Goal: Information Seeking & Learning: Learn about a topic

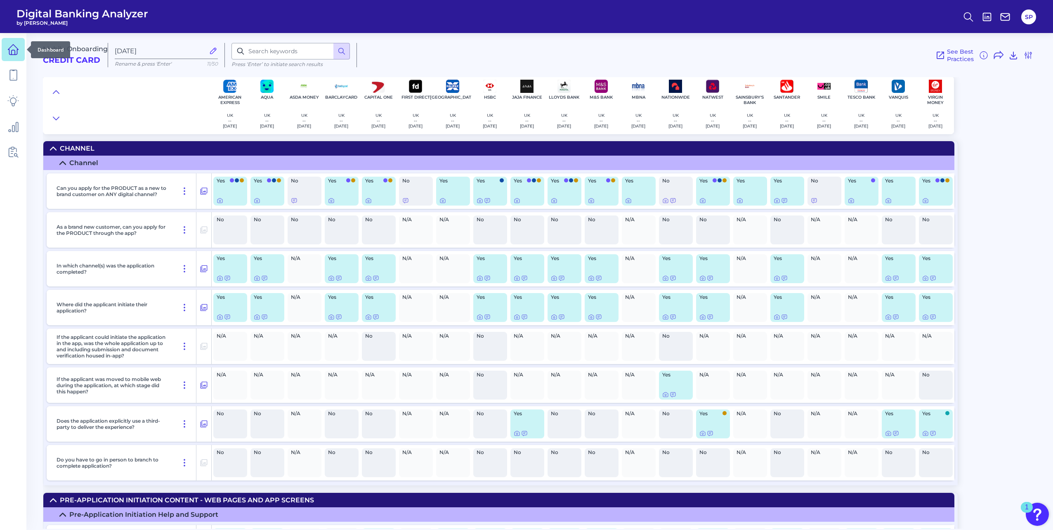
click at [12, 52] on icon at bounding box center [13, 52] width 3 height 5
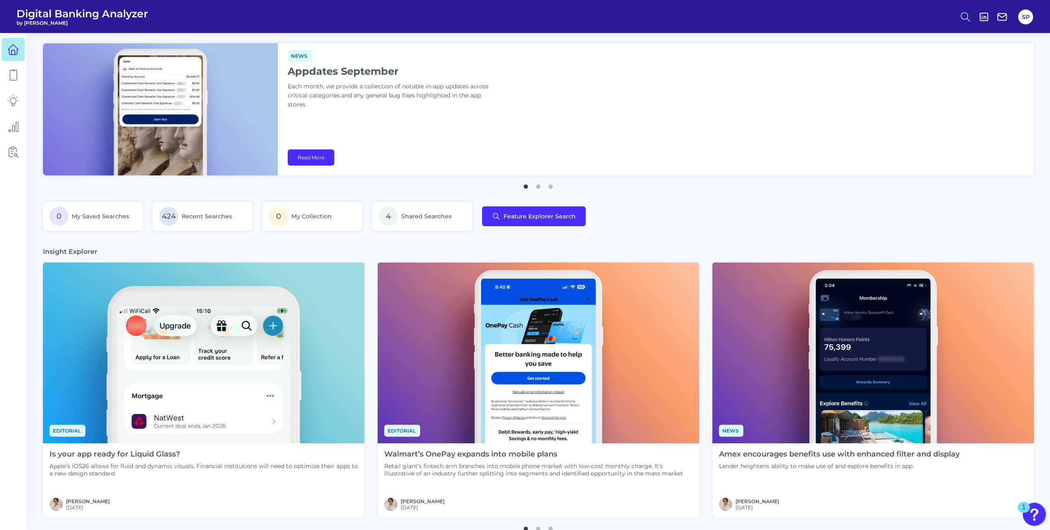
click at [965, 18] on icon at bounding box center [965, 17] width 12 height 12
click at [939, 54] on button "Feature Explorer Search" at bounding box center [924, 60] width 99 height 21
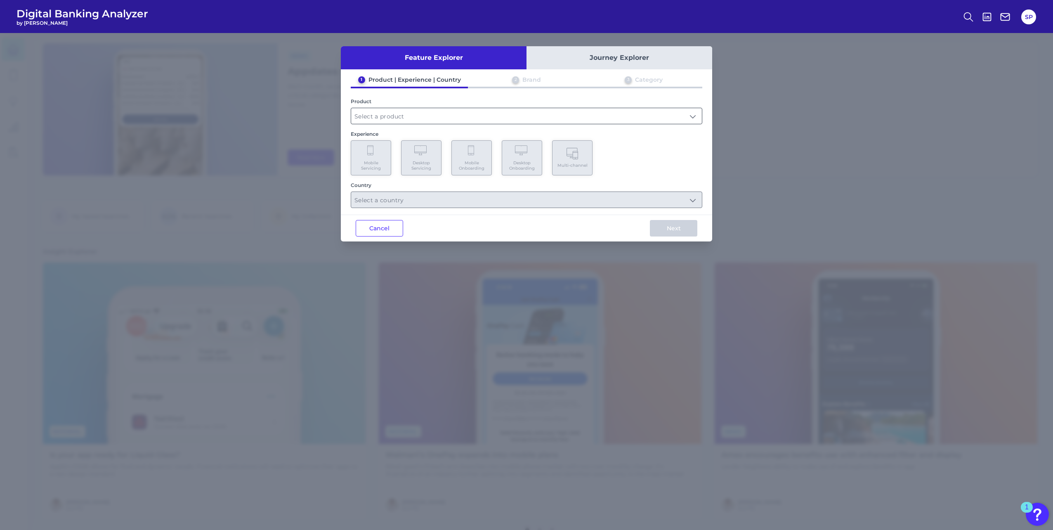
click at [479, 114] on input "text" at bounding box center [526, 116] width 351 height 16
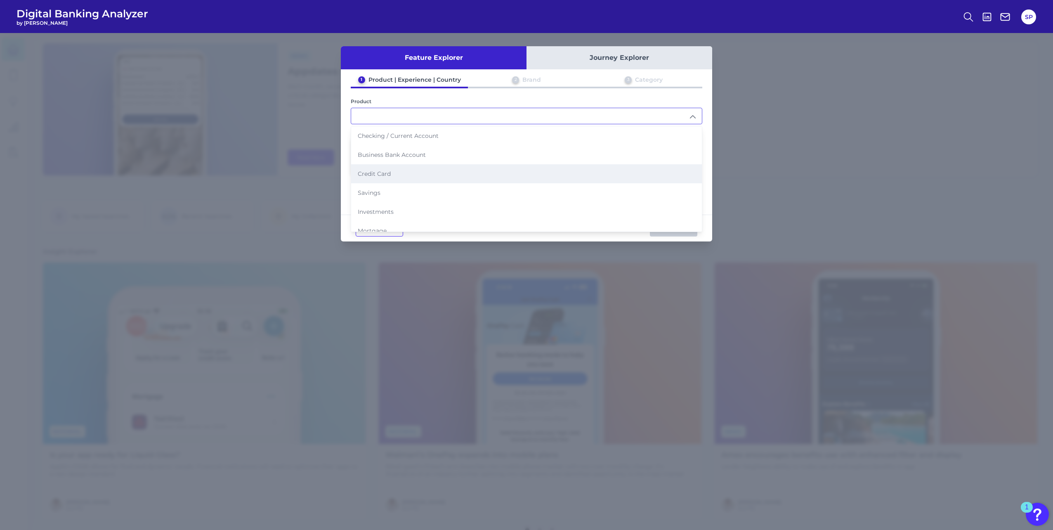
click at [475, 170] on li "Credit Card" at bounding box center [526, 173] width 351 height 19
type input "Credit Card"
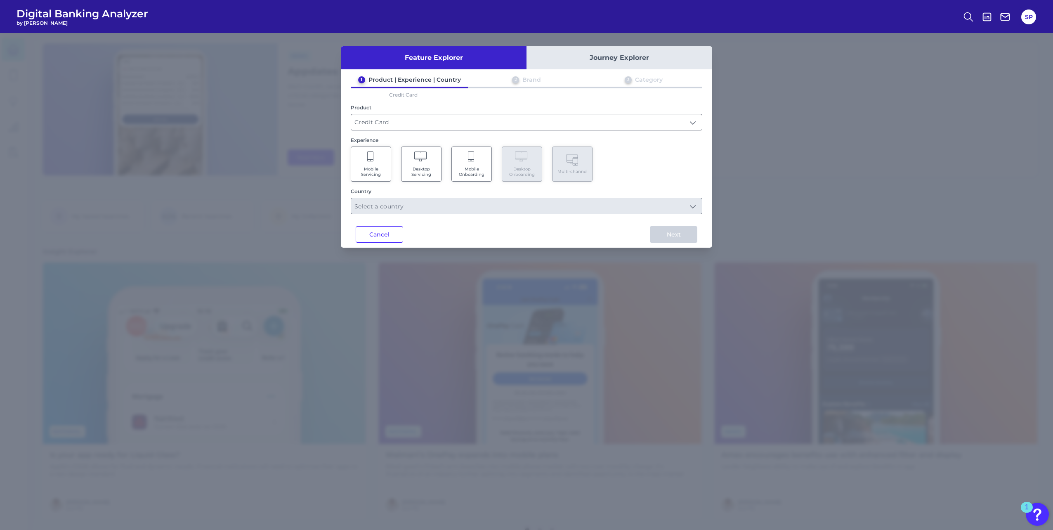
click at [474, 172] on span "Mobile Onboarding" at bounding box center [471, 171] width 31 height 11
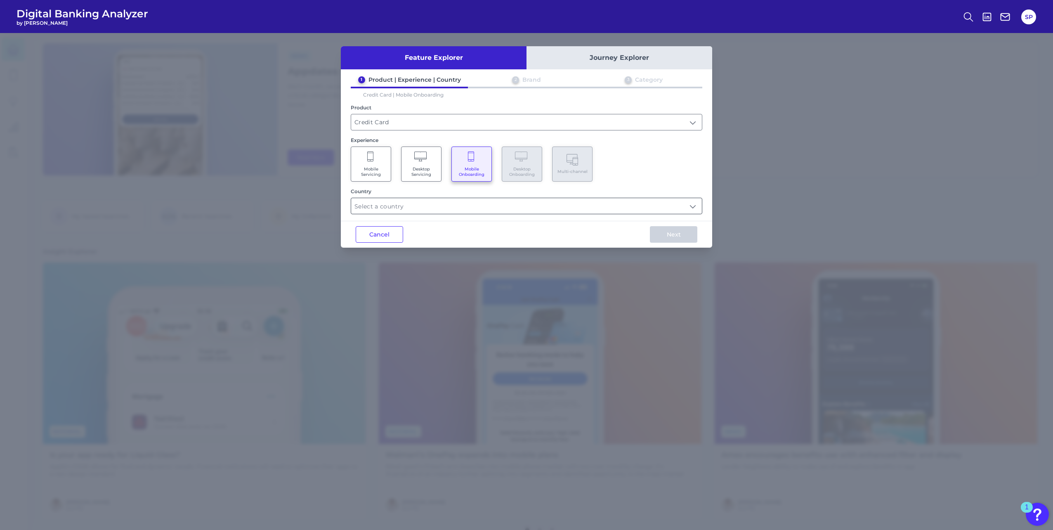
click at [685, 208] on input "text" at bounding box center [526, 206] width 351 height 16
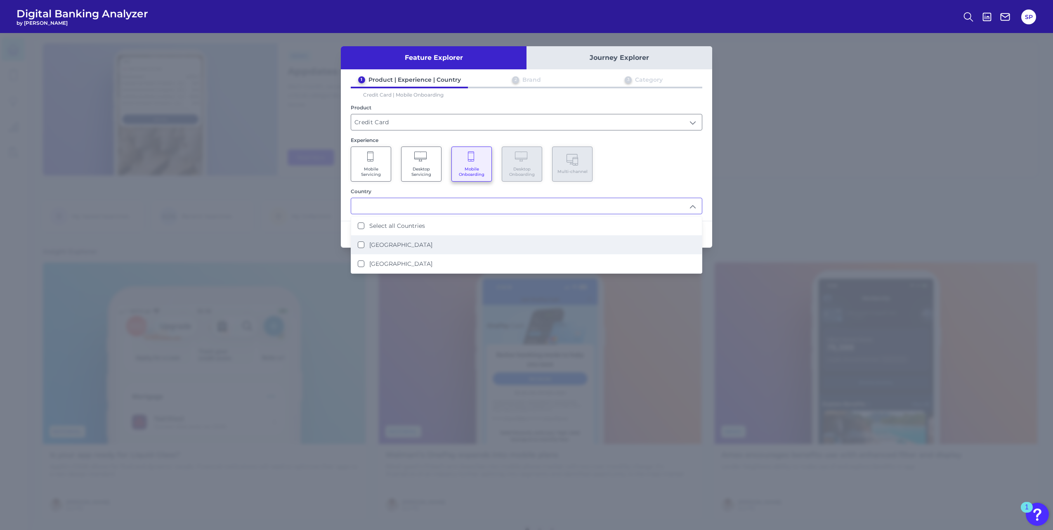
click at [605, 239] on li "[GEOGRAPHIC_DATA]" at bounding box center [526, 244] width 351 height 19
type input "[GEOGRAPHIC_DATA]"
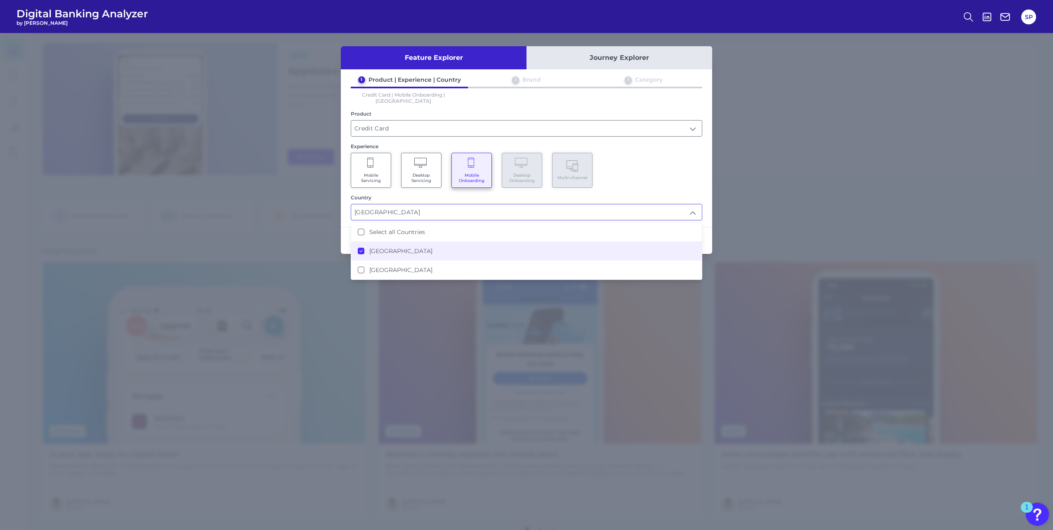
click at [706, 215] on div "Feature Explorer Journey Explorer 1 Product | Experience | Country 2 Brand 3 Ca…" at bounding box center [526, 150] width 371 height 208
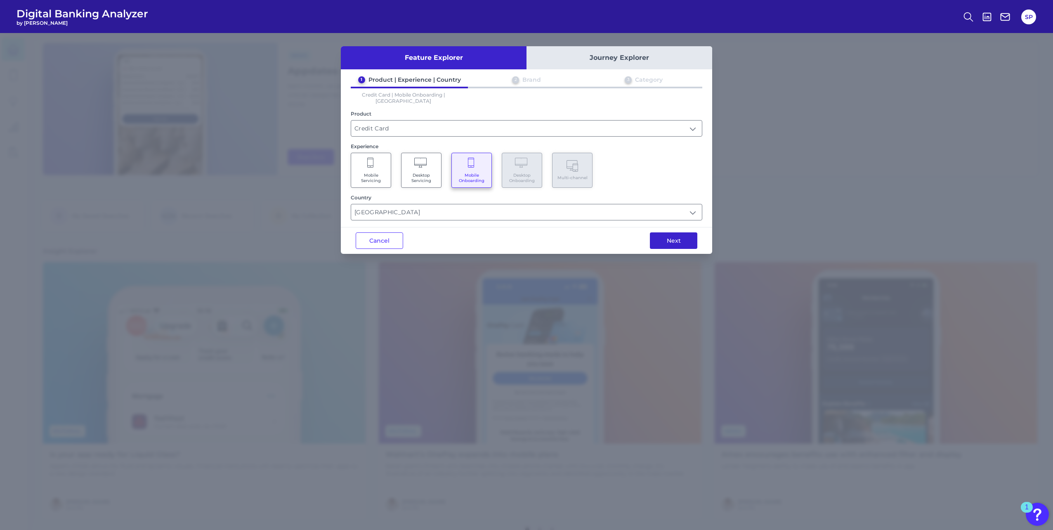
click at [682, 236] on button "Next" at bounding box center [673, 240] width 47 height 17
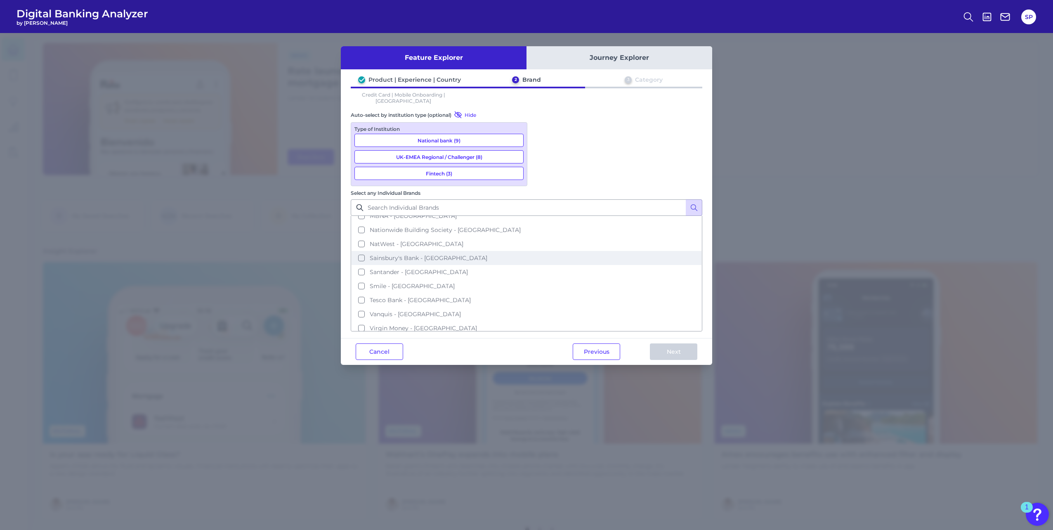
scroll to position [0, 0]
click at [586, 244] on button "Aqua - [GEOGRAPHIC_DATA]" at bounding box center [527, 251] width 350 height 14
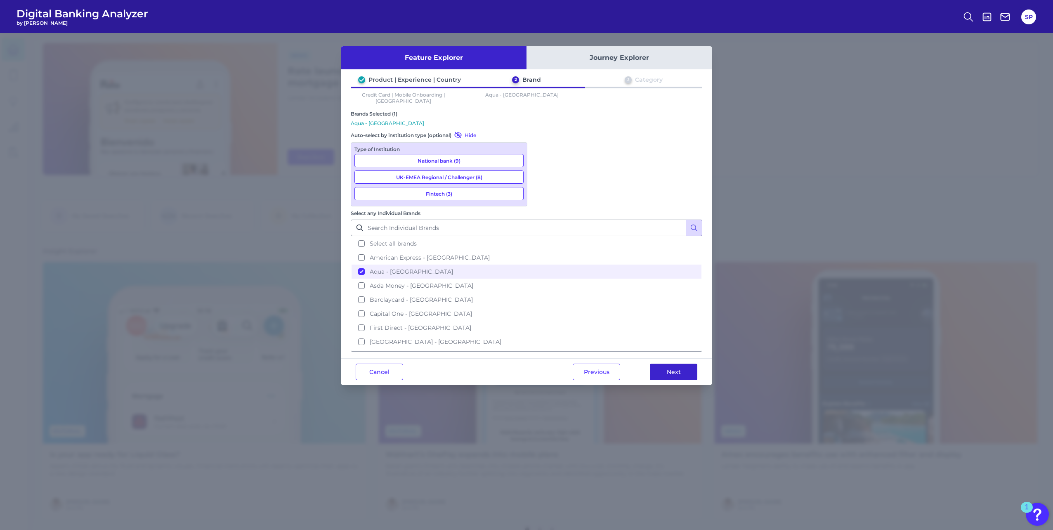
click at [680, 363] on button "Next" at bounding box center [673, 371] width 47 height 17
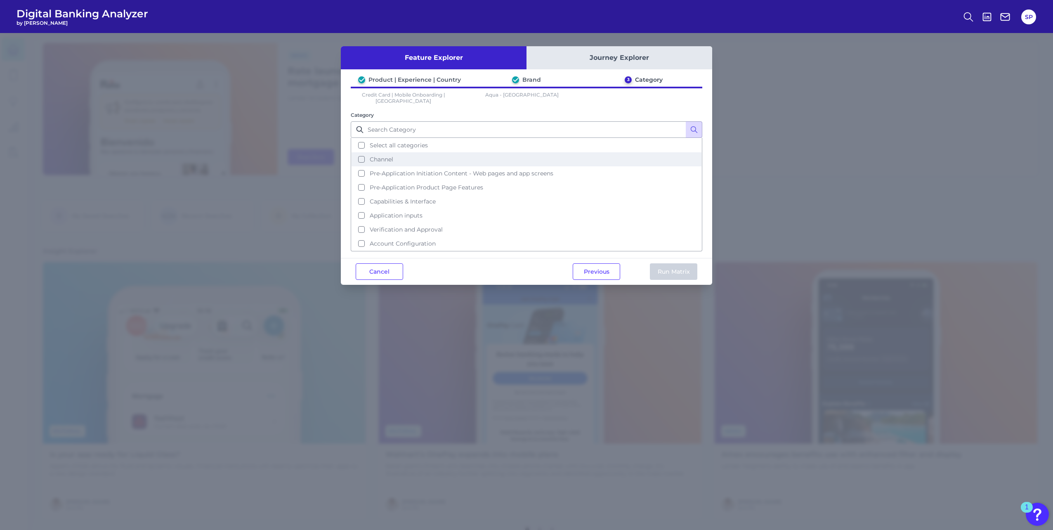
click at [378, 156] on span "Channel" at bounding box center [382, 159] width 24 height 7
click at [659, 267] on button "Run Matrix" at bounding box center [673, 271] width 47 height 17
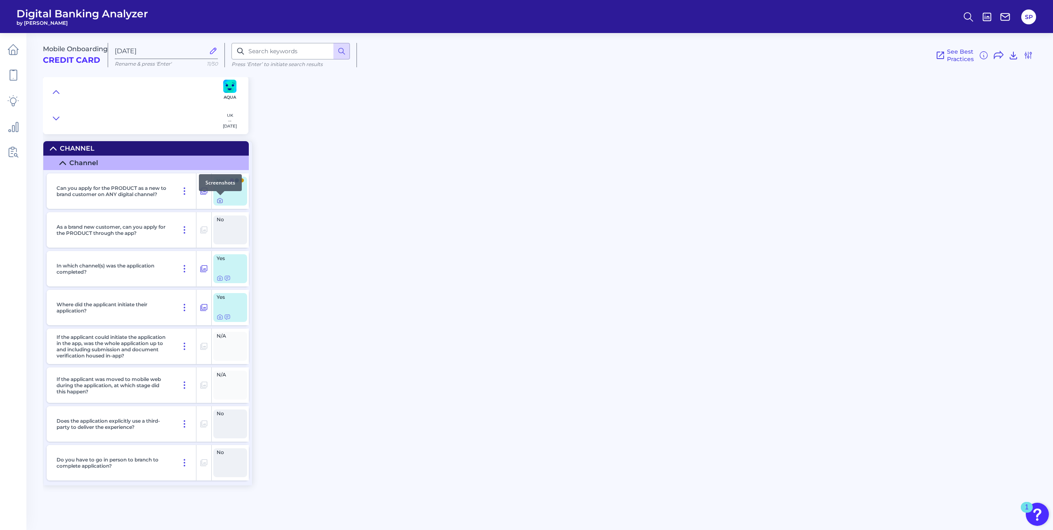
click at [219, 200] on icon at bounding box center [220, 200] width 7 height 7
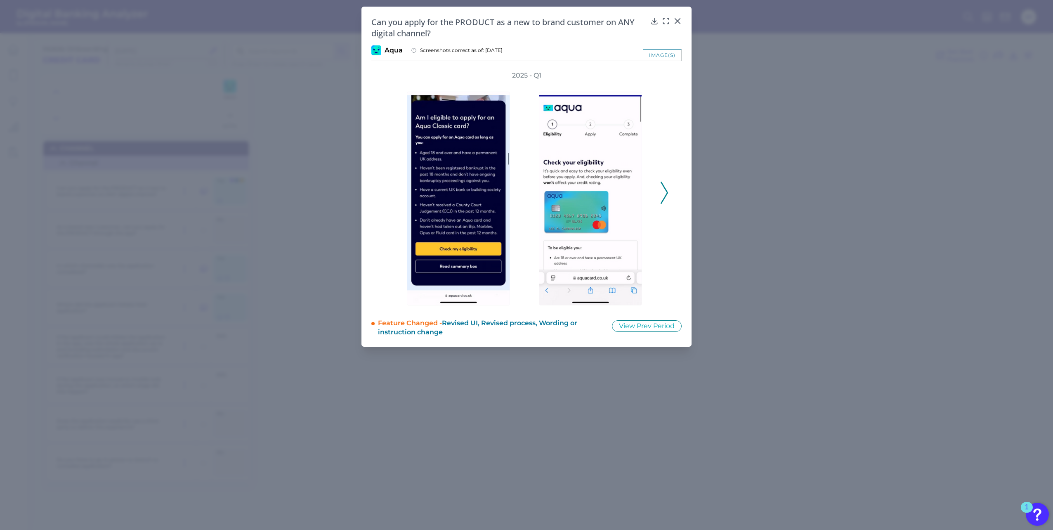
click at [665, 198] on polyline at bounding box center [664, 192] width 6 height 21
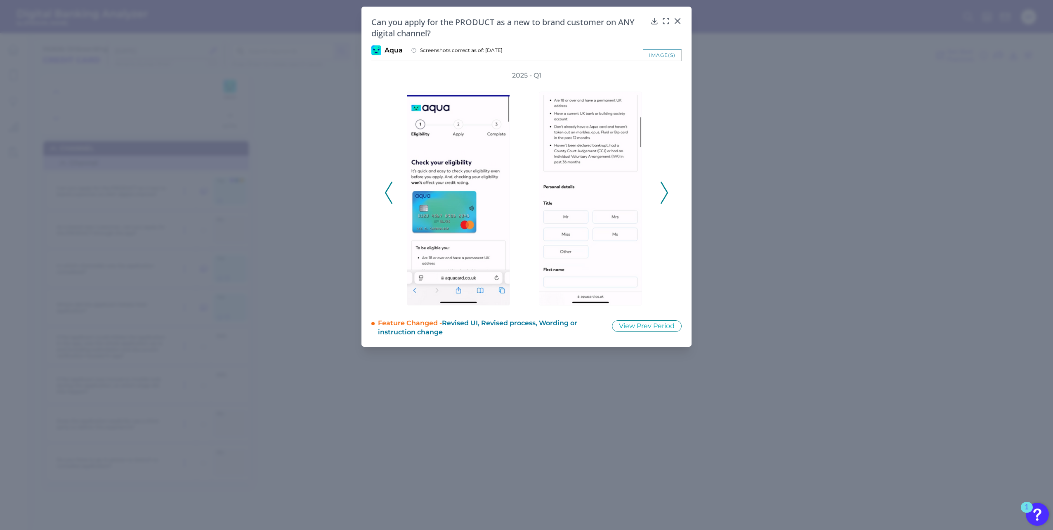
click at [665, 198] on polyline at bounding box center [664, 192] width 6 height 21
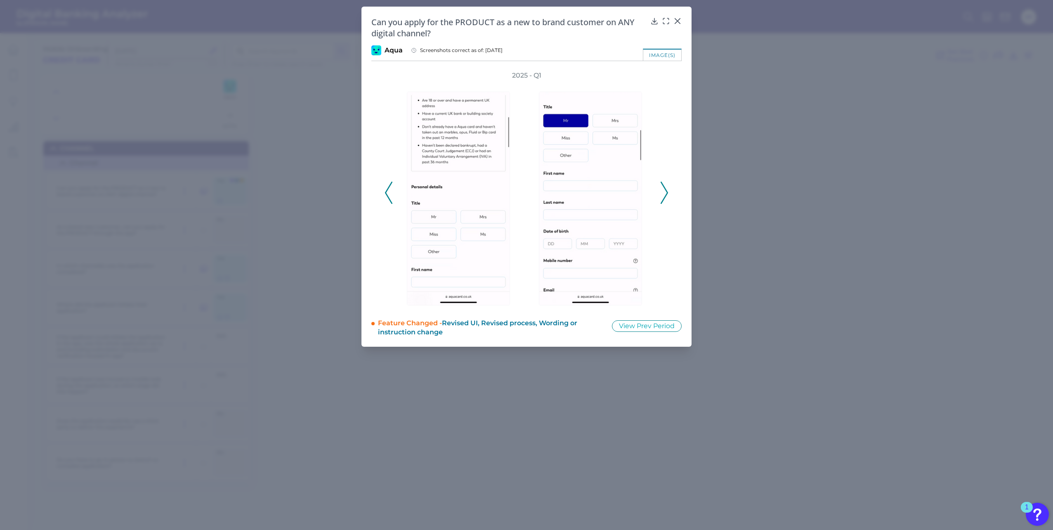
click at [665, 198] on polyline at bounding box center [664, 192] width 6 height 21
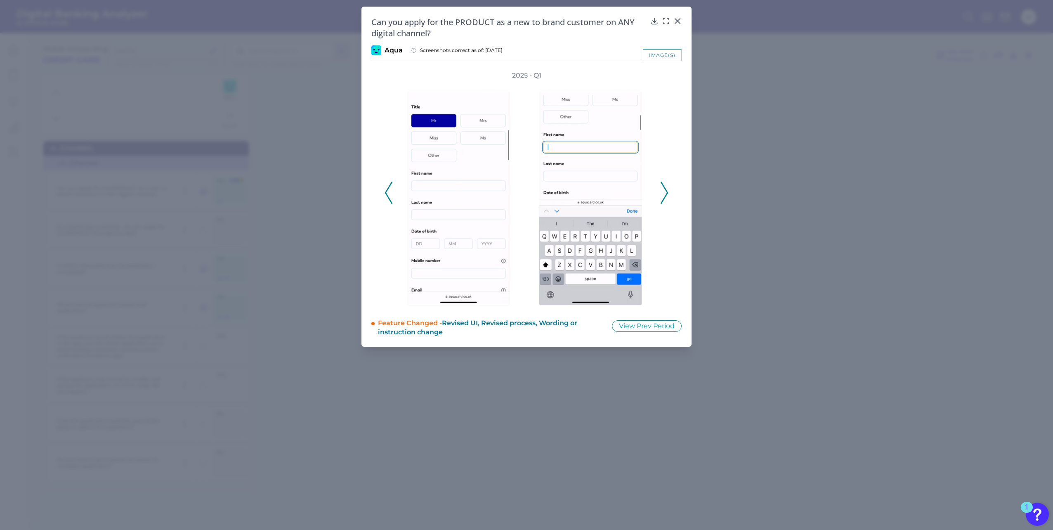
click at [665, 198] on polyline at bounding box center [664, 192] width 6 height 21
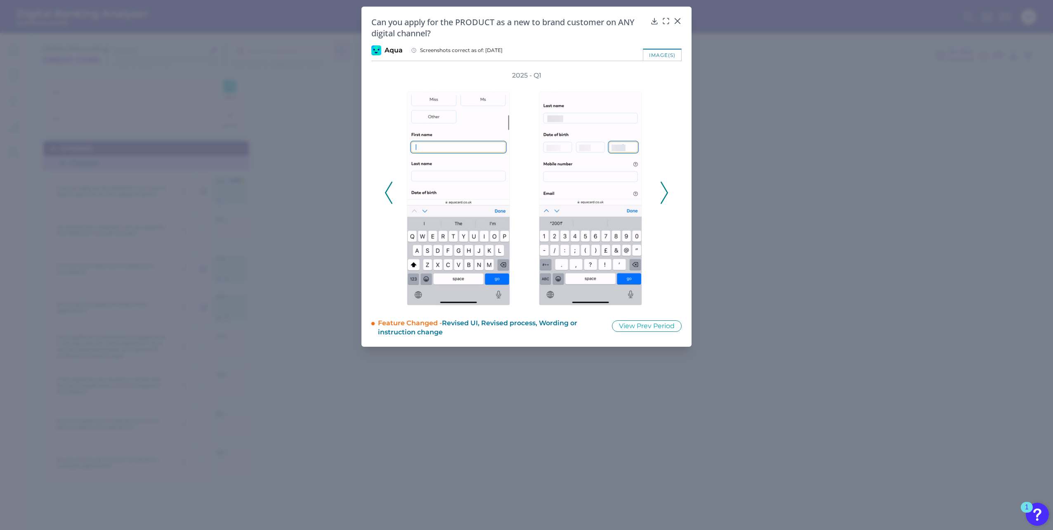
click at [665, 198] on polyline at bounding box center [664, 192] width 6 height 21
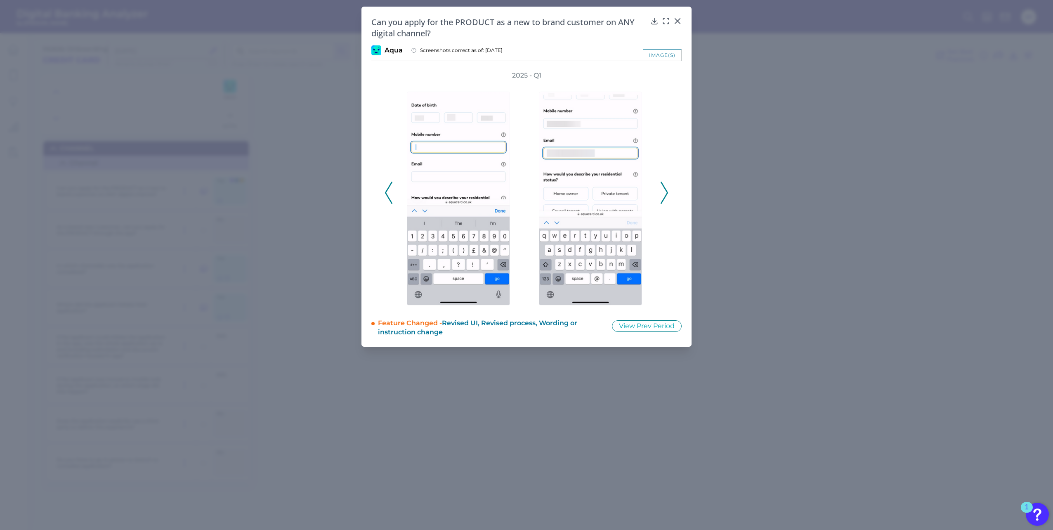
click at [665, 198] on polyline at bounding box center [664, 192] width 6 height 21
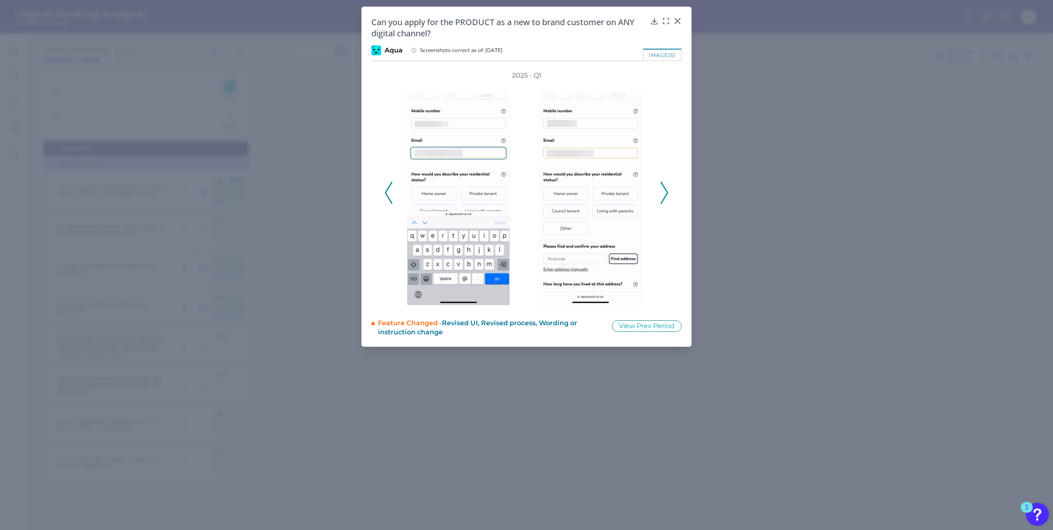
click at [665, 198] on polyline at bounding box center [664, 192] width 6 height 21
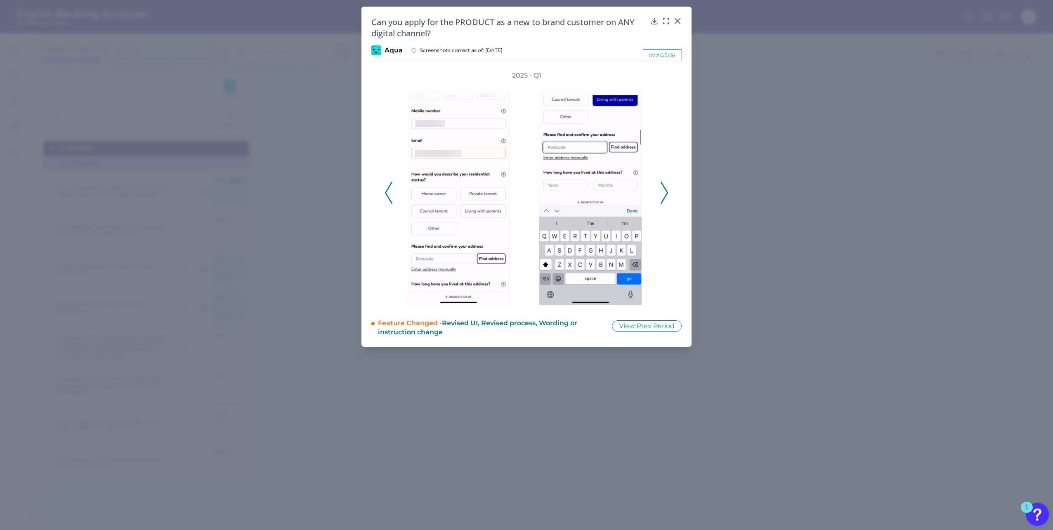
click at [665, 198] on polyline at bounding box center [664, 192] width 6 height 21
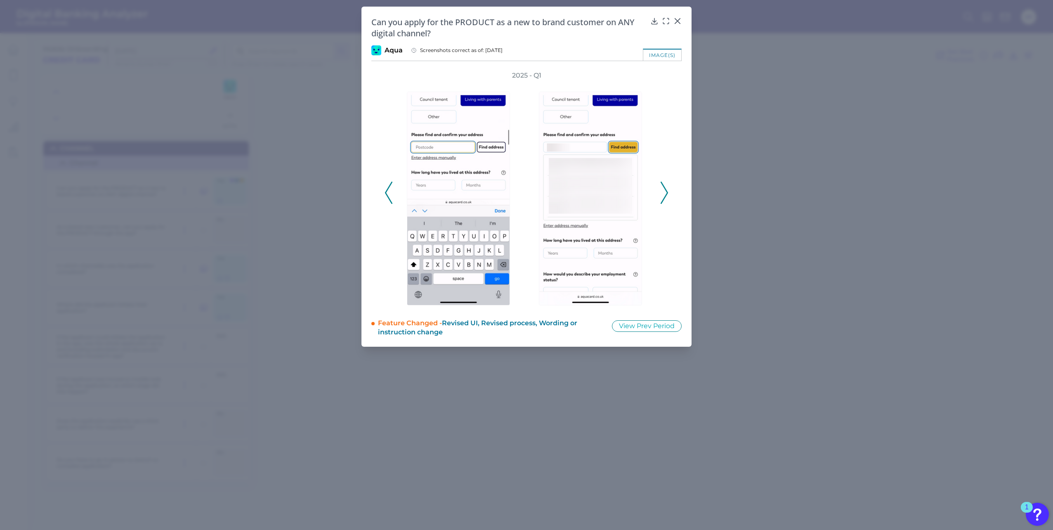
click at [665, 198] on polyline at bounding box center [664, 192] width 6 height 21
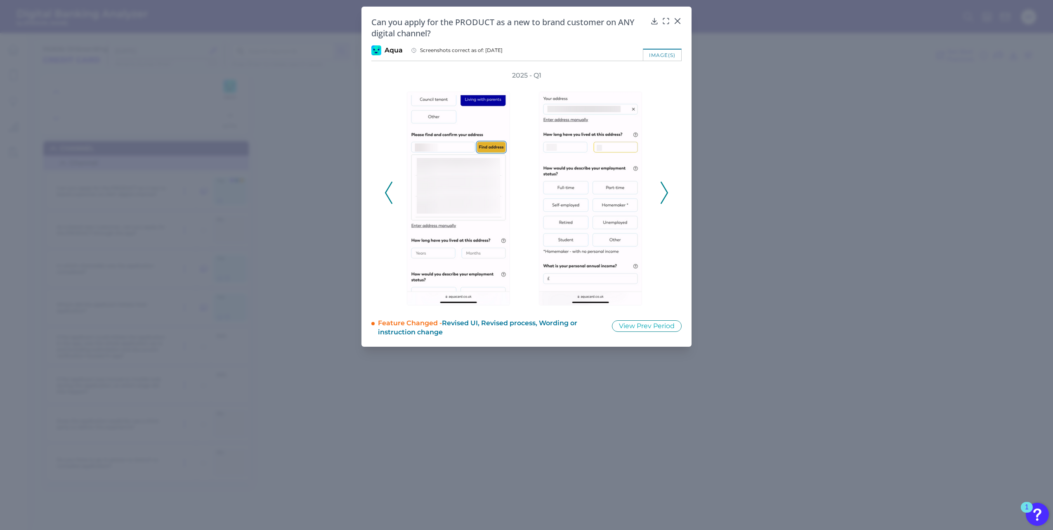
click at [665, 198] on polyline at bounding box center [664, 192] width 6 height 21
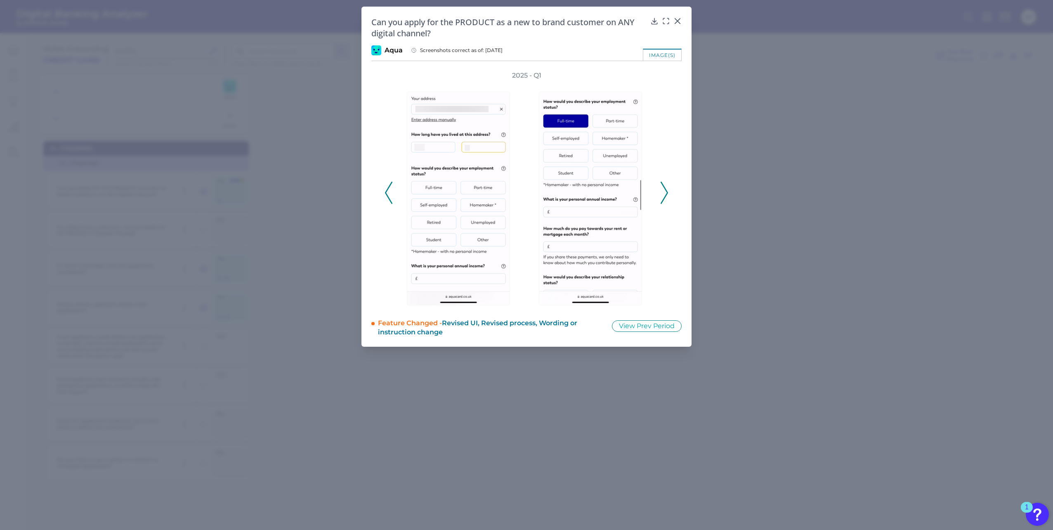
click at [665, 198] on polyline at bounding box center [664, 192] width 6 height 21
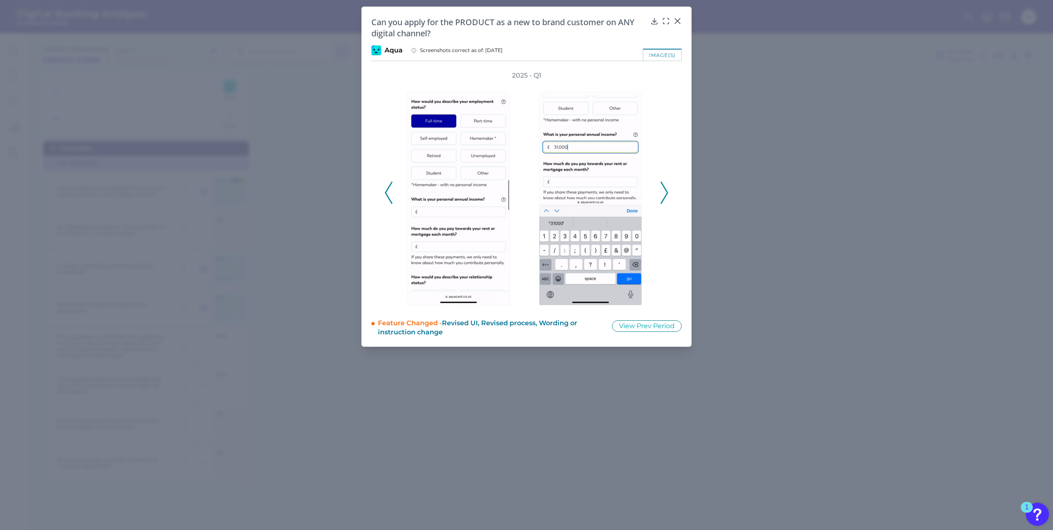
click at [665, 198] on polyline at bounding box center [664, 192] width 6 height 21
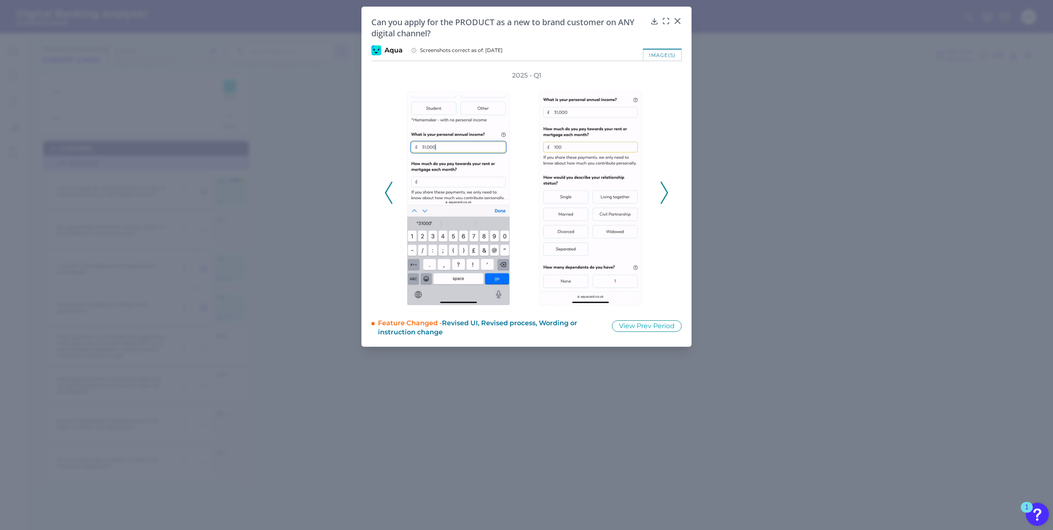
click at [665, 198] on polyline at bounding box center [664, 192] width 6 height 21
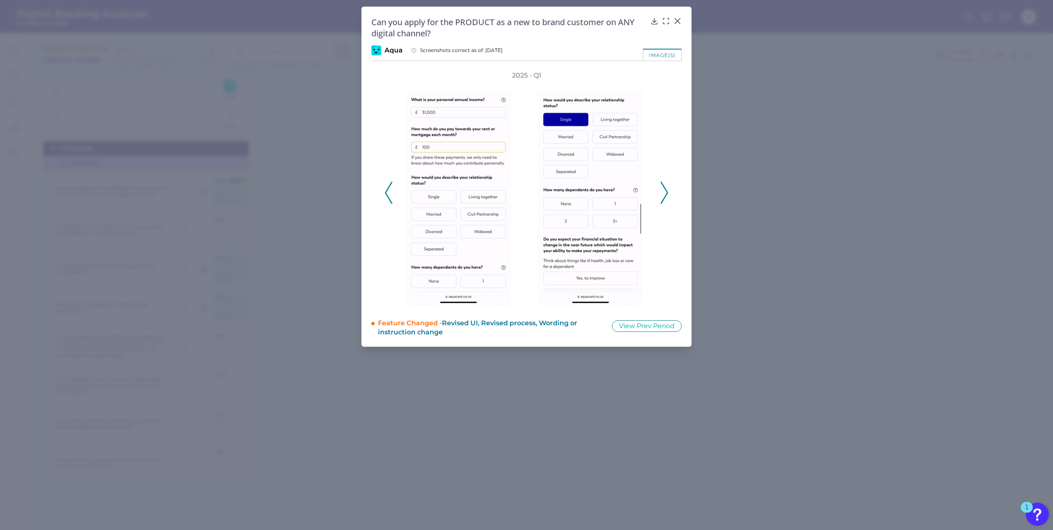
click at [665, 198] on polyline at bounding box center [664, 192] width 6 height 21
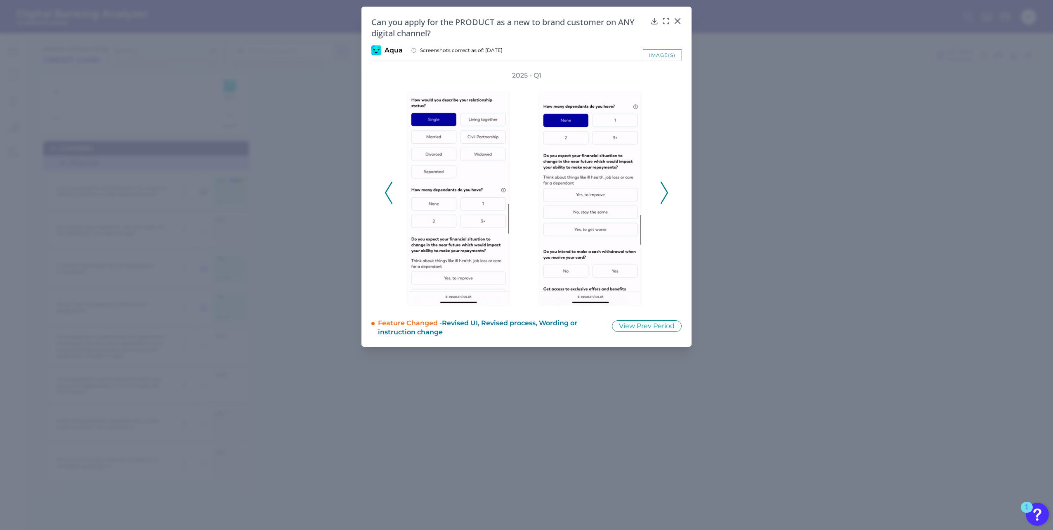
click at [665, 198] on polyline at bounding box center [664, 192] width 6 height 21
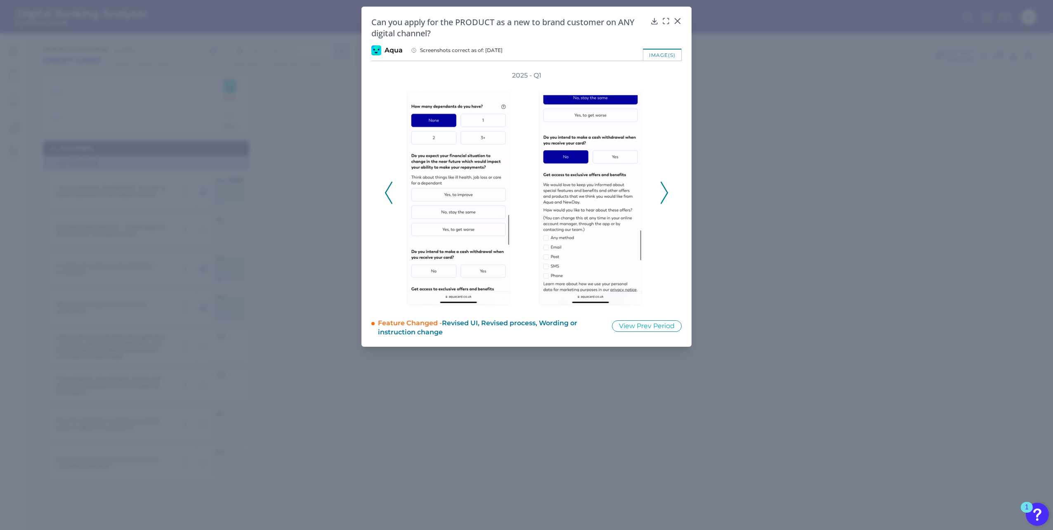
click at [665, 198] on polyline at bounding box center [664, 192] width 6 height 21
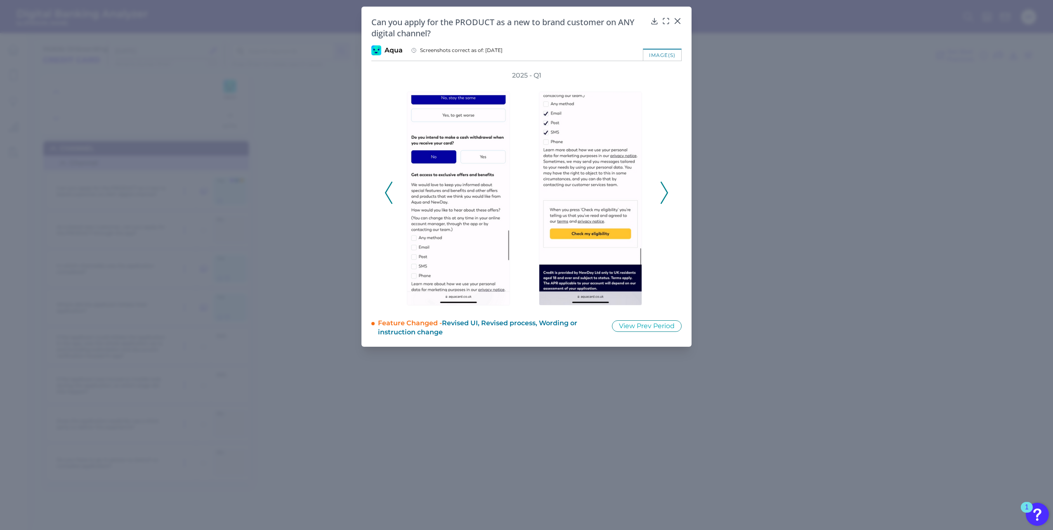
click at [665, 198] on polyline at bounding box center [664, 192] width 6 height 21
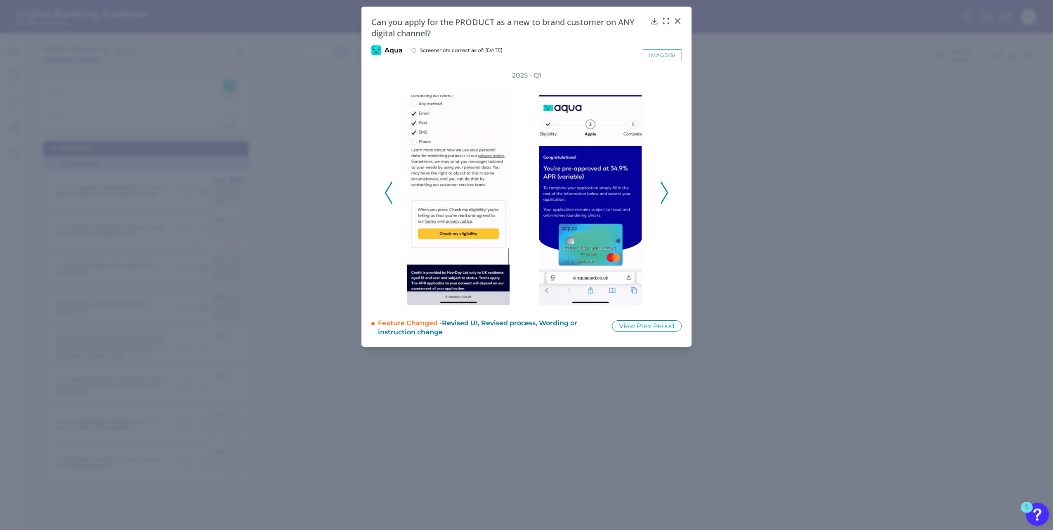
click at [665, 198] on polyline at bounding box center [664, 192] width 6 height 21
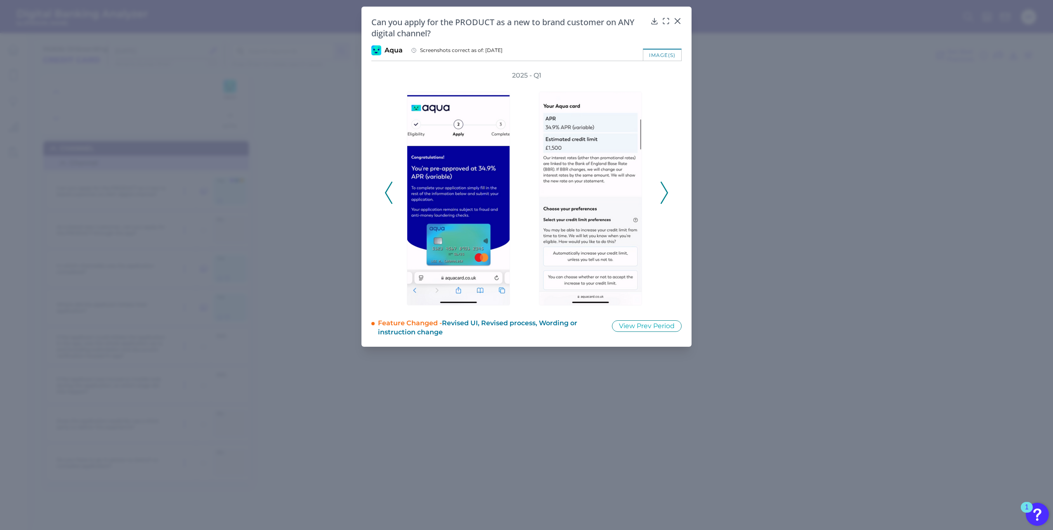
click at [665, 198] on polyline at bounding box center [664, 192] width 6 height 21
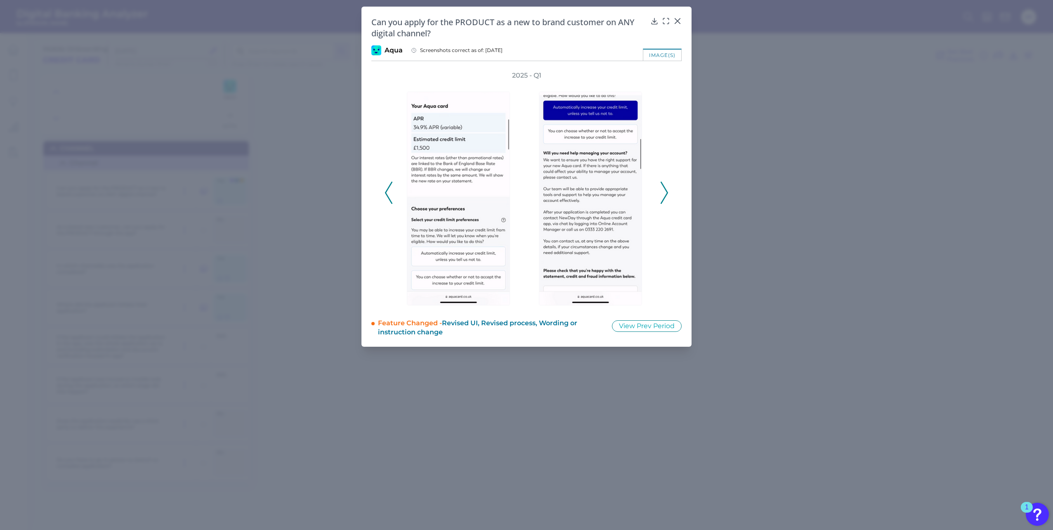
click at [665, 198] on polyline at bounding box center [664, 192] width 6 height 21
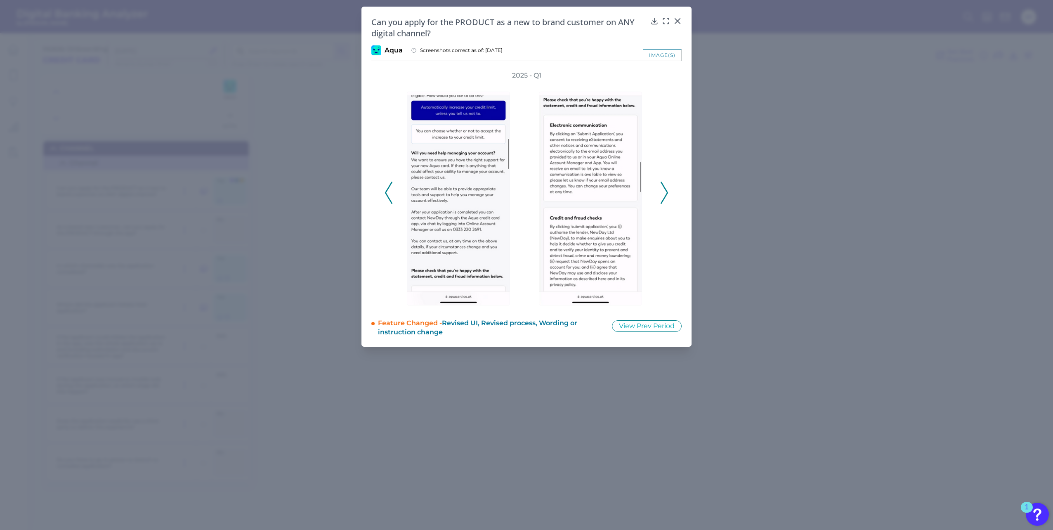
click at [665, 198] on polyline at bounding box center [664, 192] width 6 height 21
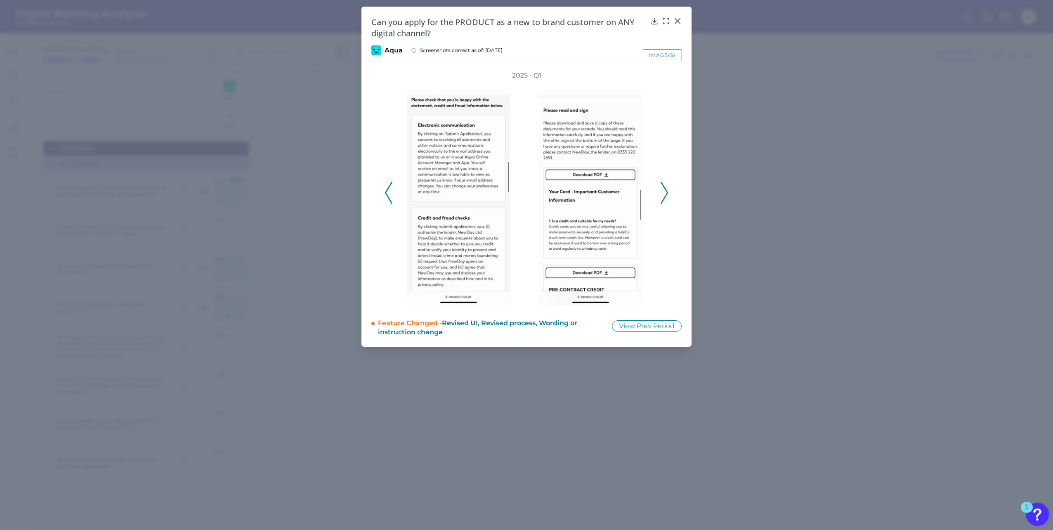
click at [665, 198] on polyline at bounding box center [664, 192] width 6 height 21
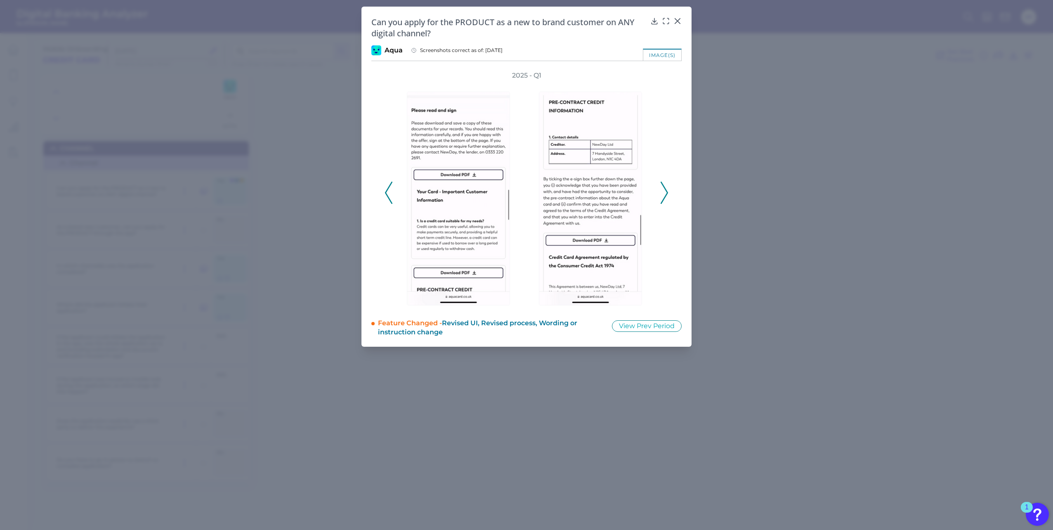
click at [665, 198] on polyline at bounding box center [664, 192] width 6 height 21
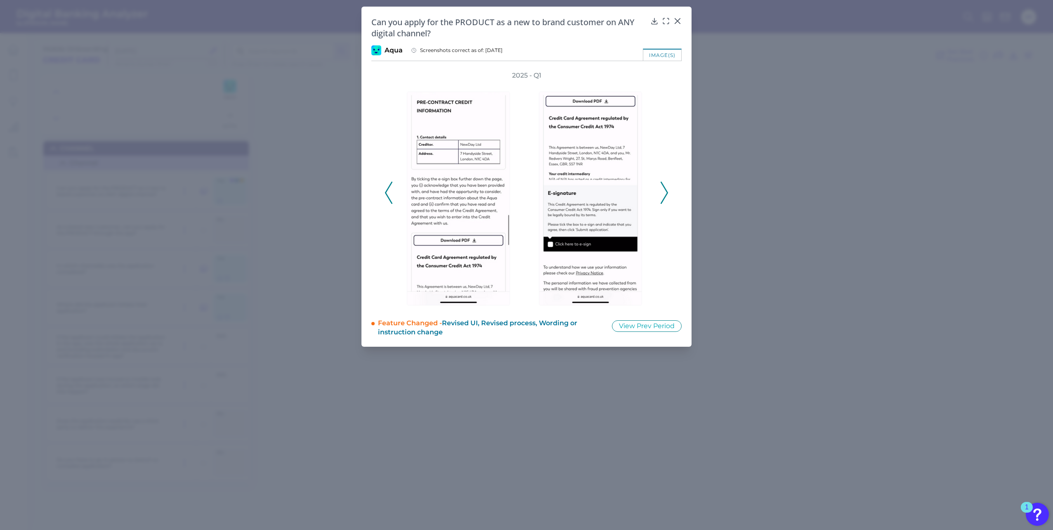
click at [665, 198] on polyline at bounding box center [664, 192] width 6 height 21
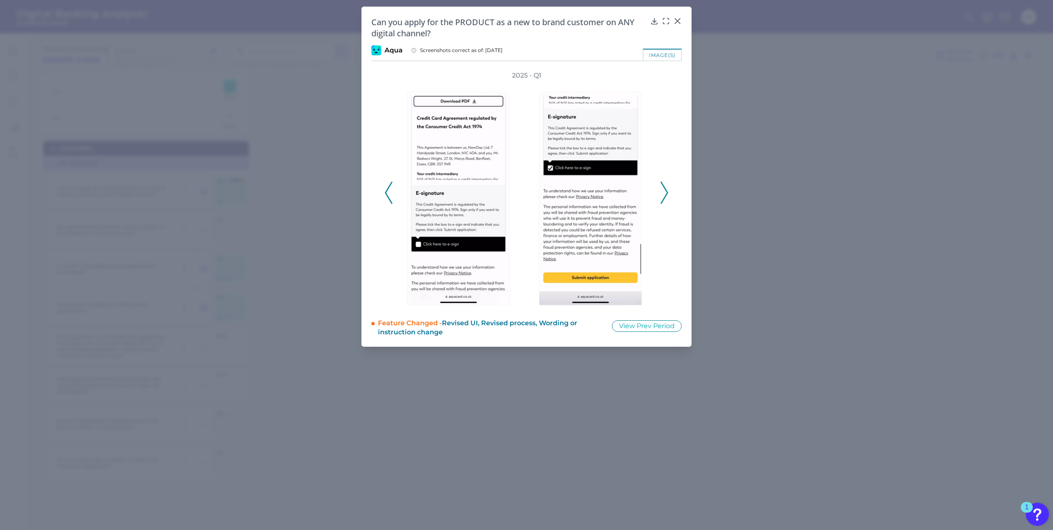
click at [665, 198] on polyline at bounding box center [664, 192] width 6 height 21
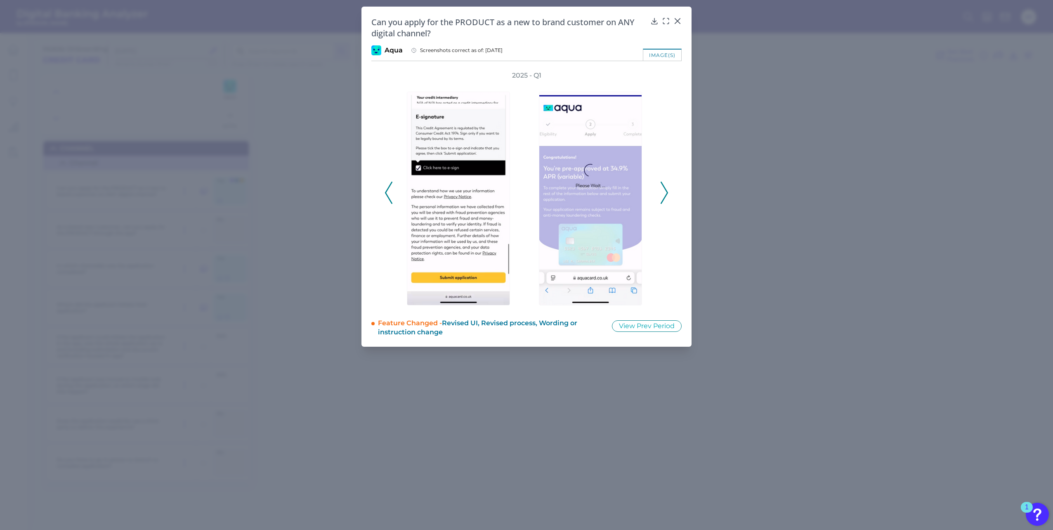
click at [665, 198] on polyline at bounding box center [664, 192] width 6 height 21
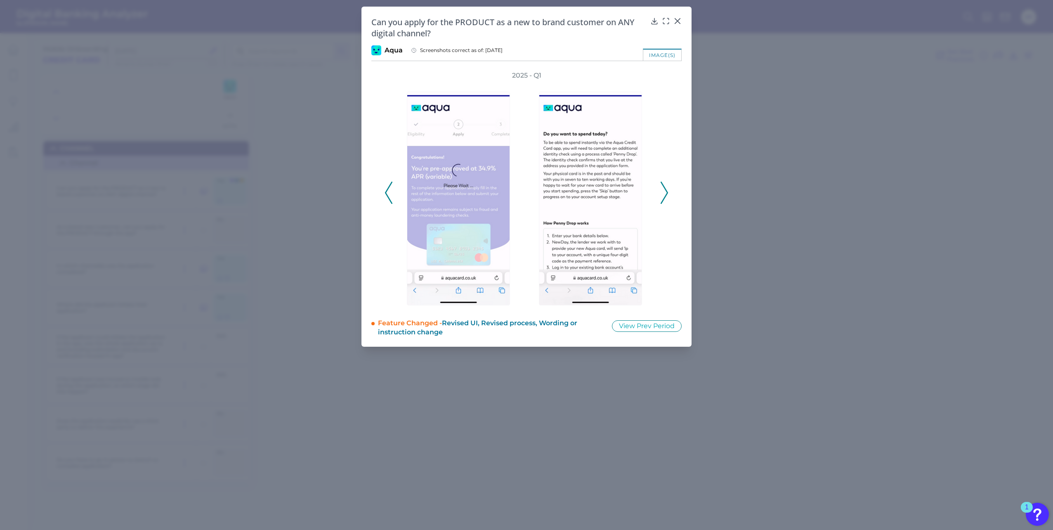
click at [665, 198] on polyline at bounding box center [664, 192] width 6 height 21
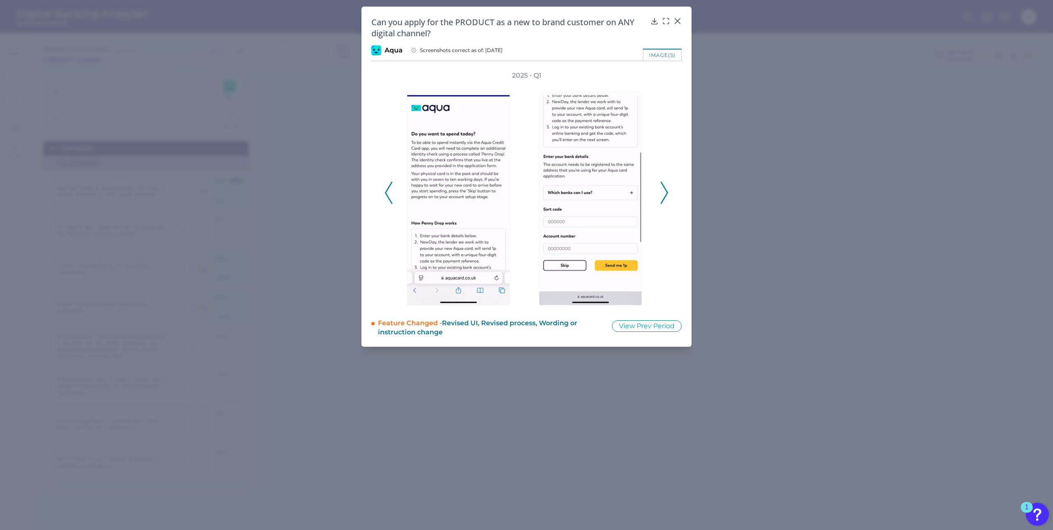
click at [665, 198] on polyline at bounding box center [664, 192] width 6 height 21
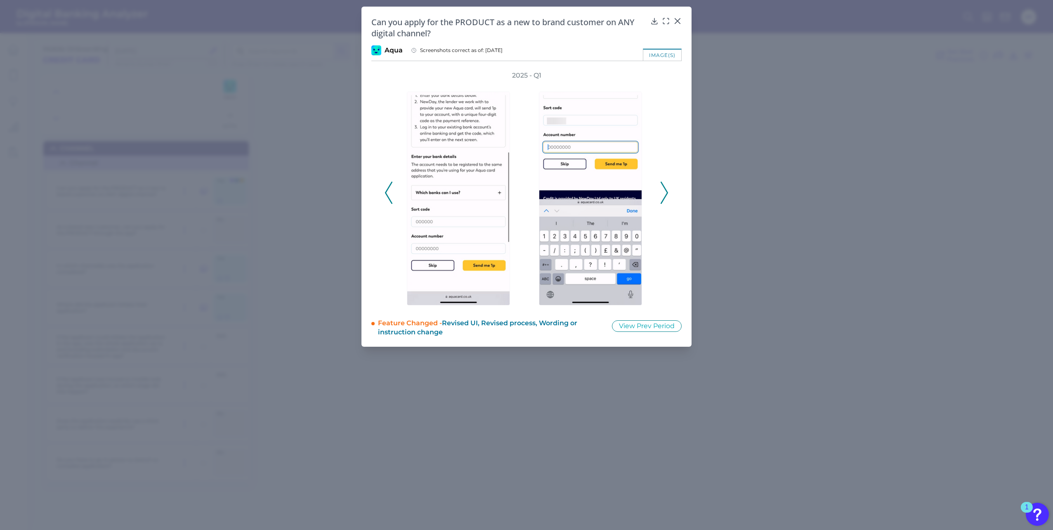
click at [665, 198] on polyline at bounding box center [664, 192] width 6 height 21
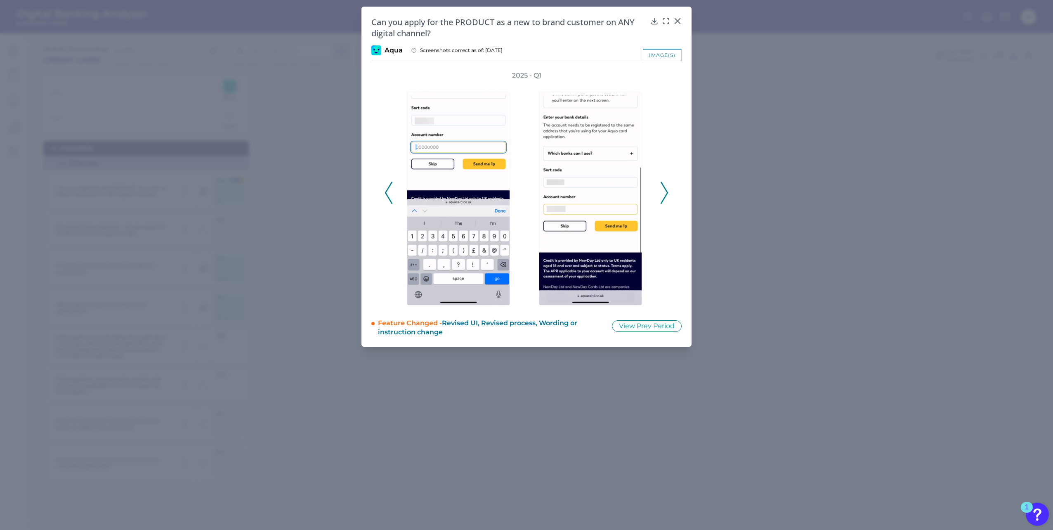
click at [665, 198] on polyline at bounding box center [664, 192] width 6 height 21
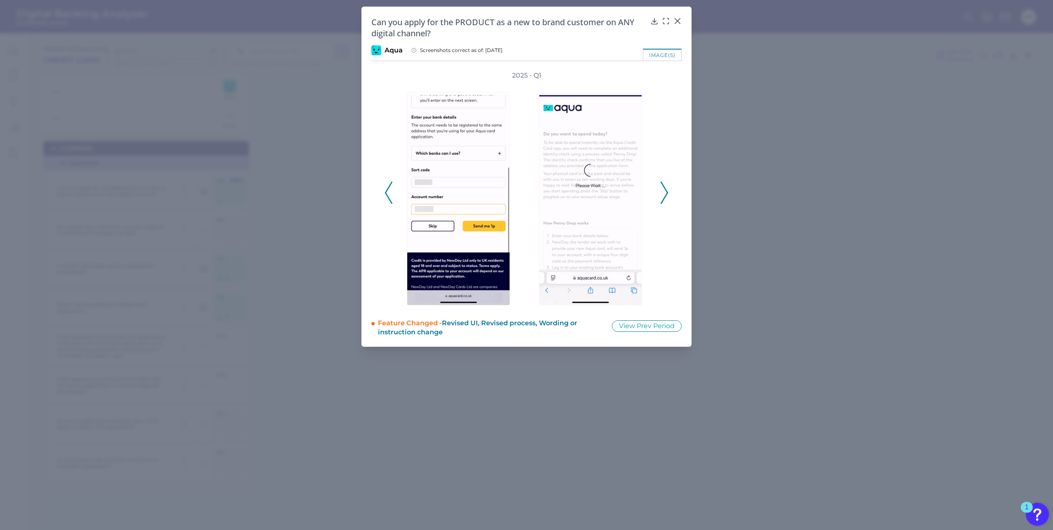
click at [665, 198] on polyline at bounding box center [664, 192] width 6 height 21
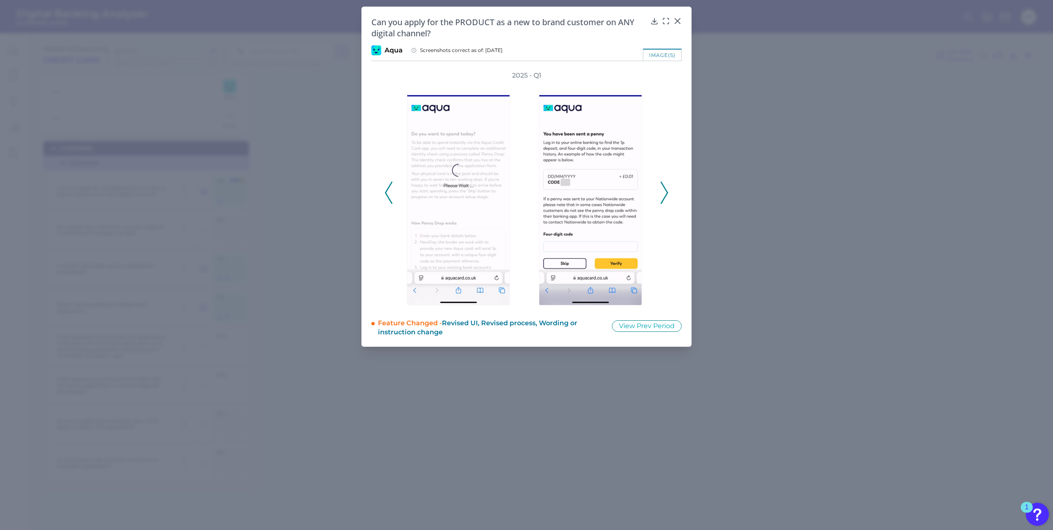
click at [665, 198] on polyline at bounding box center [664, 192] width 6 height 21
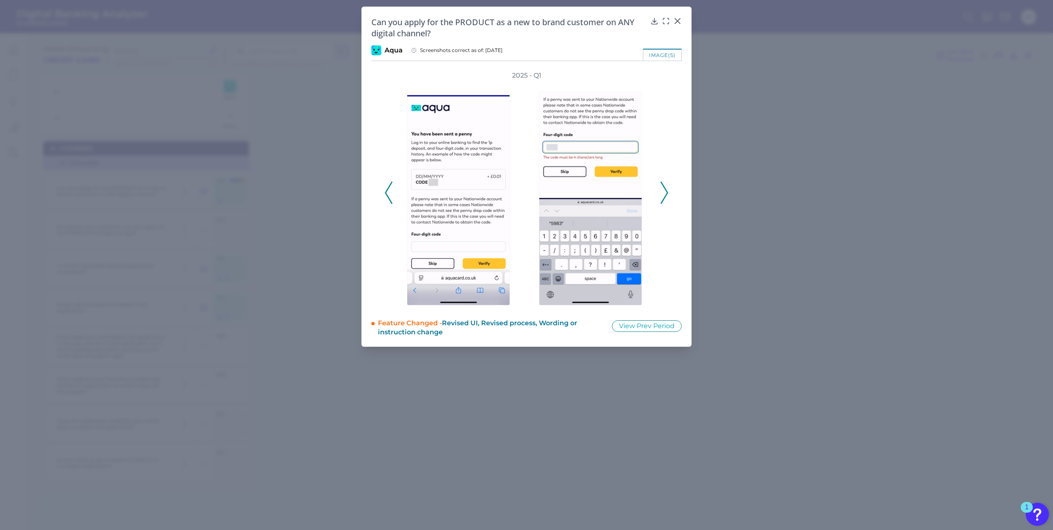
click at [665, 198] on polyline at bounding box center [664, 192] width 6 height 21
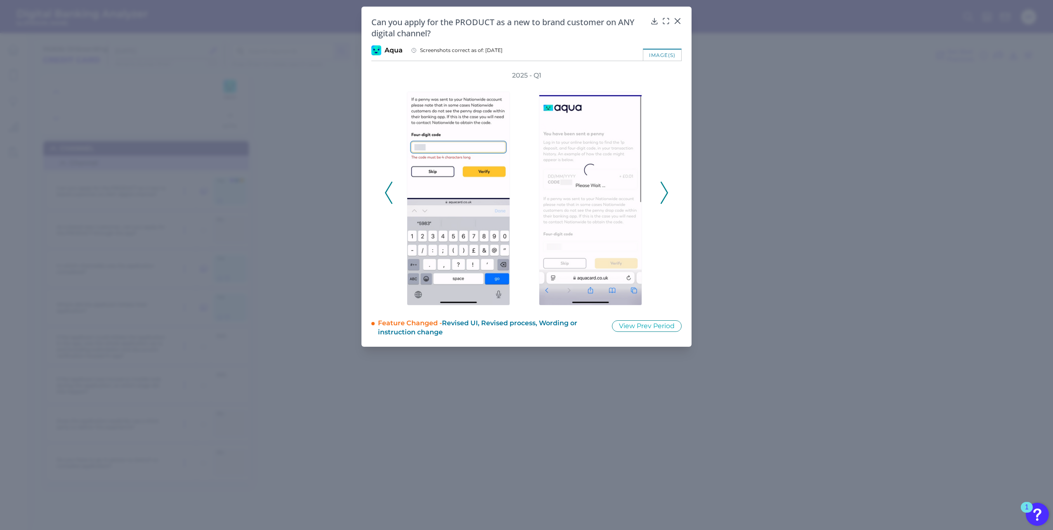
click at [665, 198] on polyline at bounding box center [664, 192] width 6 height 21
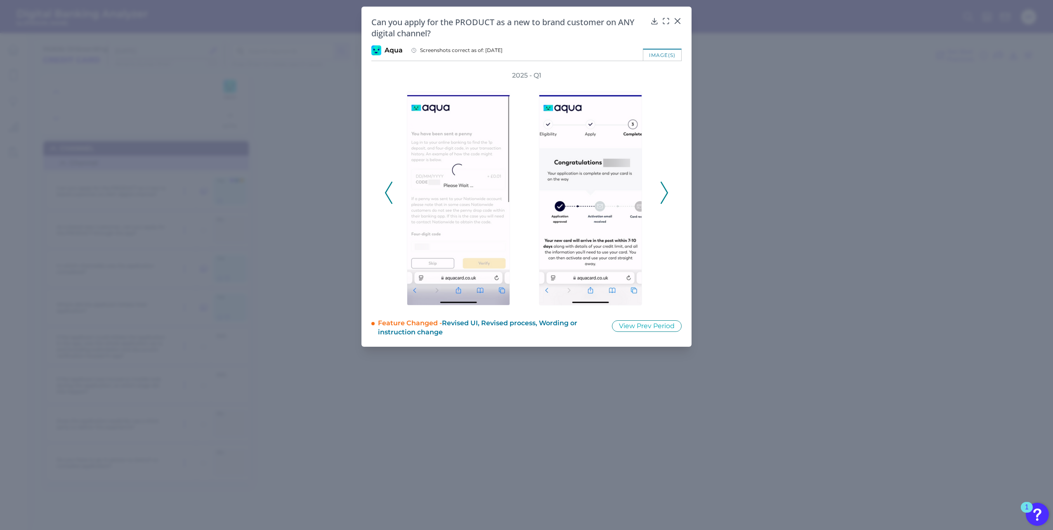
click at [665, 198] on polyline at bounding box center [664, 192] width 6 height 21
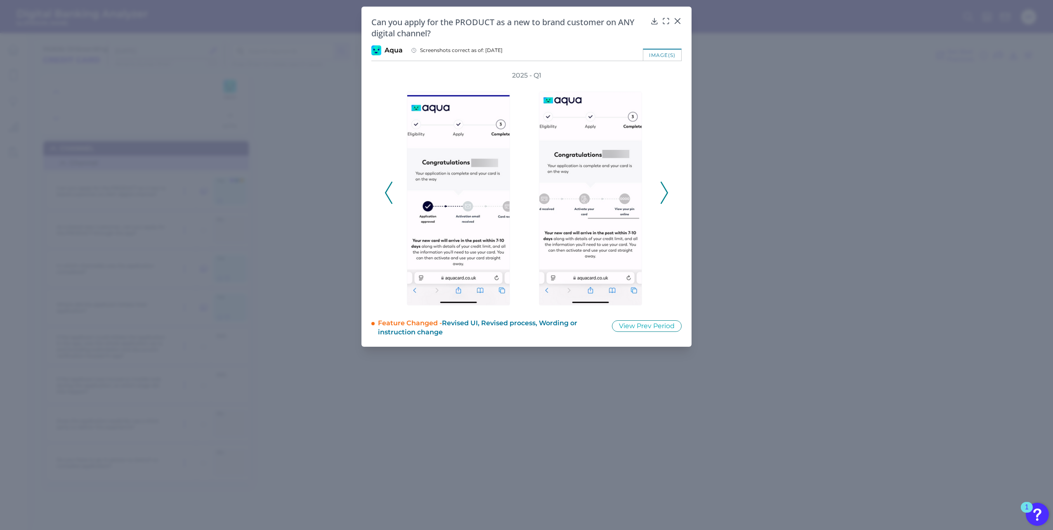
click at [665, 198] on polyline at bounding box center [664, 192] width 6 height 21
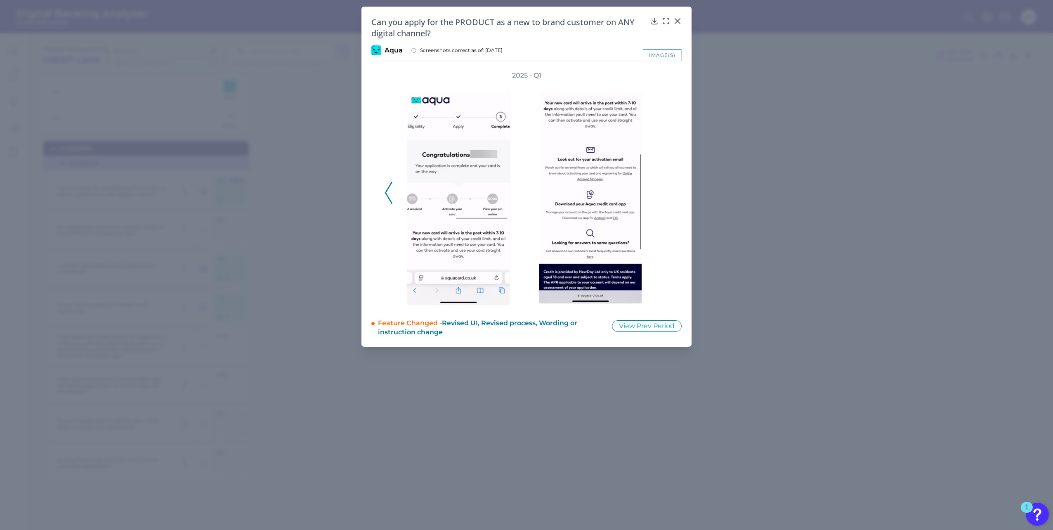
click at [391, 197] on icon at bounding box center [388, 193] width 7 height 22
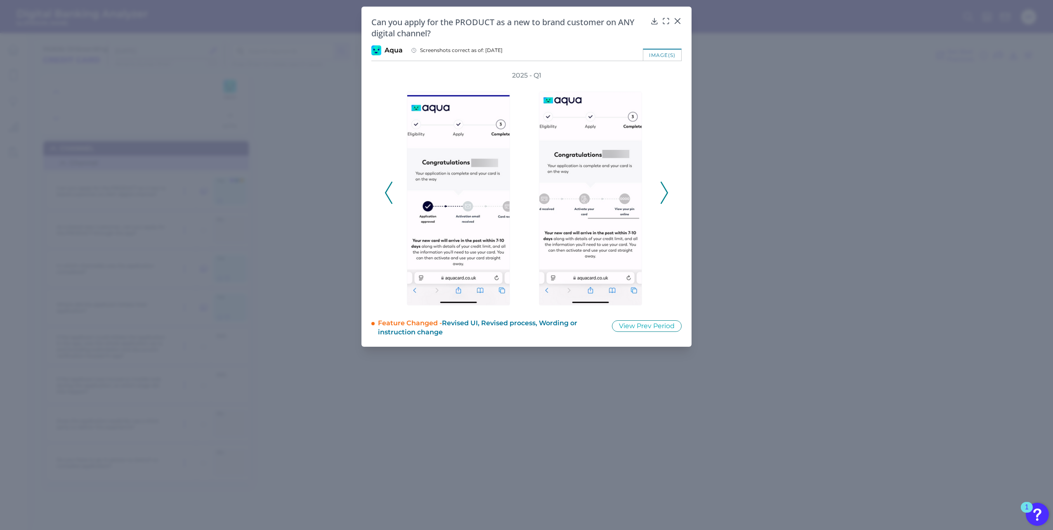
click at [391, 197] on icon at bounding box center [388, 193] width 7 height 22
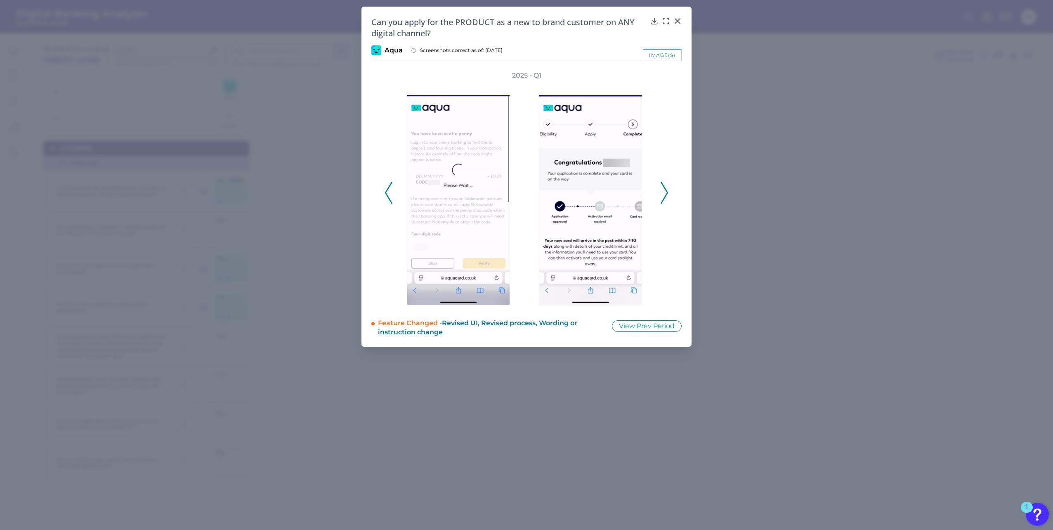
click at [391, 197] on icon at bounding box center [388, 193] width 7 height 22
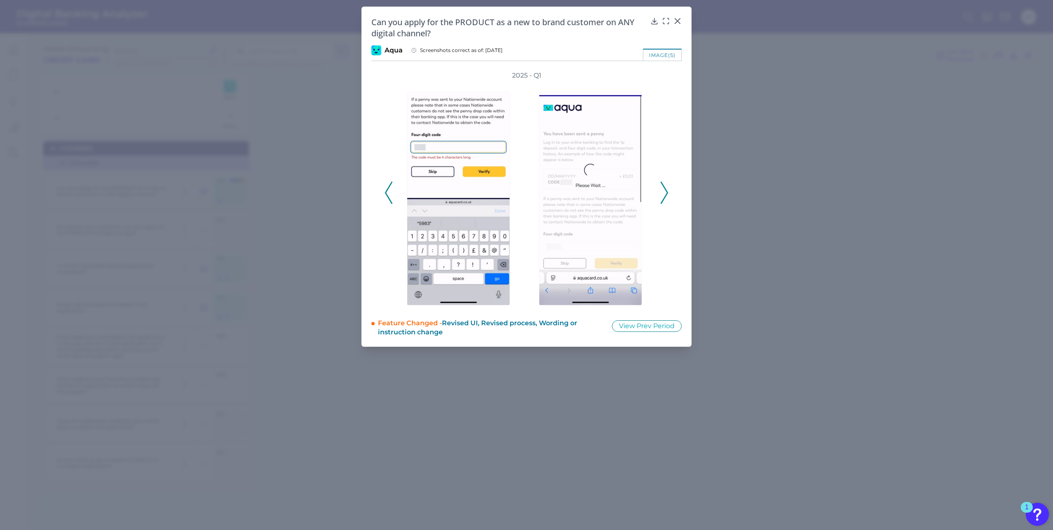
click at [391, 197] on icon at bounding box center [388, 193] width 7 height 22
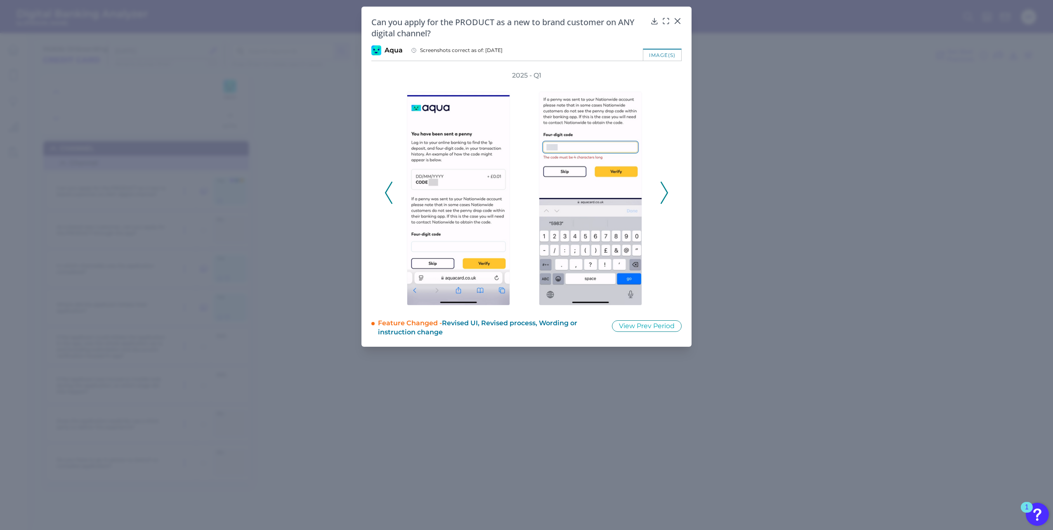
click at [391, 197] on icon at bounding box center [388, 193] width 7 height 22
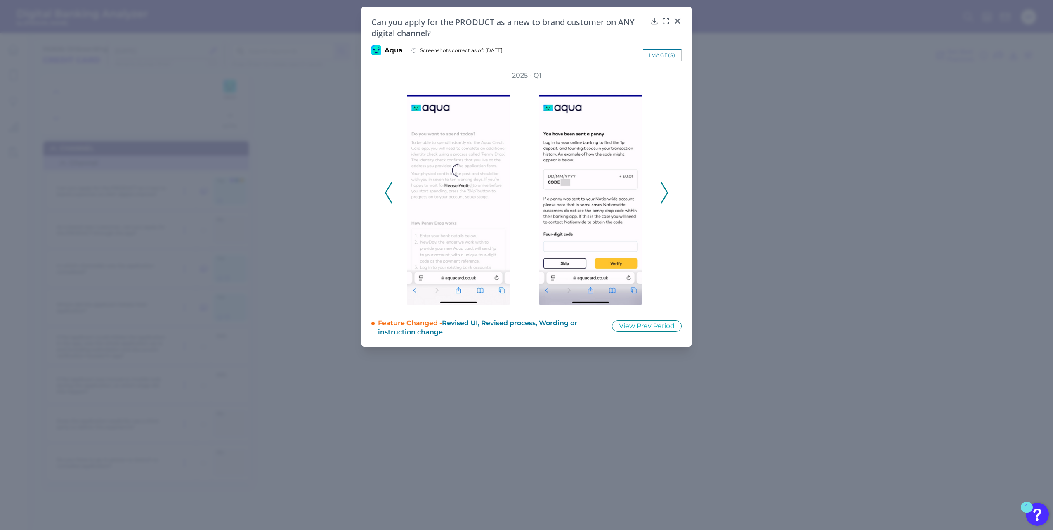
click at [391, 197] on icon at bounding box center [388, 193] width 7 height 22
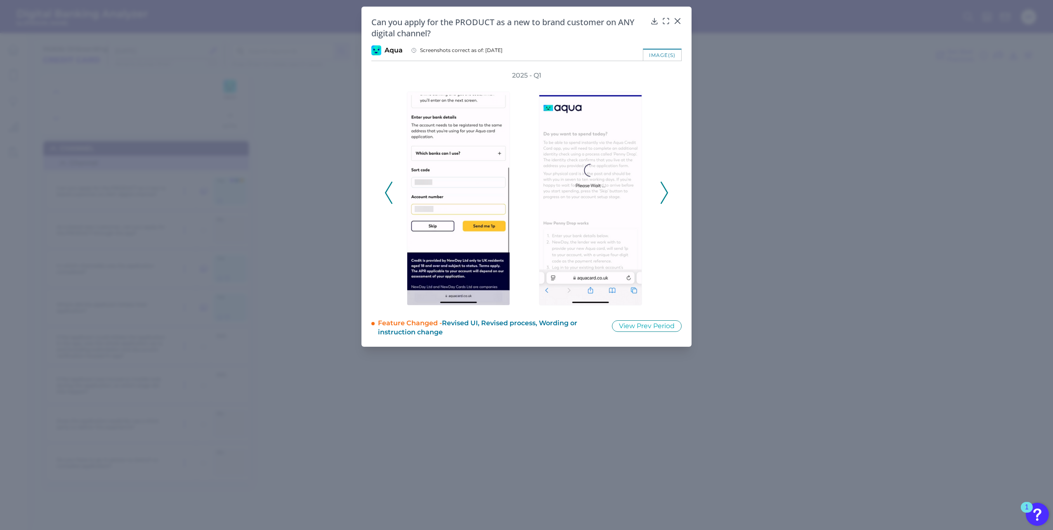
click at [391, 197] on icon at bounding box center [388, 193] width 7 height 22
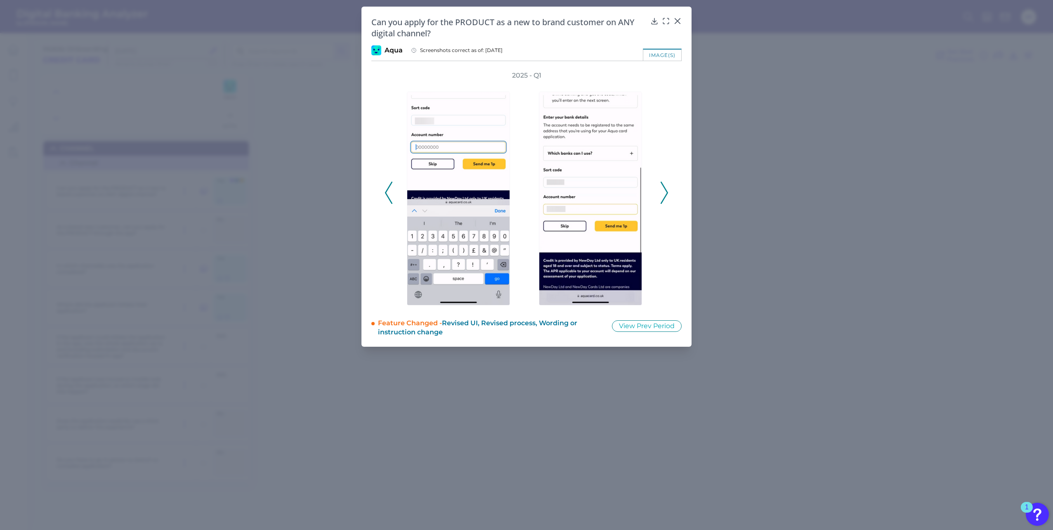
click at [391, 197] on icon at bounding box center [388, 193] width 7 height 22
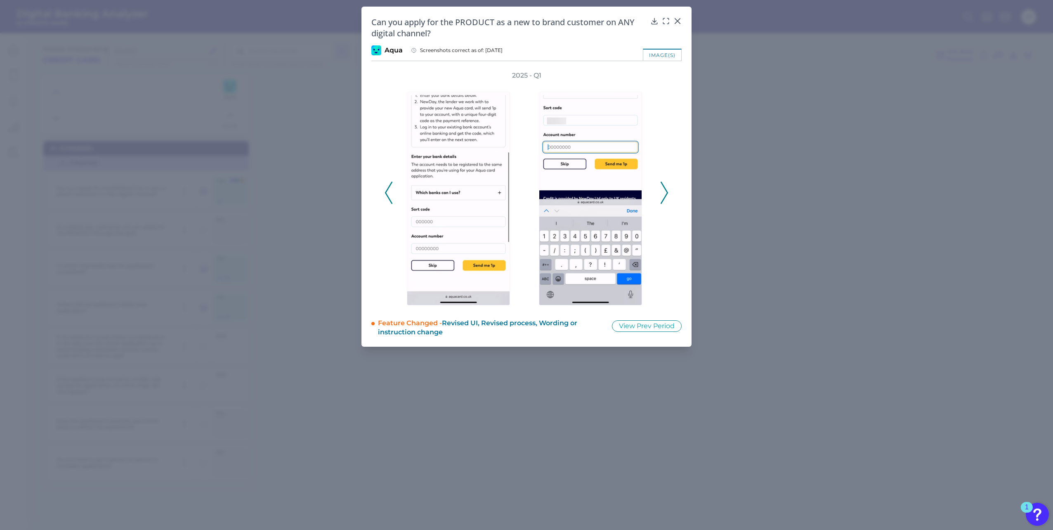
click at [391, 197] on icon at bounding box center [388, 193] width 7 height 22
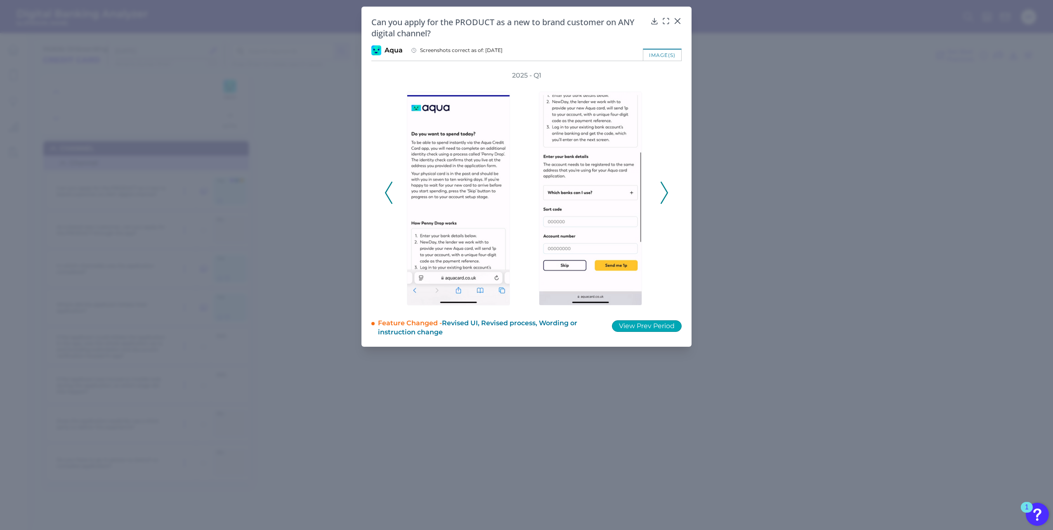
click at [655, 325] on button "View Prev Period" at bounding box center [647, 326] width 70 height 12
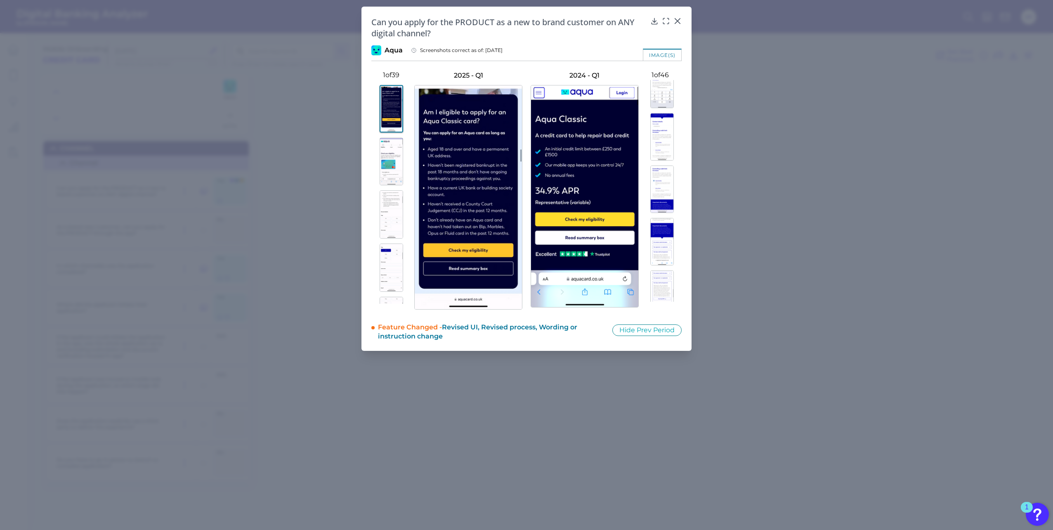
click at [662, 196] on img at bounding box center [662, 188] width 24 height 47
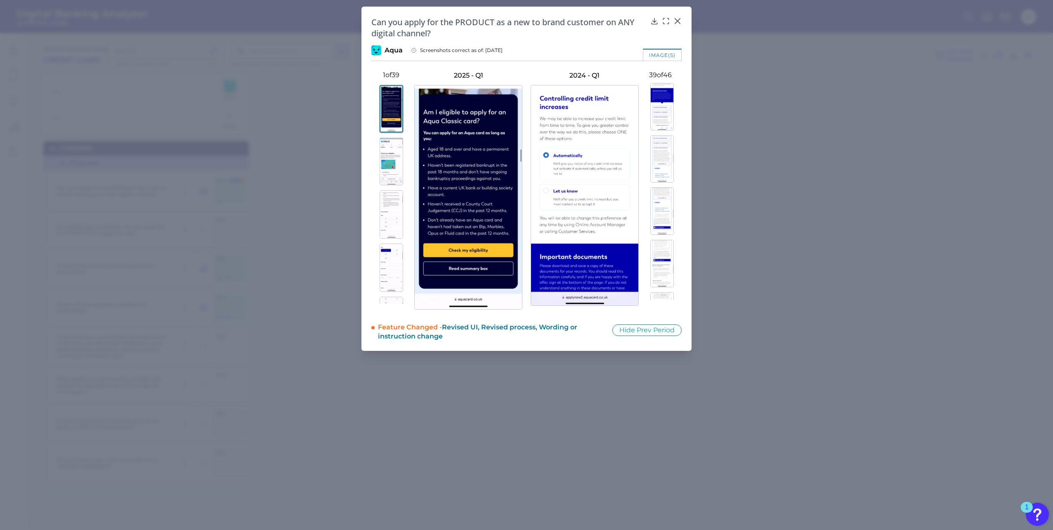
scroll to position [2188, 0]
click at [657, 176] on img at bounding box center [662, 171] width 24 height 47
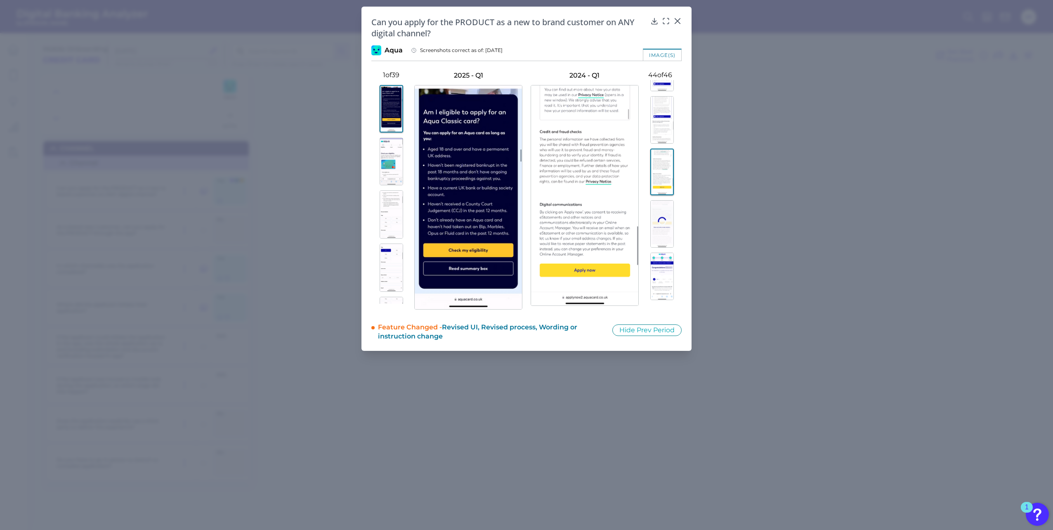
click at [658, 224] on img at bounding box center [662, 223] width 24 height 47
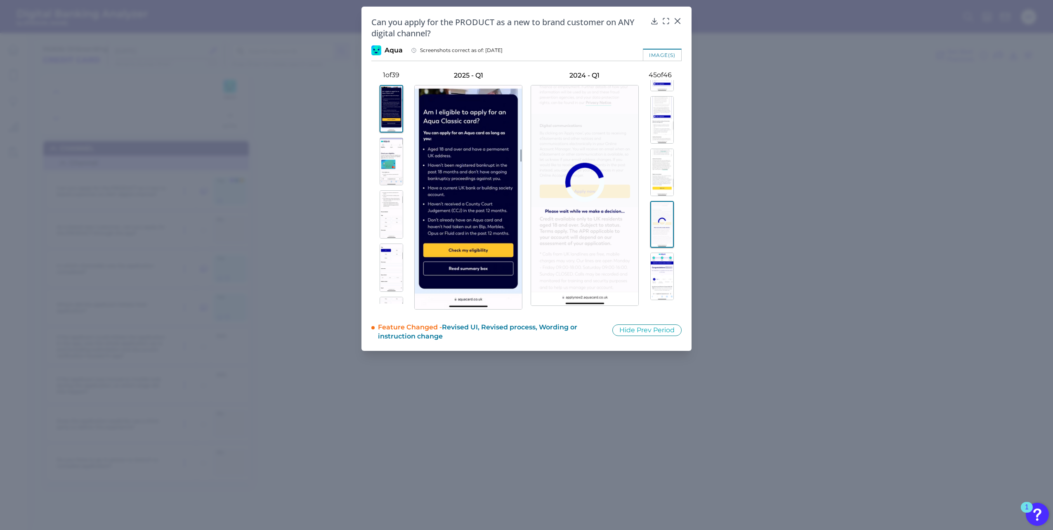
click at [664, 273] on img at bounding box center [662, 276] width 24 height 47
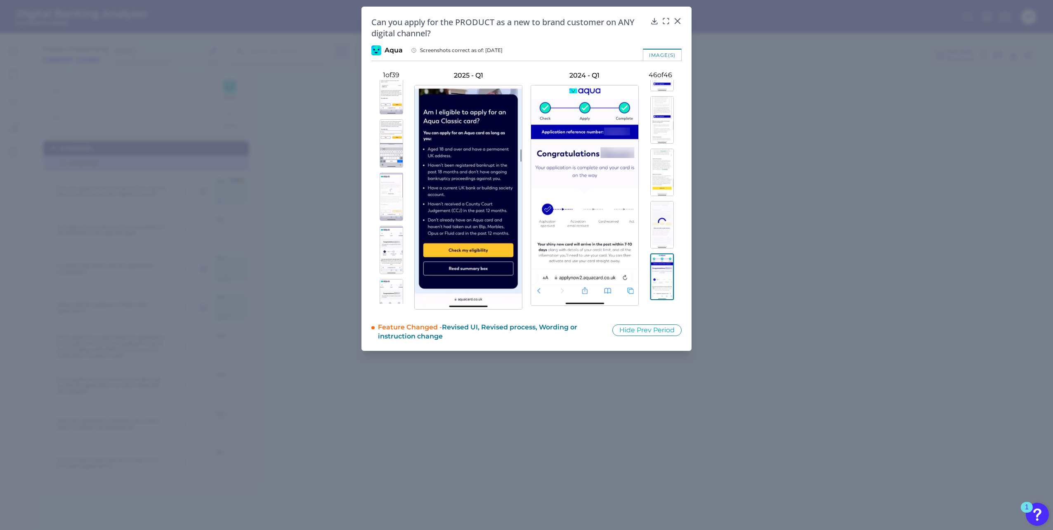
scroll to position [1848, 0]
click at [389, 280] on img at bounding box center [392, 280] width 24 height 48
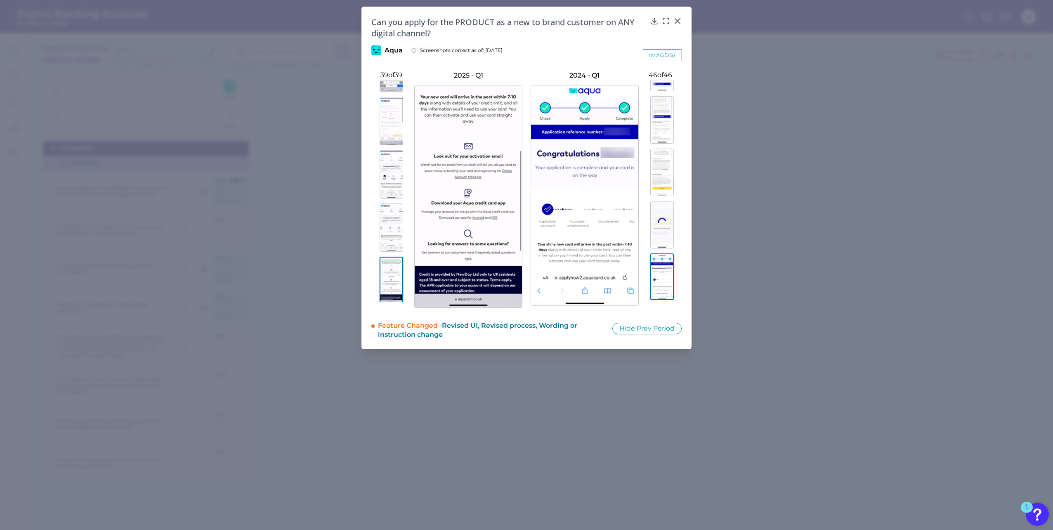
click at [392, 228] on img at bounding box center [392, 227] width 24 height 48
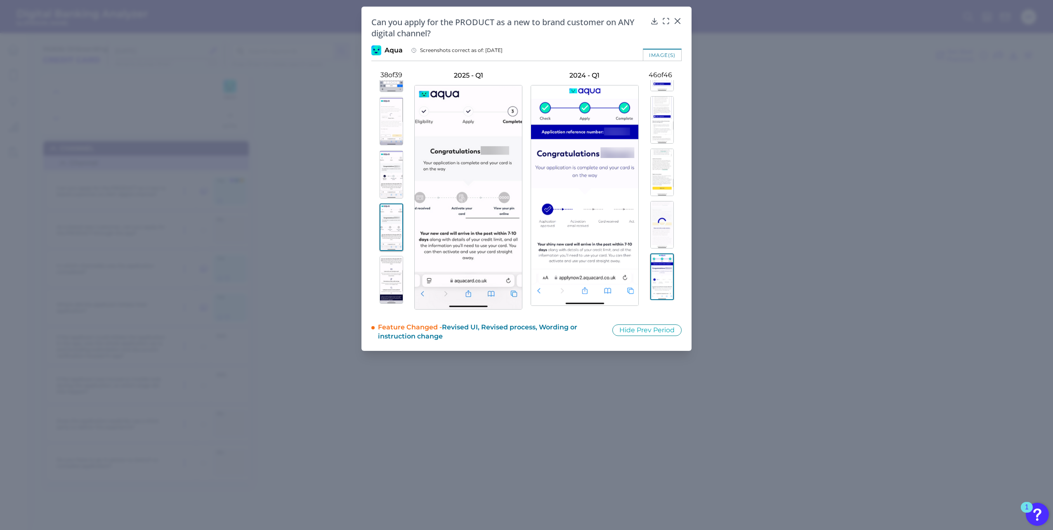
click at [390, 186] on img at bounding box center [392, 174] width 24 height 48
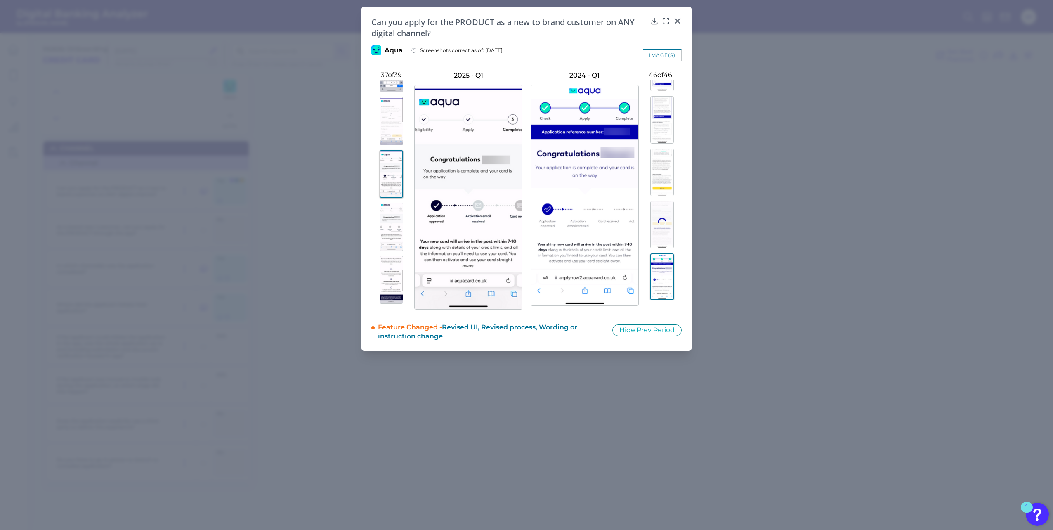
click at [385, 137] on img at bounding box center [392, 121] width 24 height 48
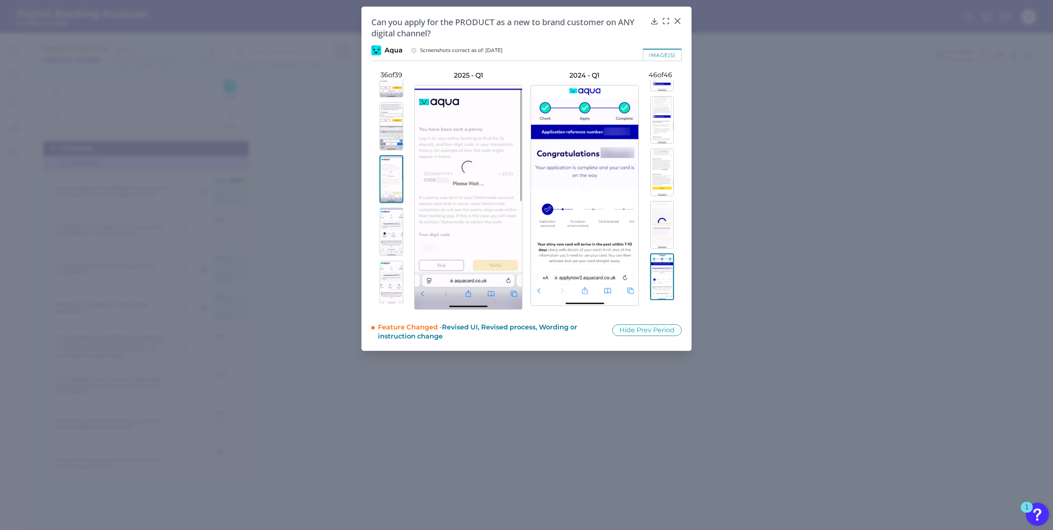
scroll to position [1724, 0]
click at [397, 179] on img at bounding box center [392, 192] width 24 height 48
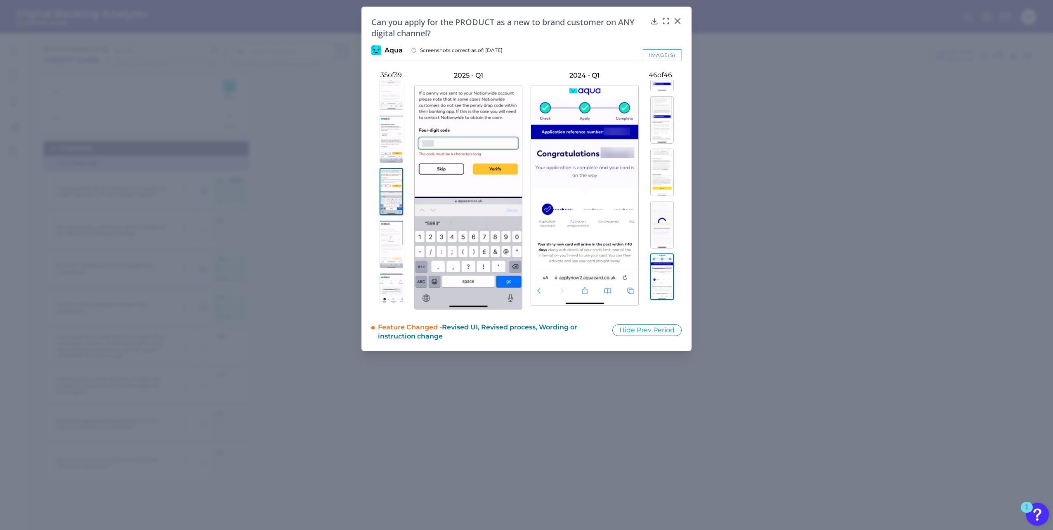
click at [395, 143] on img at bounding box center [392, 139] width 24 height 48
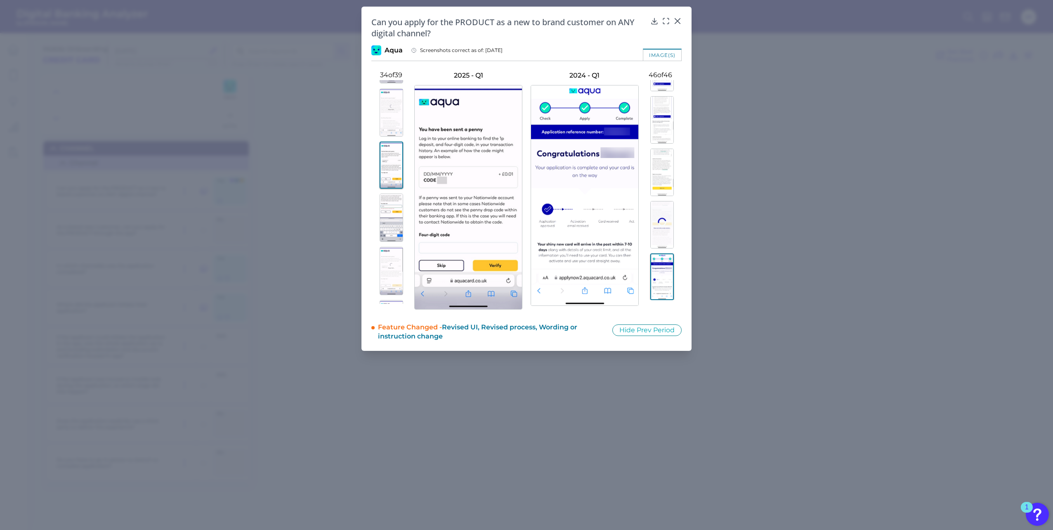
scroll to position [1642, 0]
click at [392, 173] on img at bounding box center [392, 168] width 24 height 48
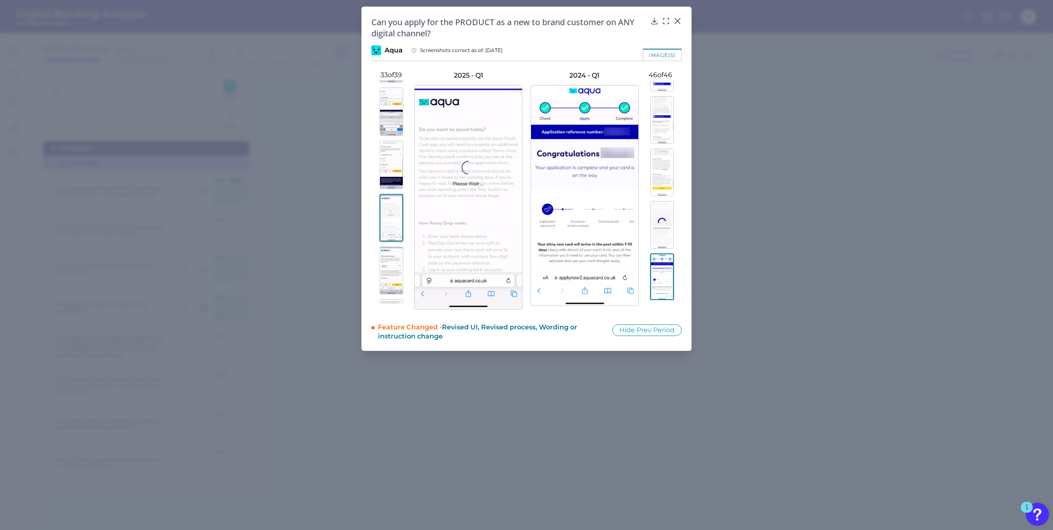
scroll to position [1559, 0]
click at [392, 195] on img at bounding box center [392, 197] width 24 height 48
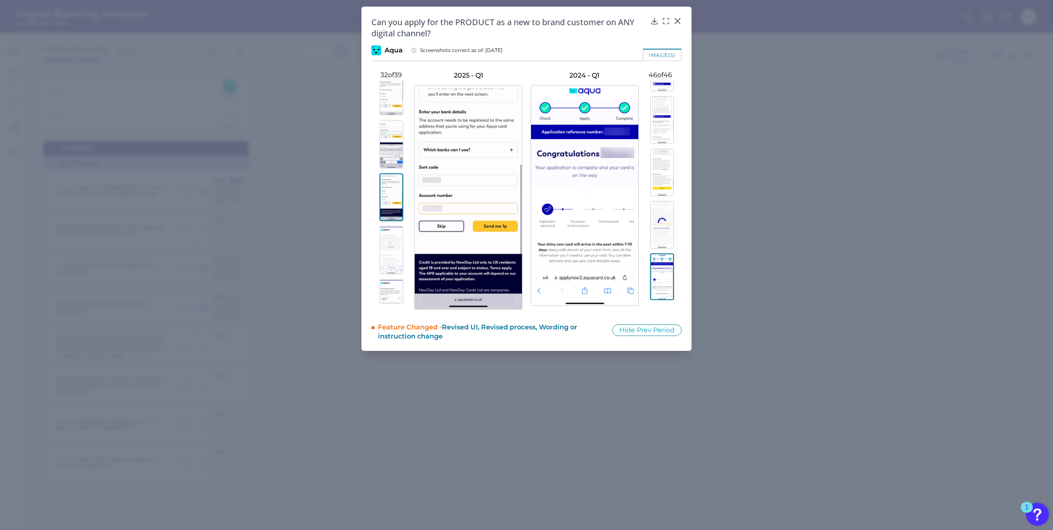
click at [390, 144] on img at bounding box center [392, 144] width 24 height 48
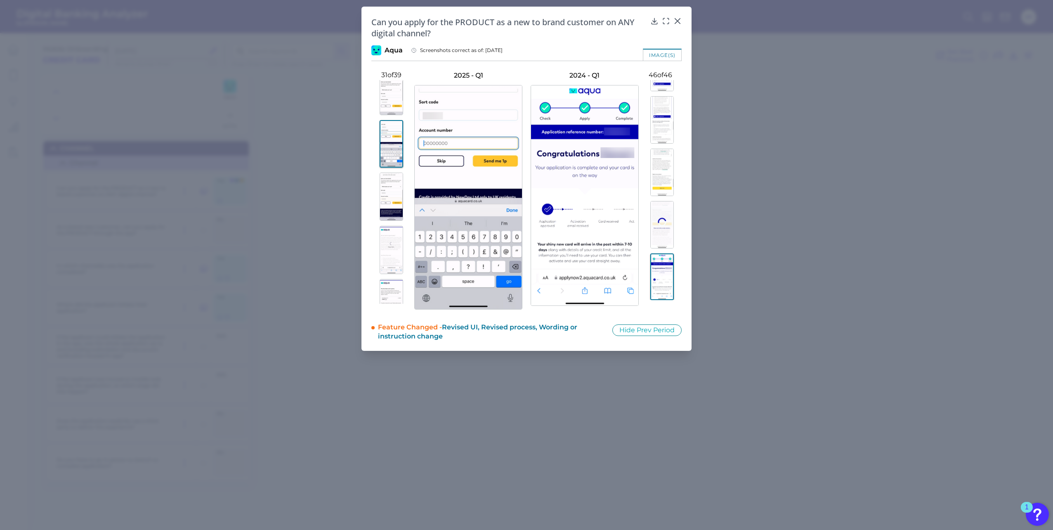
click at [388, 195] on img at bounding box center [392, 196] width 24 height 48
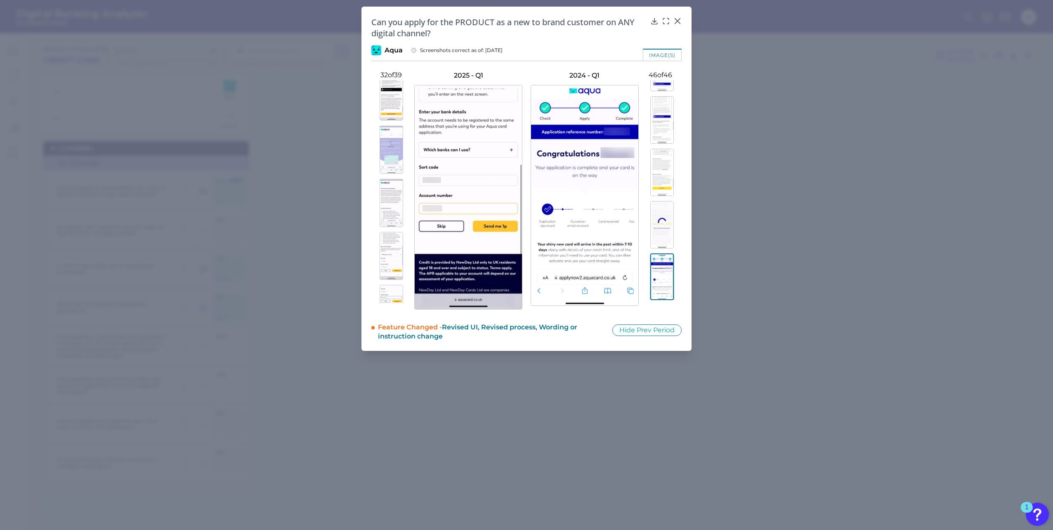
scroll to position [1394, 0]
click at [387, 201] on img at bounding box center [392, 203] width 24 height 48
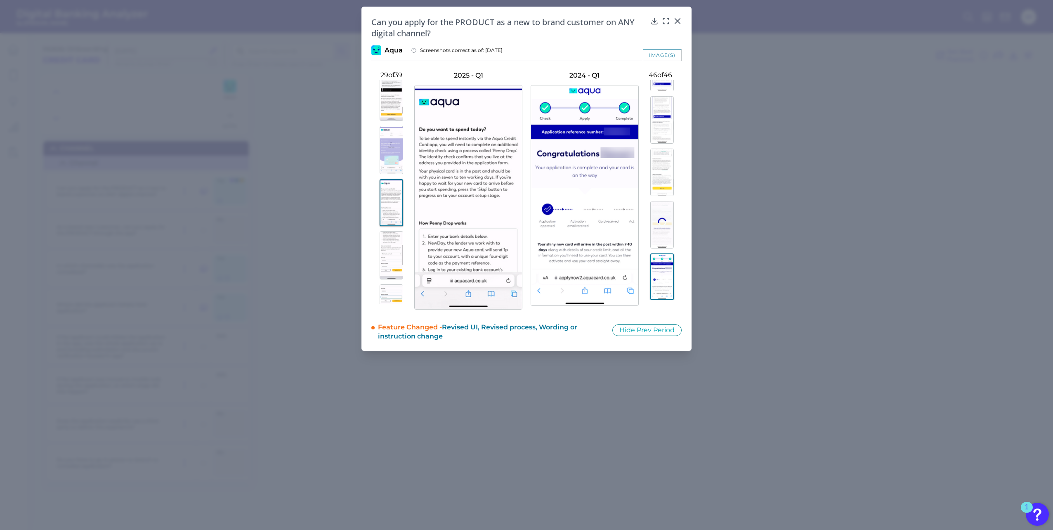
click at [388, 156] on img at bounding box center [392, 150] width 24 height 48
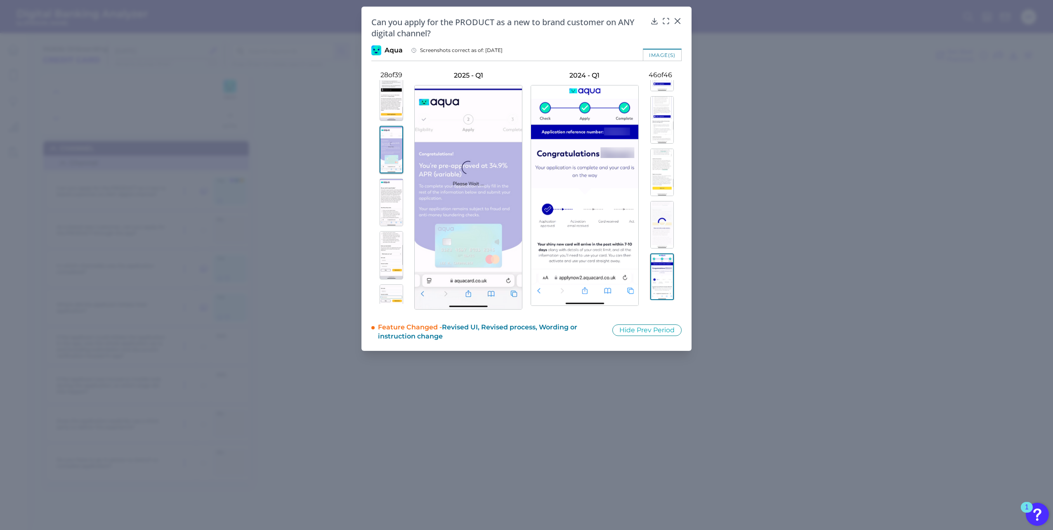
click at [390, 99] on img at bounding box center [392, 97] width 24 height 48
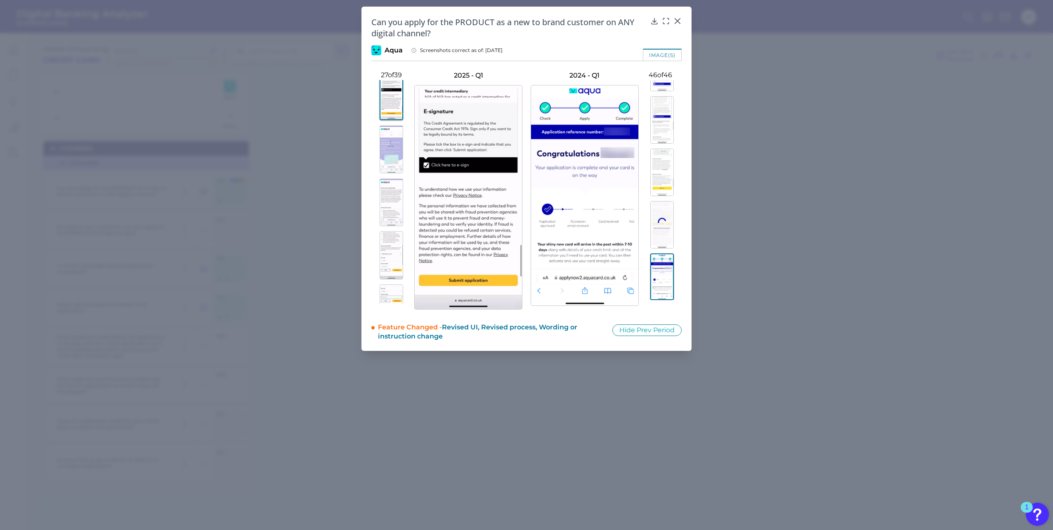
click at [389, 139] on img at bounding box center [392, 149] width 24 height 48
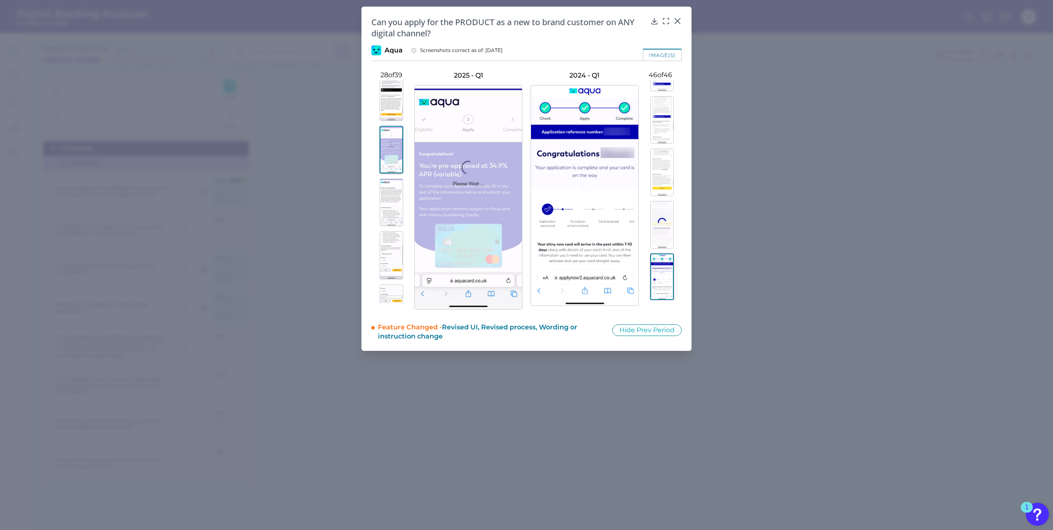
click at [386, 187] on img at bounding box center [392, 202] width 24 height 48
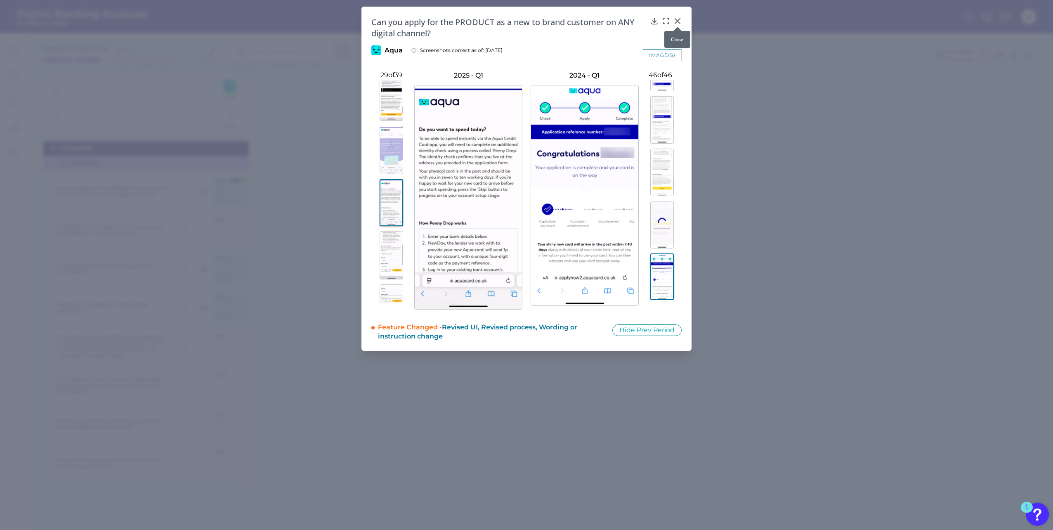
click at [676, 19] on icon at bounding box center [677, 21] width 8 height 8
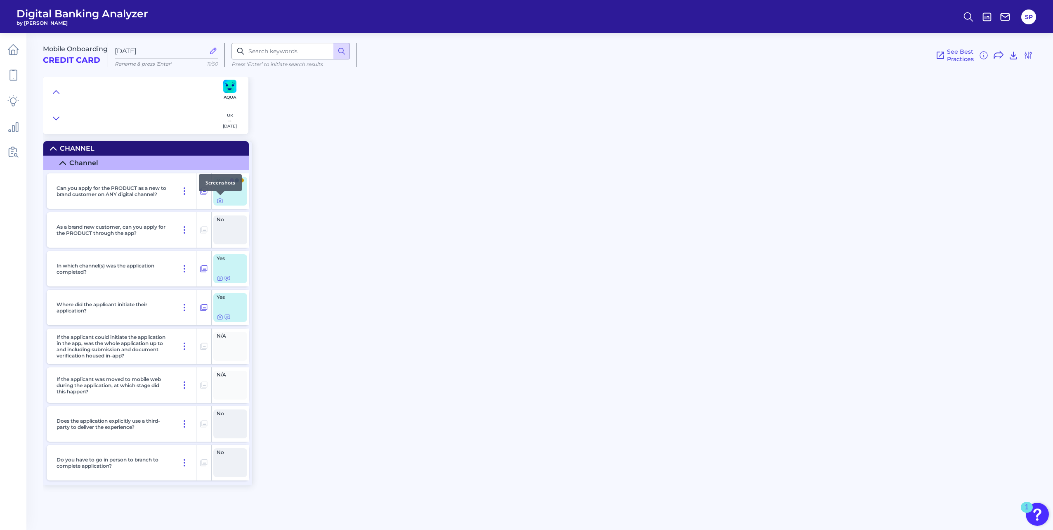
drag, startPoint x: 220, startPoint y: 198, endPoint x: 275, endPoint y: 215, distance: 56.9
click at [220, 198] on div at bounding box center [220, 195] width 8 height 8
click at [219, 200] on icon at bounding box center [220, 200] width 7 height 7
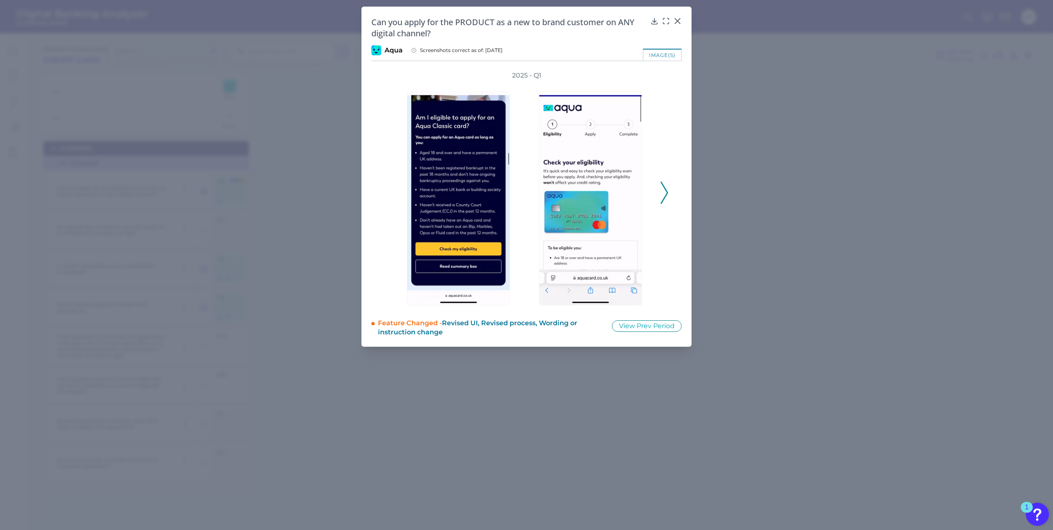
click at [661, 200] on icon at bounding box center [664, 193] width 7 height 22
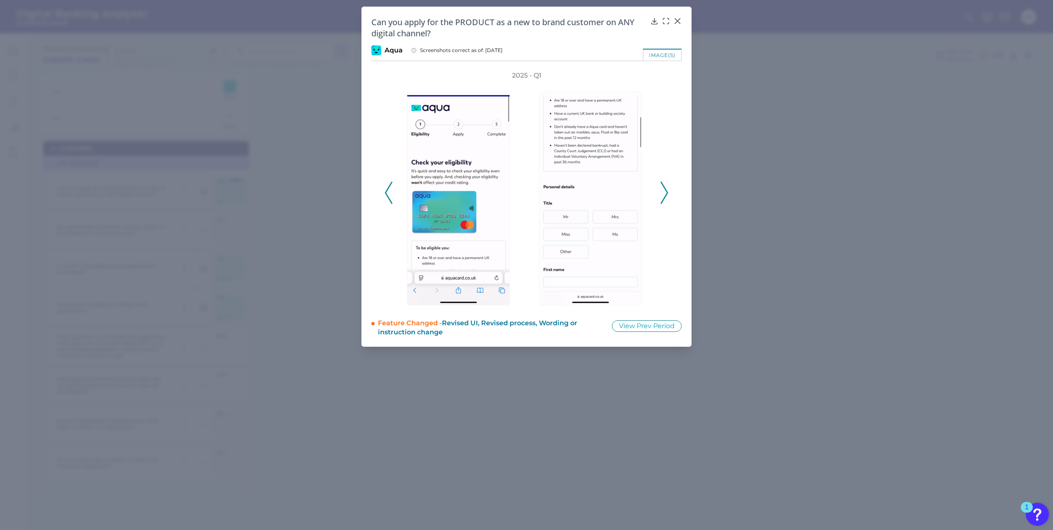
click at [662, 200] on icon at bounding box center [664, 193] width 7 height 22
click at [667, 198] on icon at bounding box center [664, 193] width 7 height 22
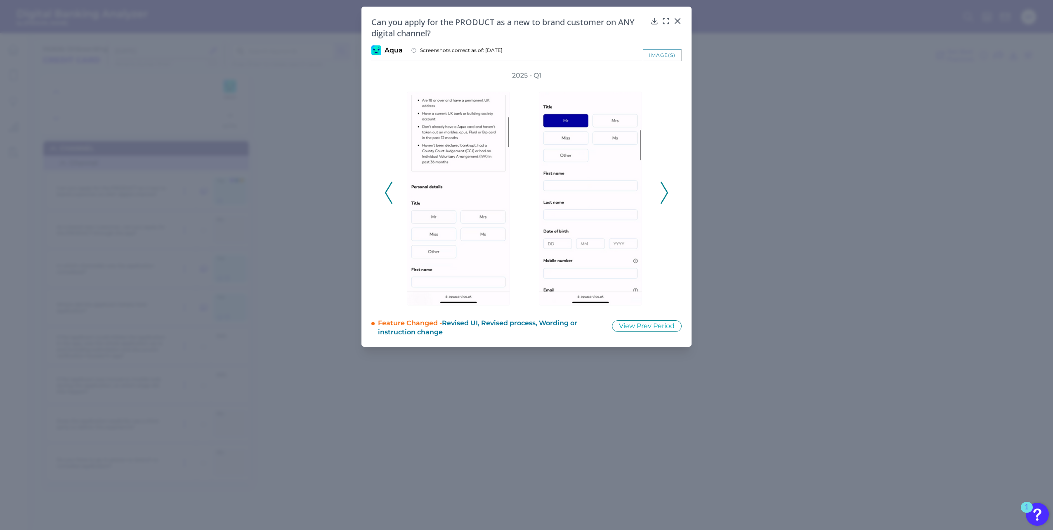
click at [665, 195] on icon at bounding box center [664, 193] width 7 height 22
click at [666, 194] on polyline at bounding box center [664, 192] width 6 height 21
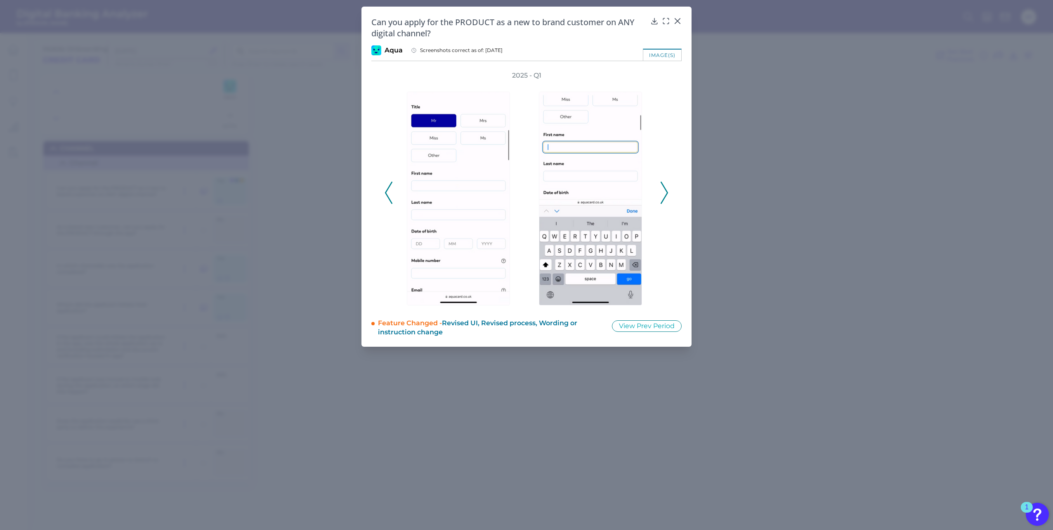
click at [665, 193] on icon at bounding box center [664, 193] width 7 height 22
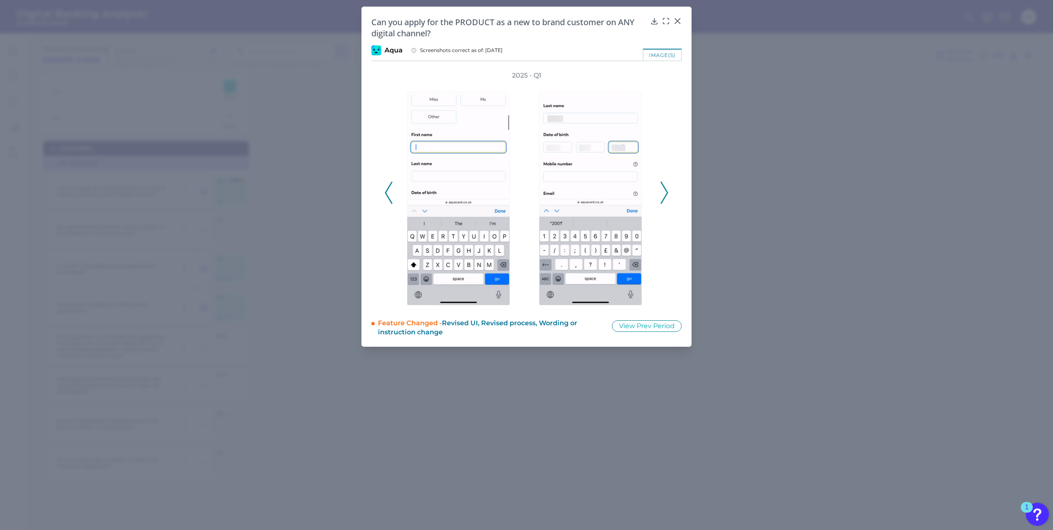
click at [665, 193] on icon at bounding box center [664, 193] width 7 height 22
click at [665, 191] on icon at bounding box center [664, 193] width 7 height 22
click at [664, 188] on icon at bounding box center [664, 193] width 7 height 22
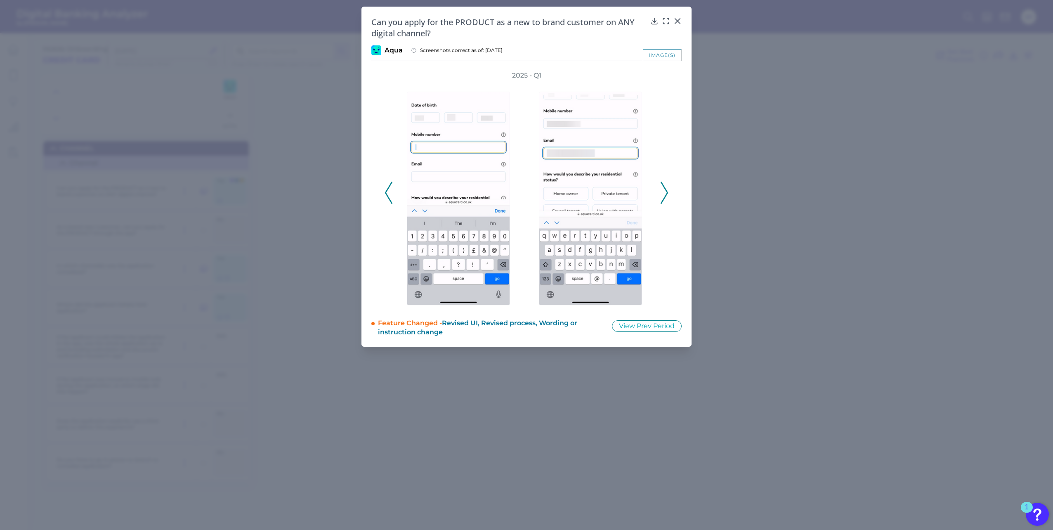
click at [664, 187] on polyline at bounding box center [664, 192] width 6 height 21
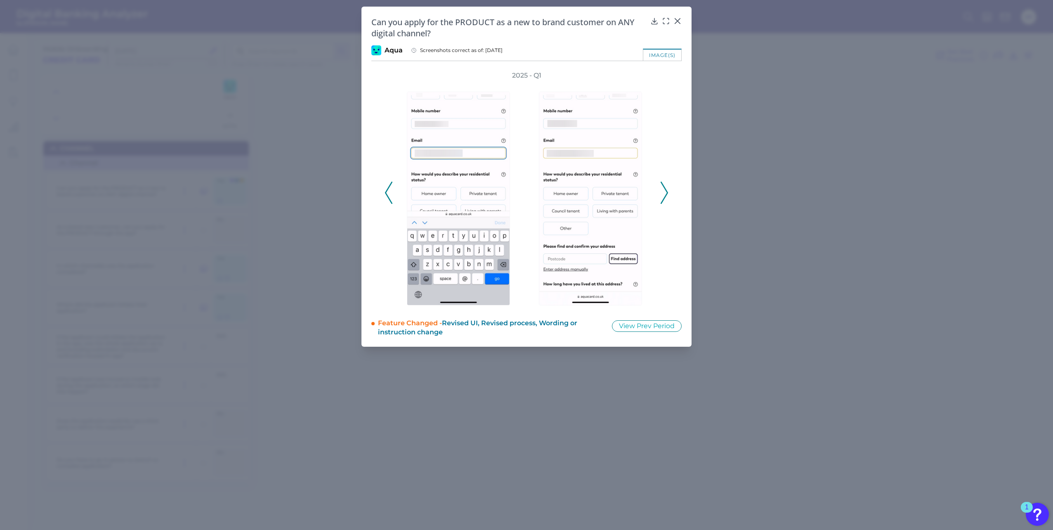
click at [664, 187] on polyline at bounding box center [664, 192] width 6 height 21
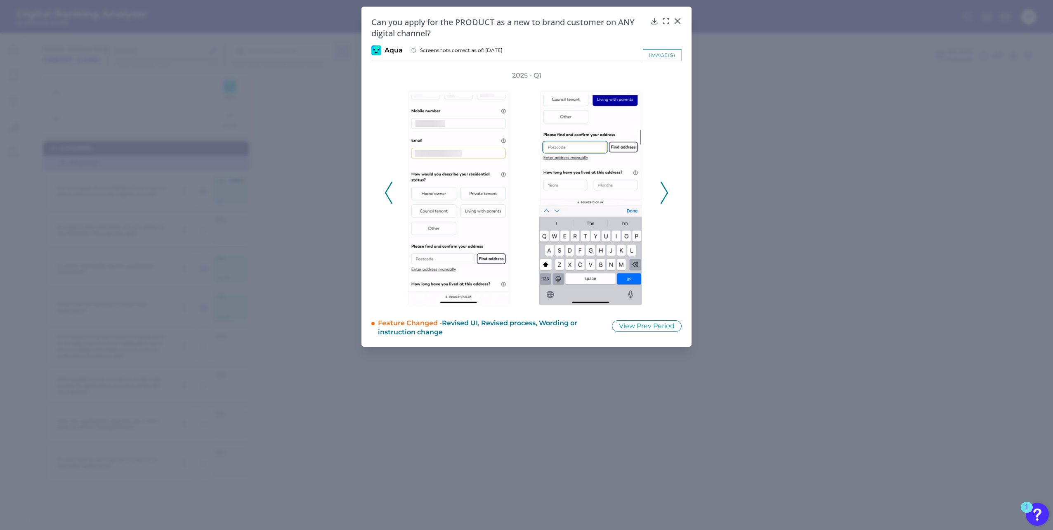
click at [664, 187] on polyline at bounding box center [664, 192] width 6 height 21
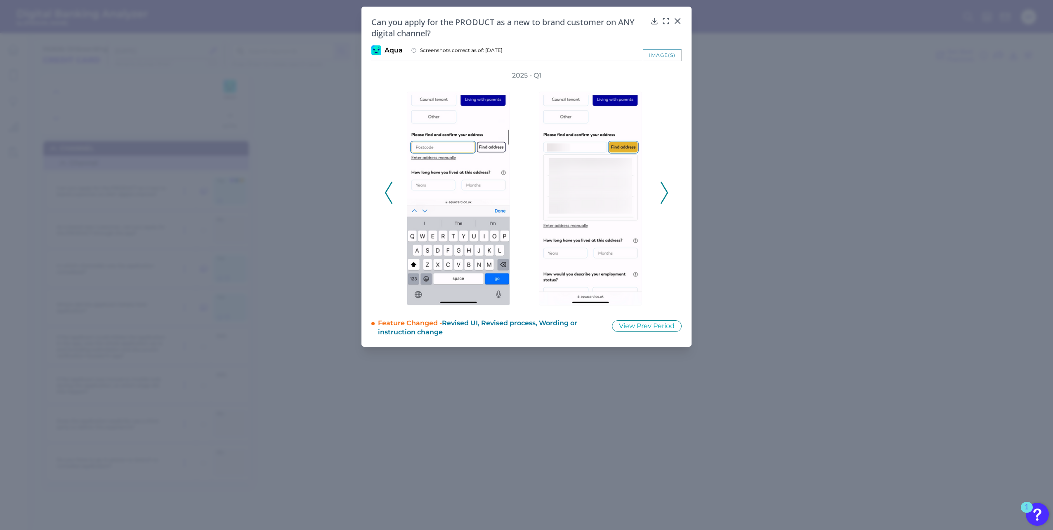
click at [664, 187] on polyline at bounding box center [664, 192] width 6 height 21
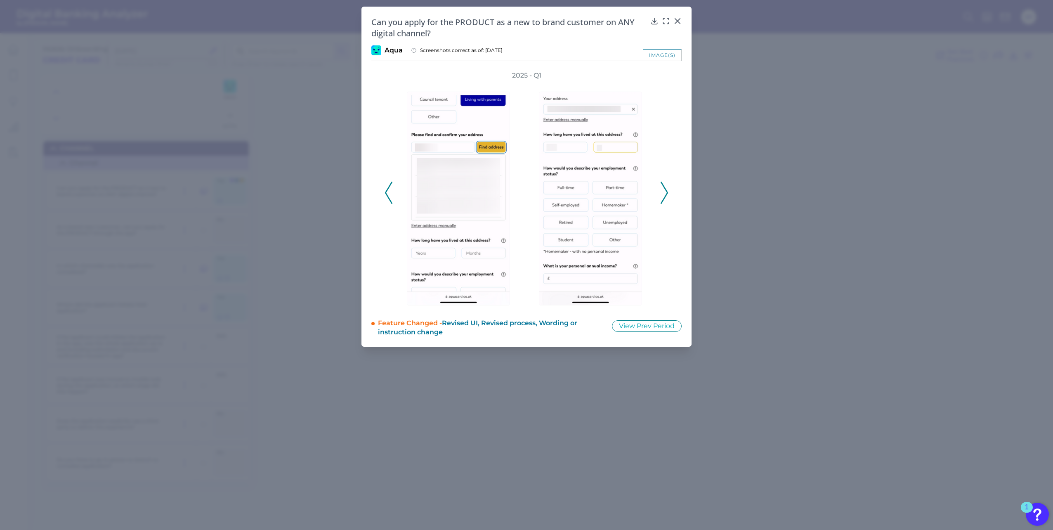
click at [664, 187] on polyline at bounding box center [664, 192] width 6 height 21
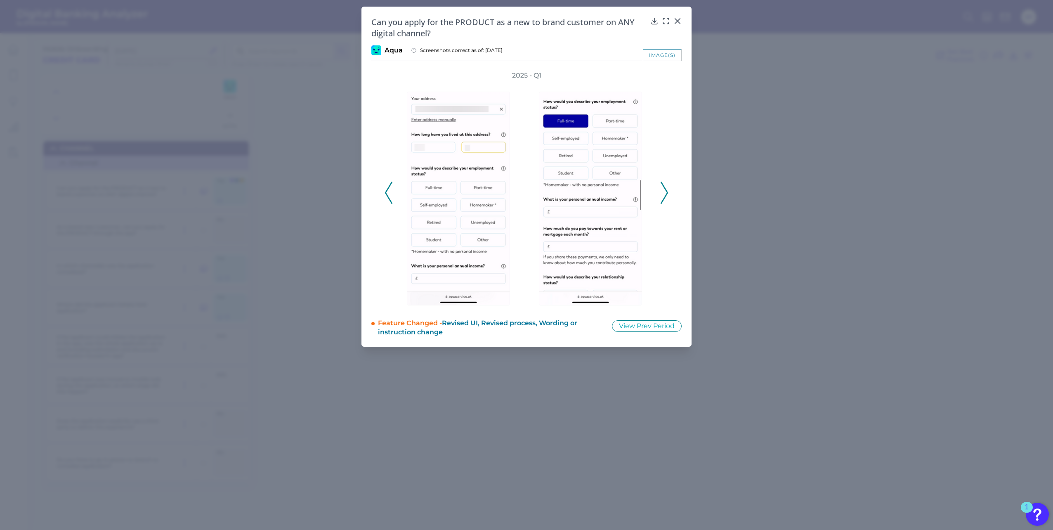
click at [664, 187] on polyline at bounding box center [664, 192] width 6 height 21
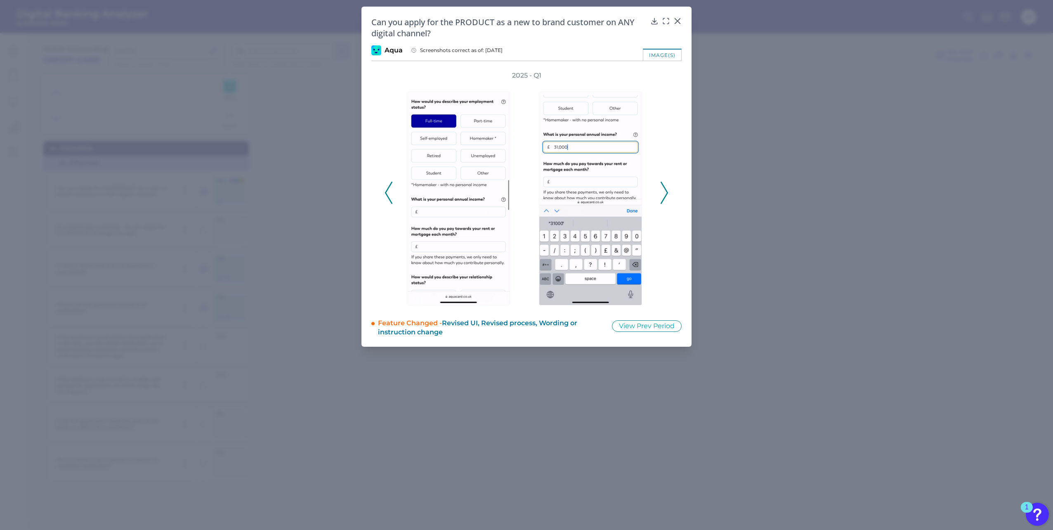
click at [664, 187] on polyline at bounding box center [664, 192] width 6 height 21
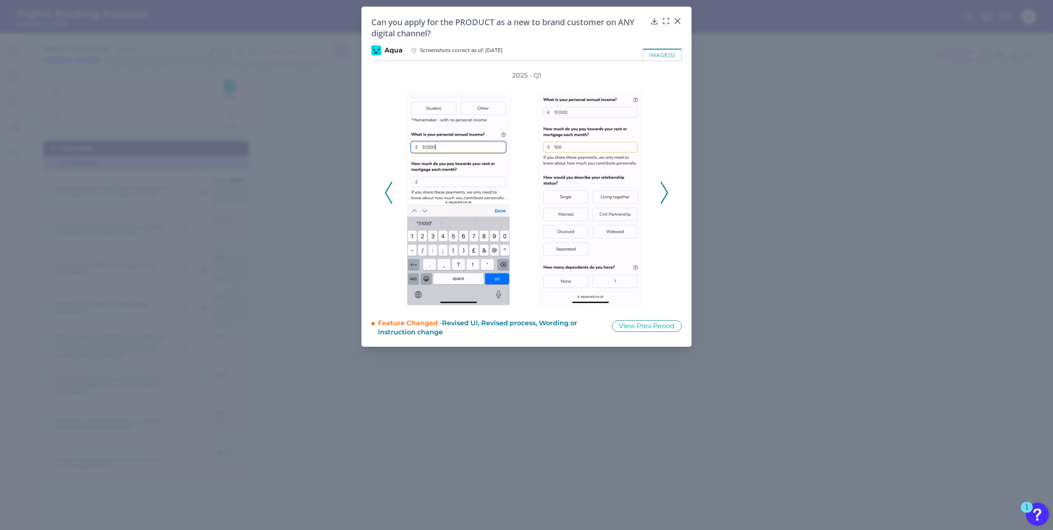
click at [664, 187] on polyline at bounding box center [664, 192] width 6 height 21
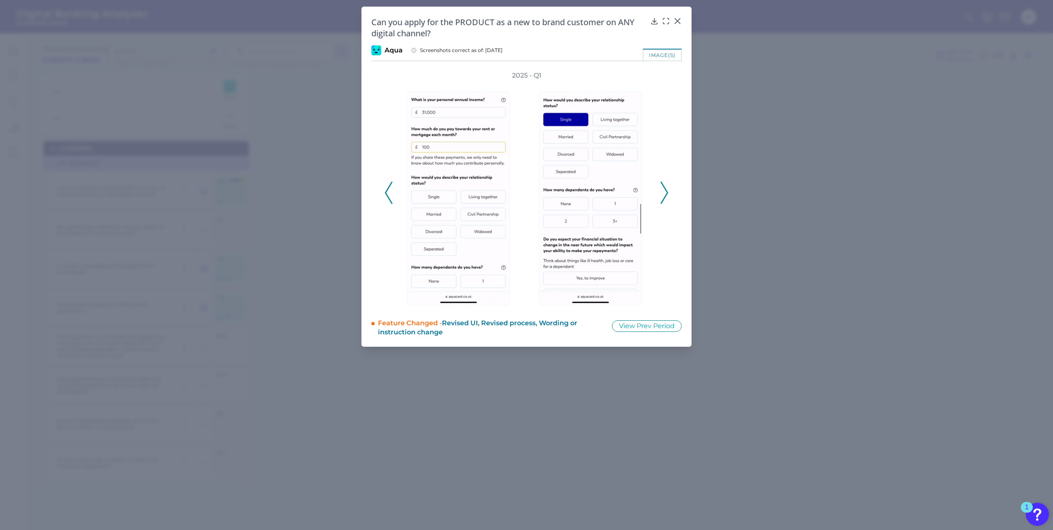
click at [664, 187] on polyline at bounding box center [664, 192] width 6 height 21
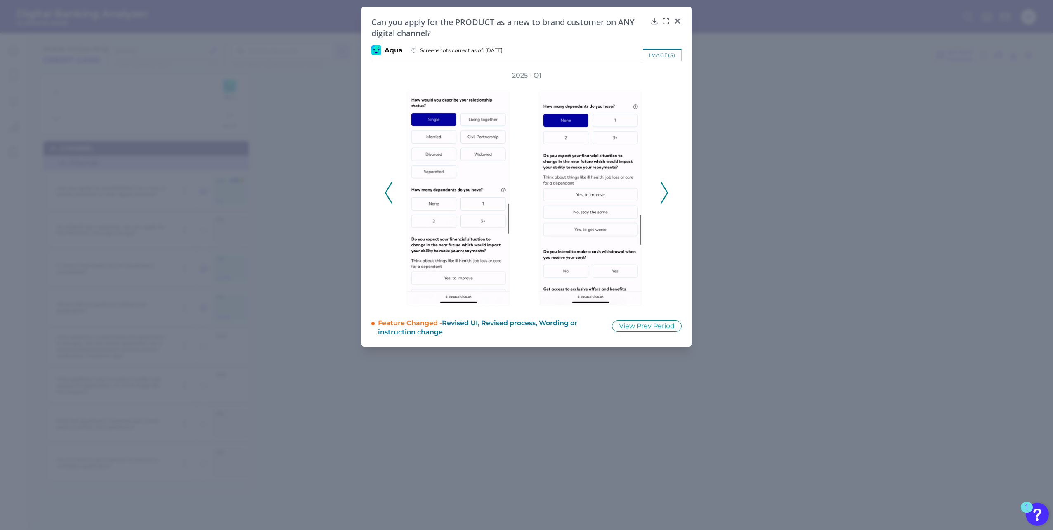
click at [665, 191] on icon at bounding box center [664, 193] width 7 height 22
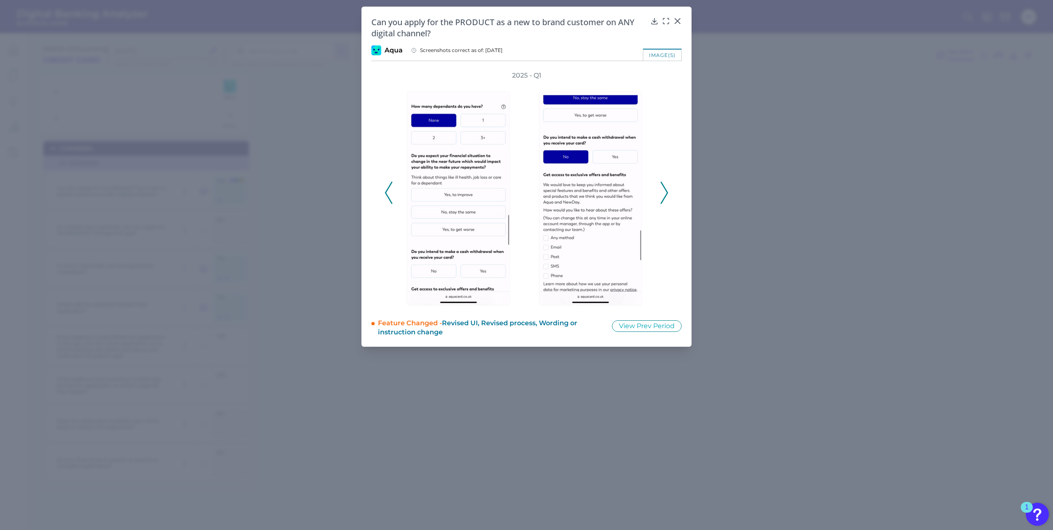
click at [665, 191] on icon at bounding box center [664, 193] width 7 height 22
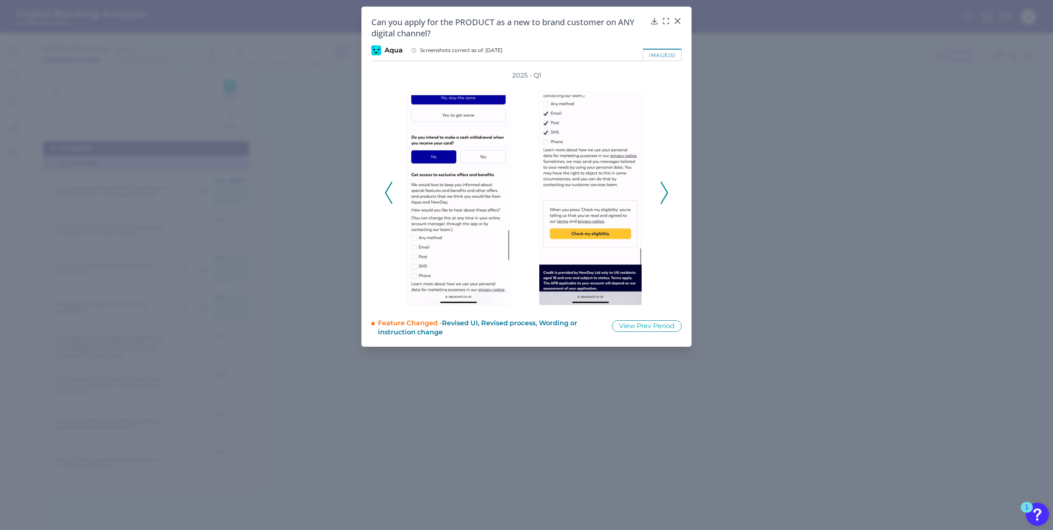
click at [665, 191] on icon at bounding box center [664, 193] width 7 height 22
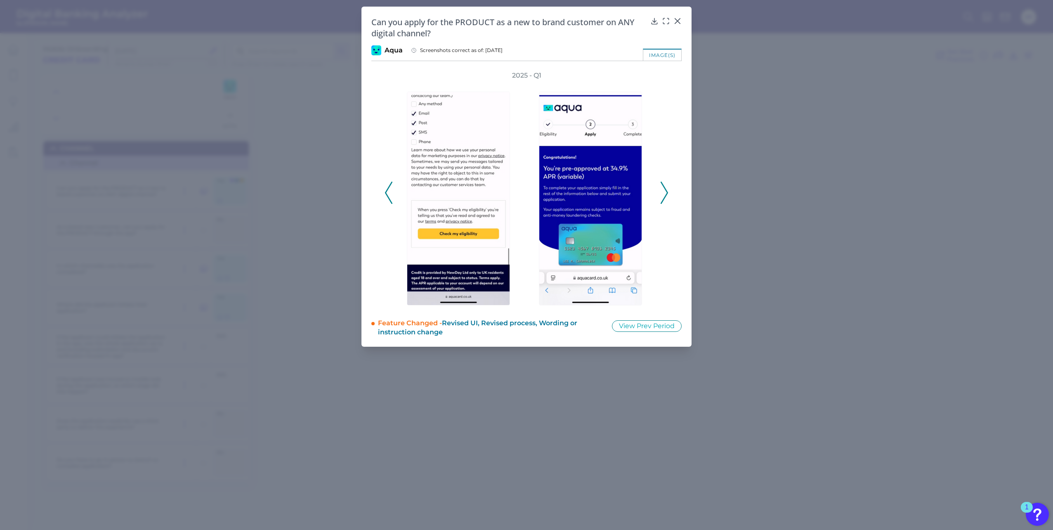
click at [665, 191] on icon at bounding box center [664, 193] width 7 height 22
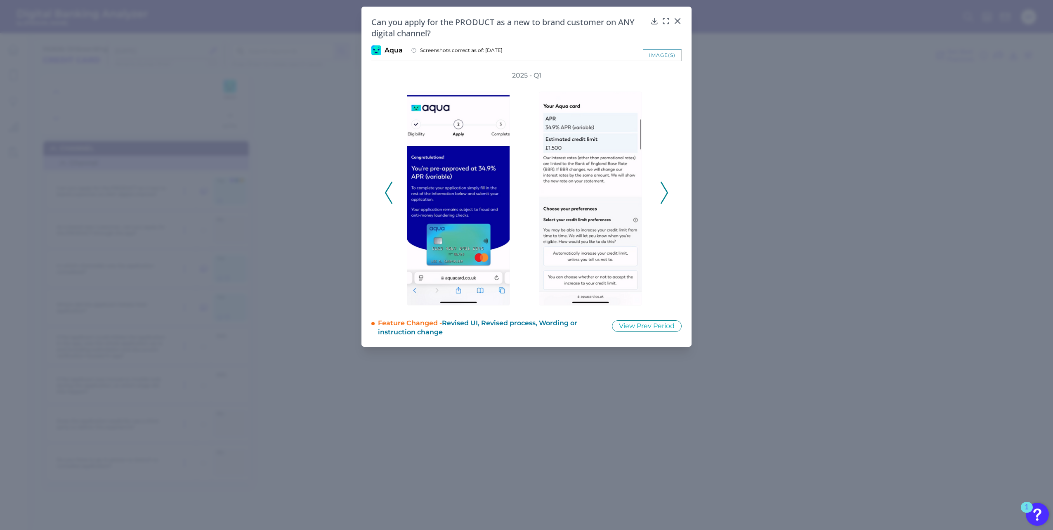
click at [665, 191] on icon at bounding box center [664, 193] width 7 height 22
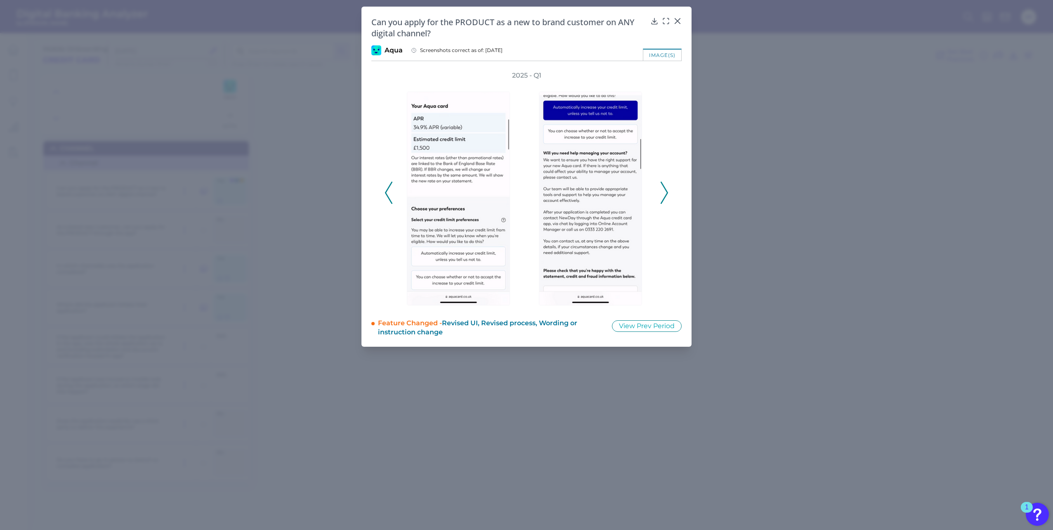
click at [665, 191] on icon at bounding box center [664, 193] width 7 height 22
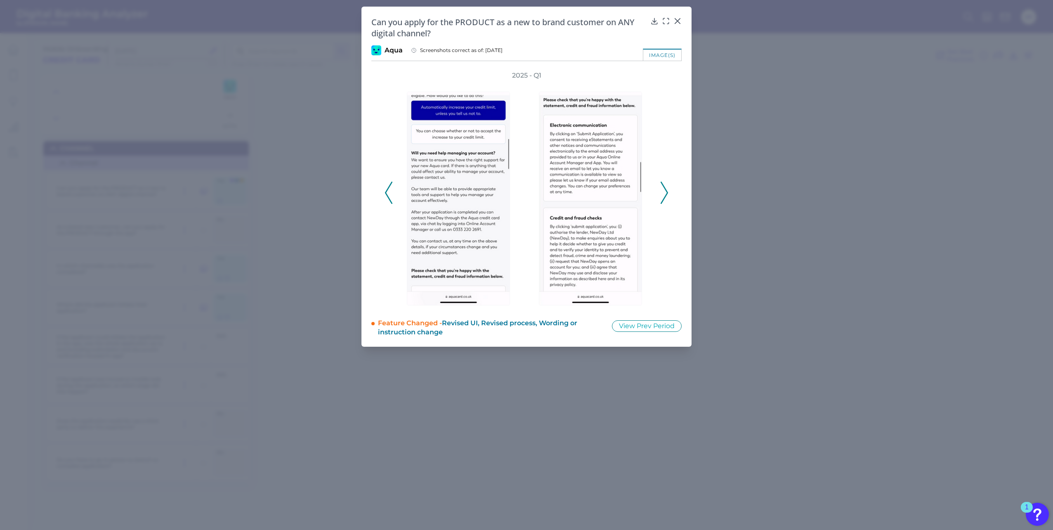
click at [665, 191] on icon at bounding box center [664, 193] width 7 height 22
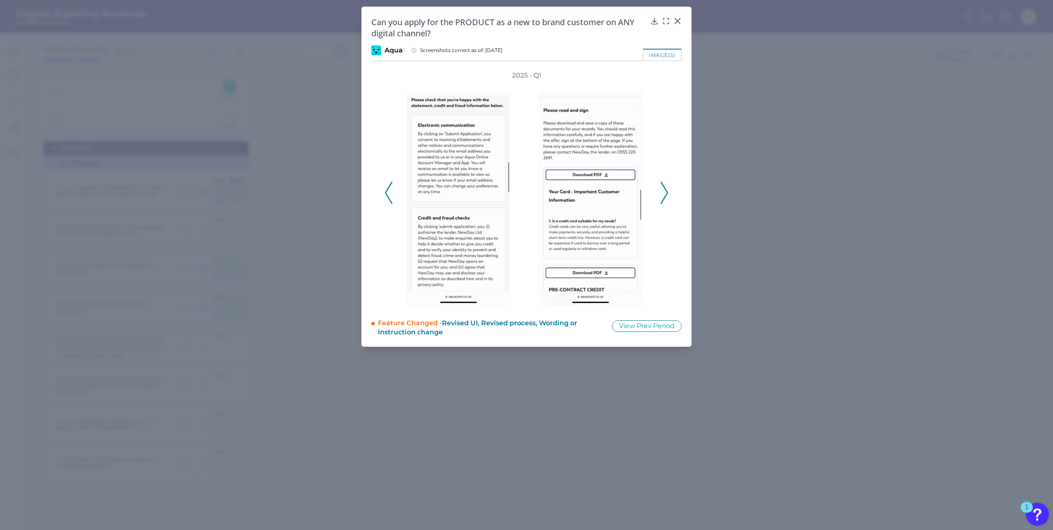
click at [665, 191] on icon at bounding box center [664, 193] width 7 height 22
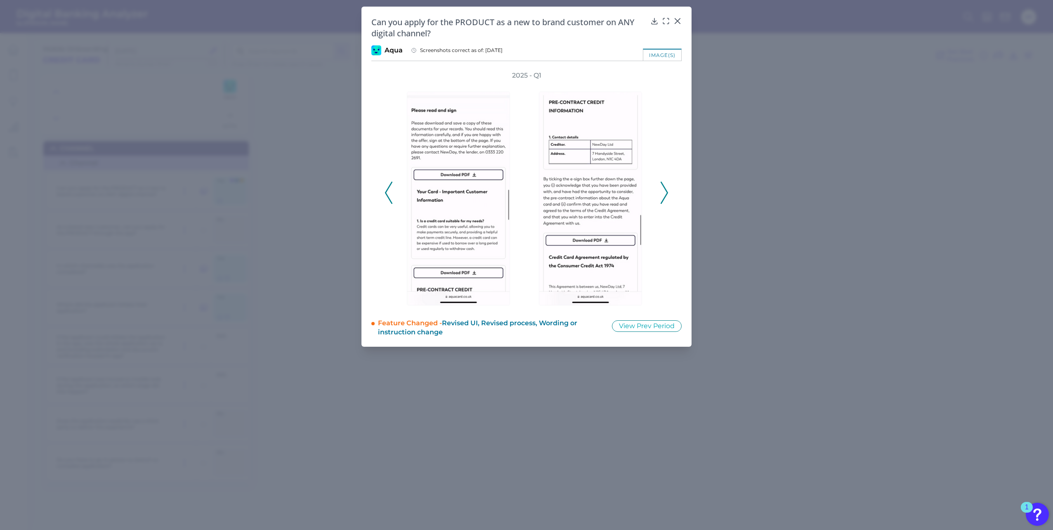
click at [665, 191] on icon at bounding box center [664, 193] width 7 height 22
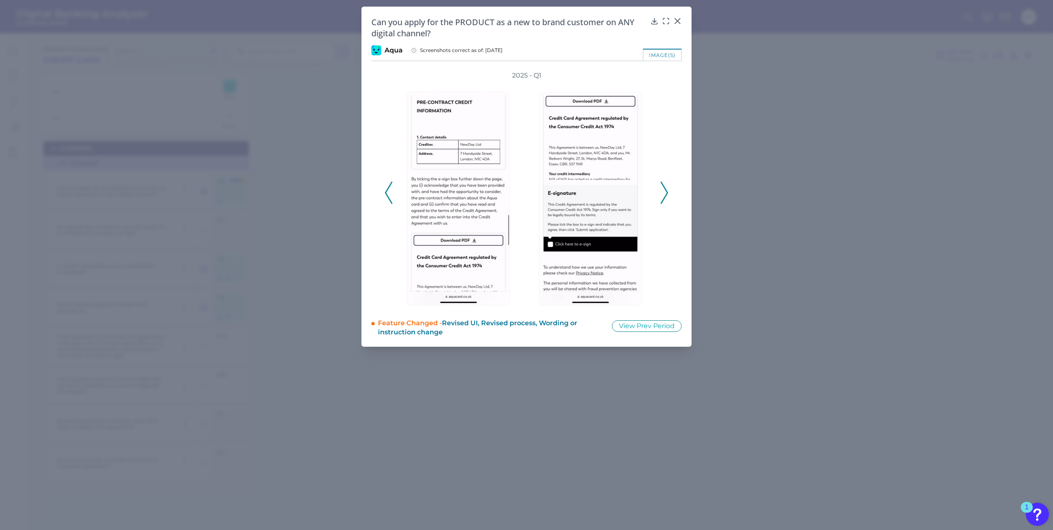
click at [665, 191] on icon at bounding box center [664, 193] width 7 height 22
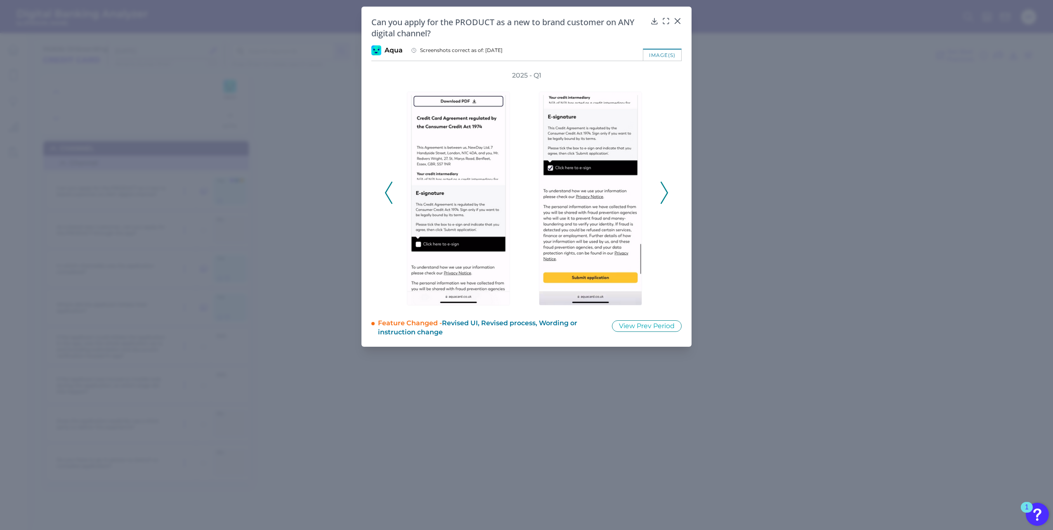
click at [665, 191] on icon at bounding box center [664, 193] width 7 height 22
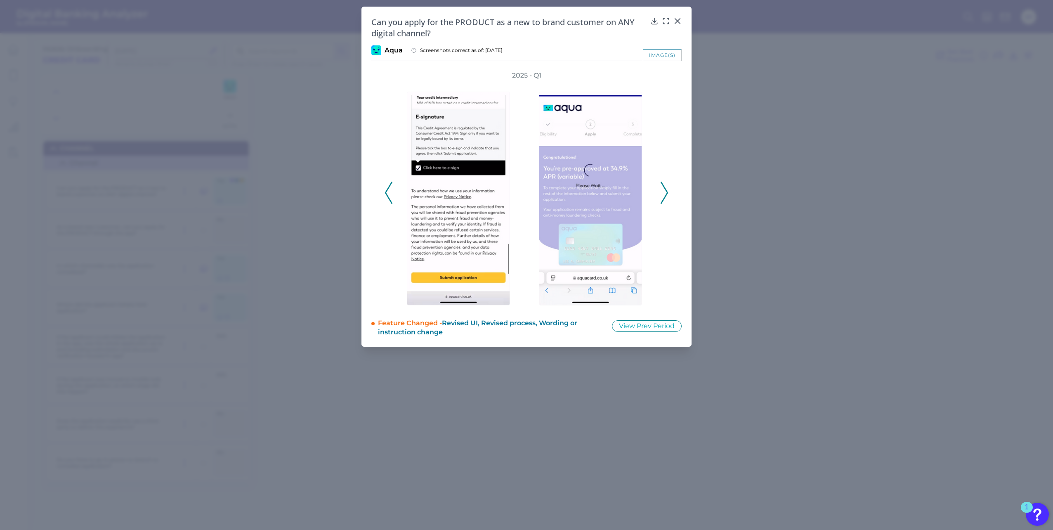
click at [665, 191] on icon at bounding box center [664, 193] width 7 height 22
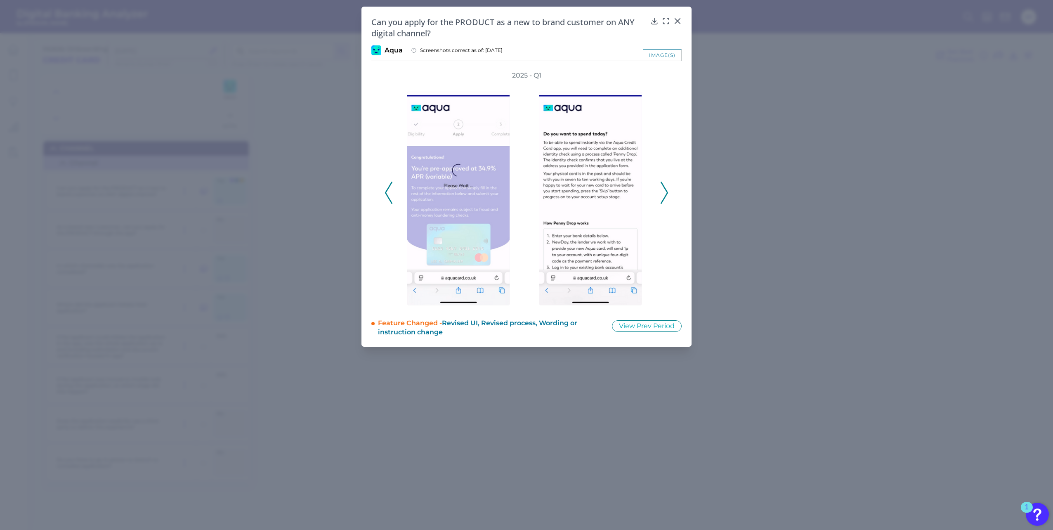
click at [665, 191] on icon at bounding box center [664, 193] width 7 height 22
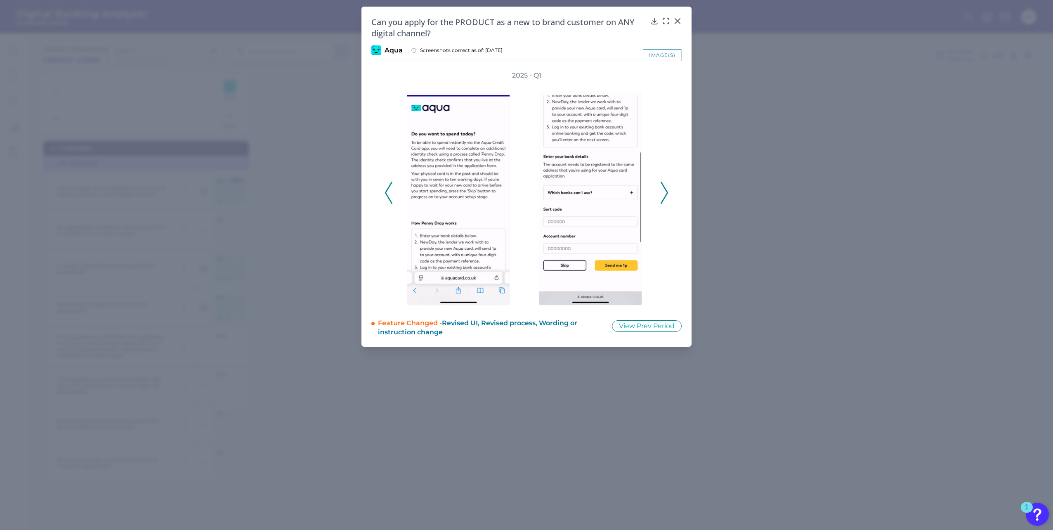
click at [661, 192] on icon at bounding box center [664, 193] width 7 height 22
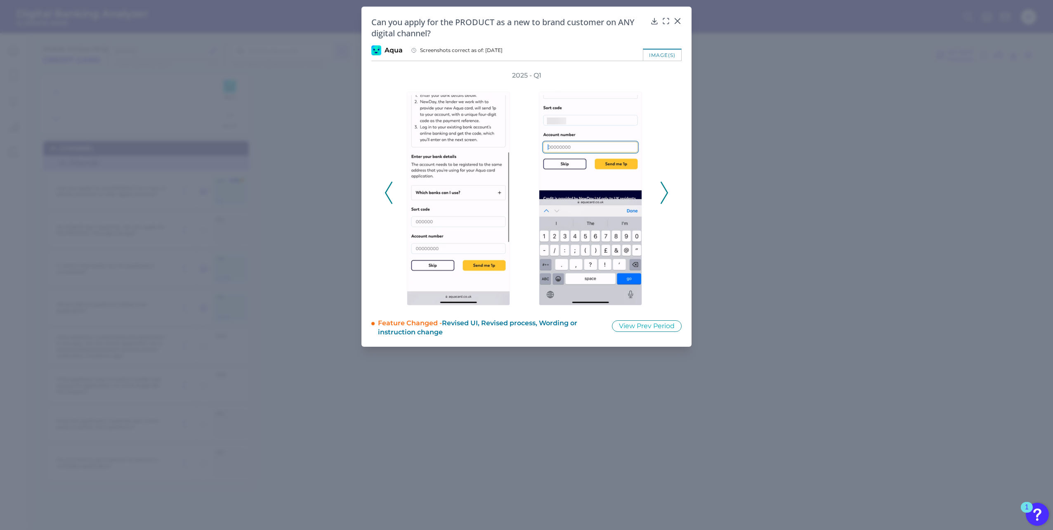
click at [661, 192] on icon at bounding box center [664, 193] width 7 height 22
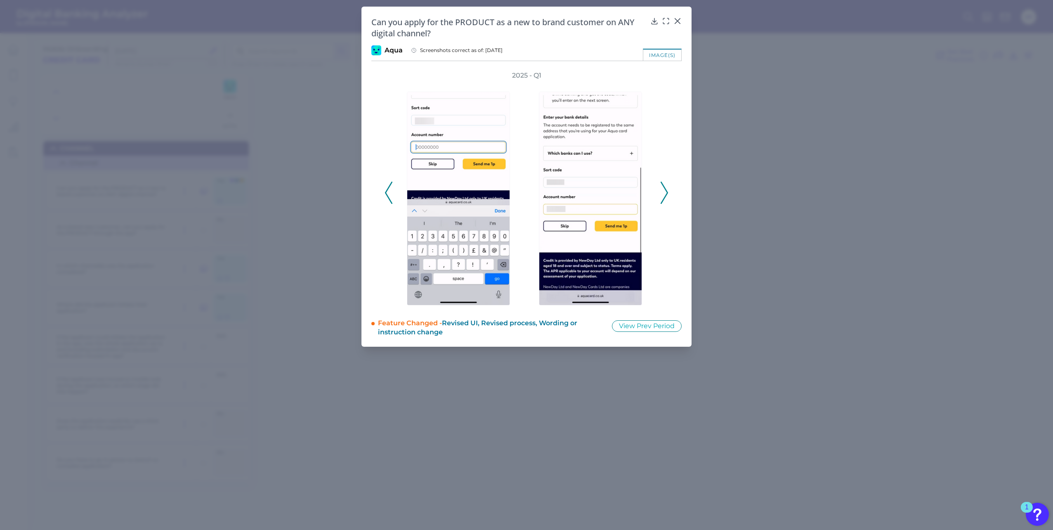
click at [389, 196] on icon at bounding box center [388, 193] width 7 height 22
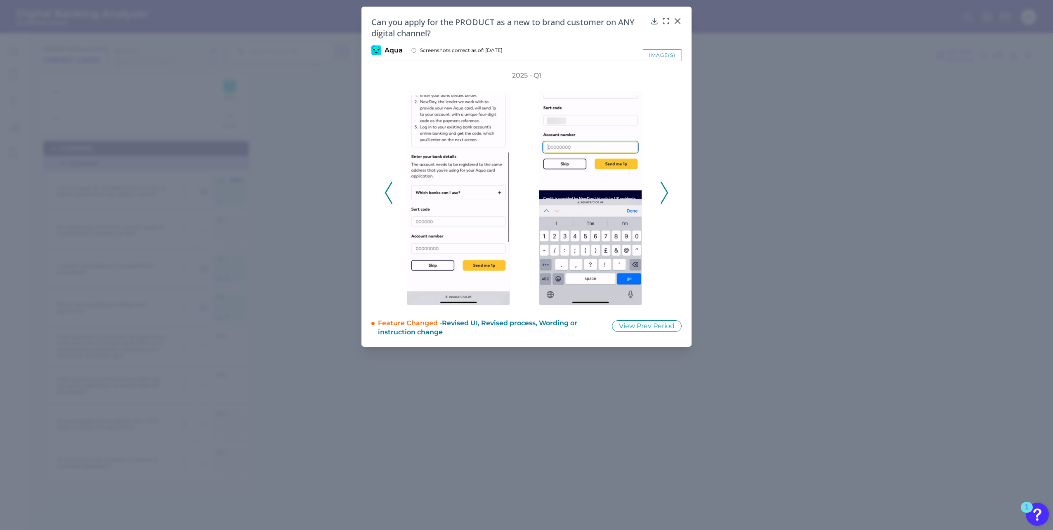
click at [389, 196] on icon at bounding box center [388, 193] width 7 height 22
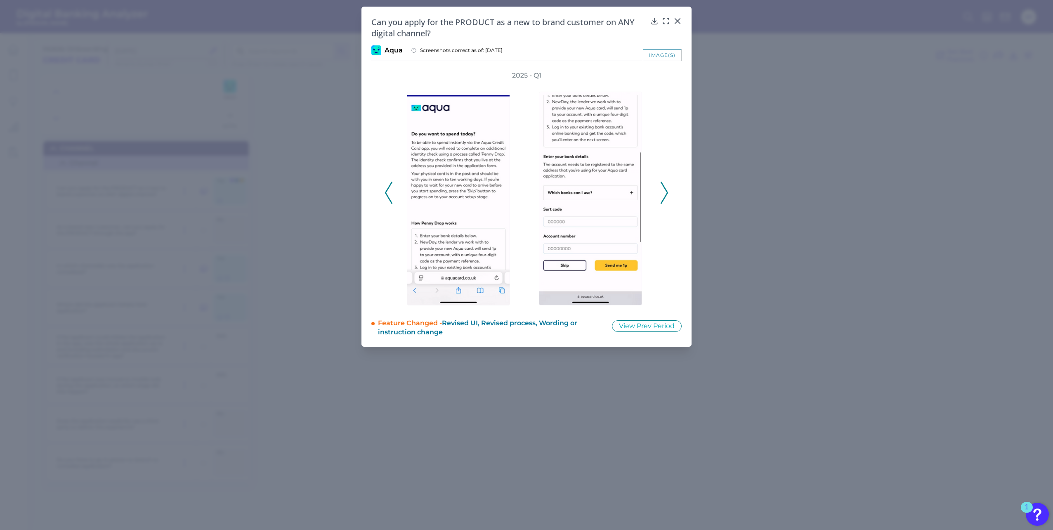
click at [390, 196] on icon at bounding box center [388, 193] width 7 height 22
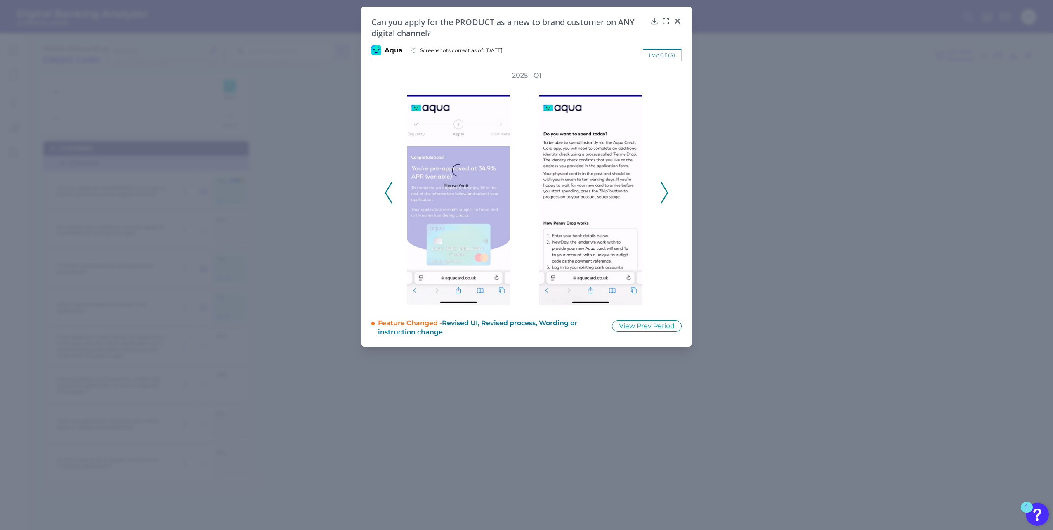
click at [667, 194] on polyline at bounding box center [664, 192] width 6 height 21
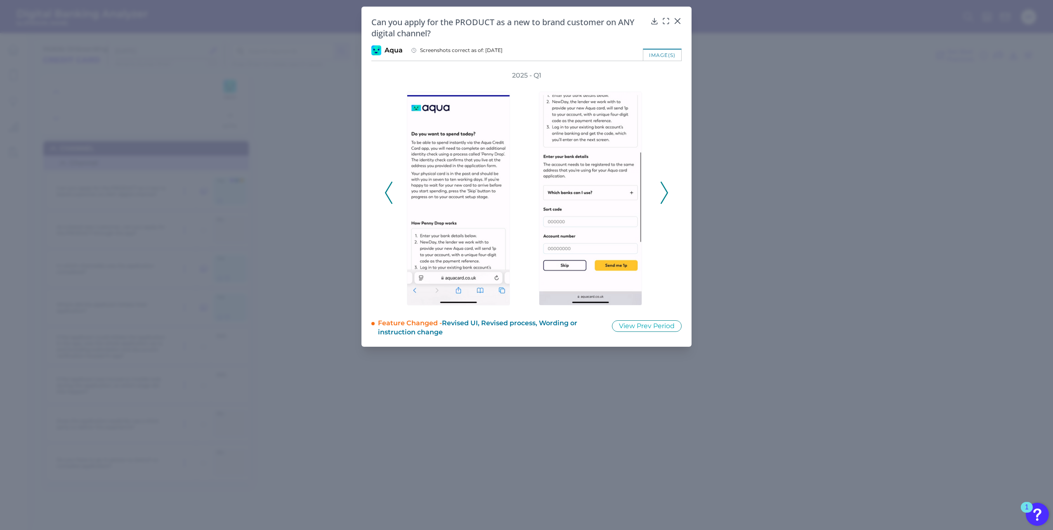
click at [671, 195] on div "2025 - Q1" at bounding box center [526, 188] width 310 height 234
click at [665, 189] on polyline at bounding box center [664, 192] width 6 height 21
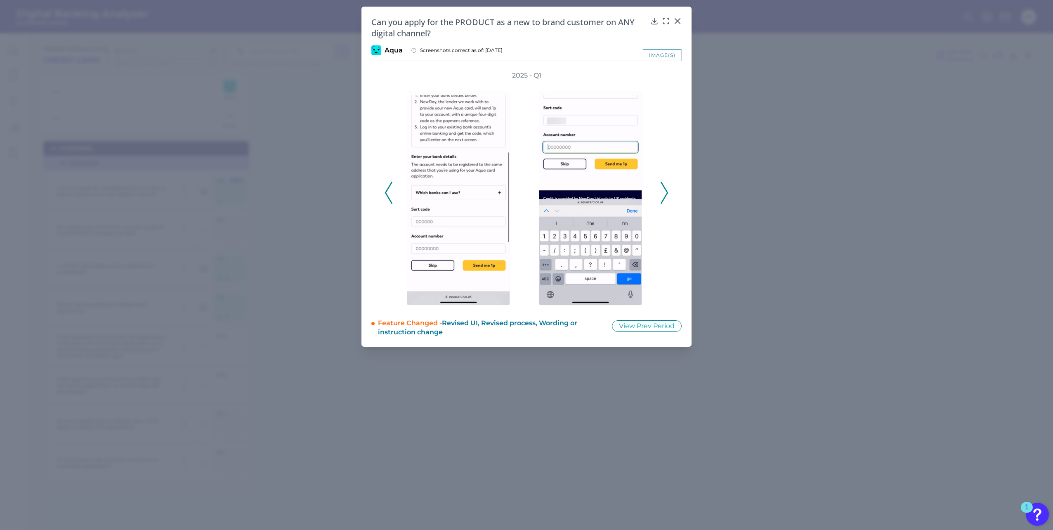
click at [392, 193] on icon at bounding box center [388, 193] width 7 height 22
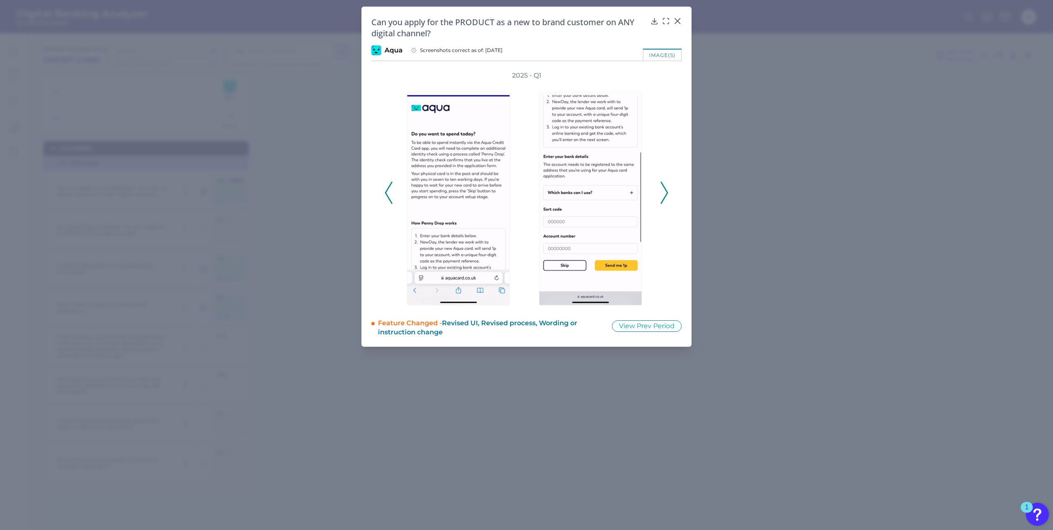
click at [664, 191] on icon at bounding box center [664, 193] width 7 height 22
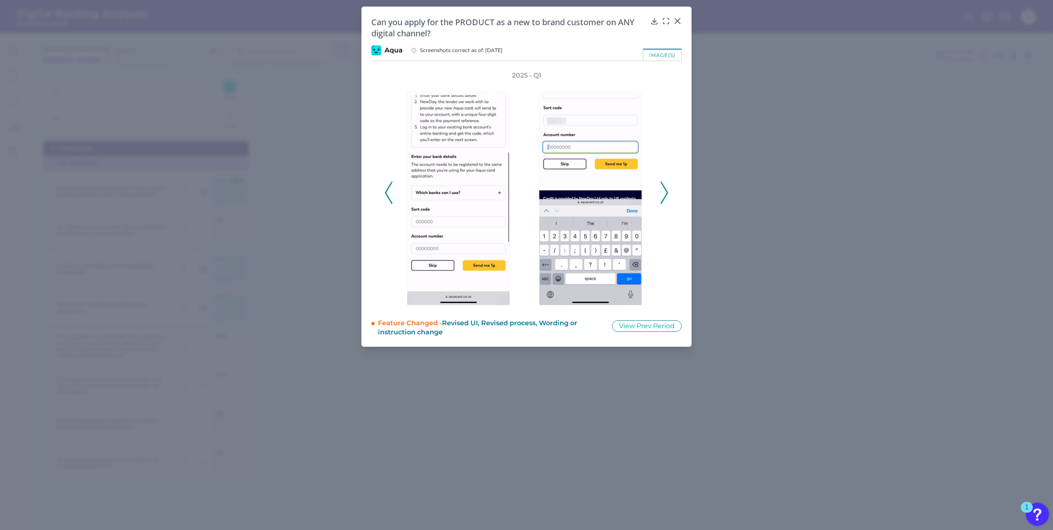
click at [664, 191] on icon at bounding box center [664, 193] width 7 height 22
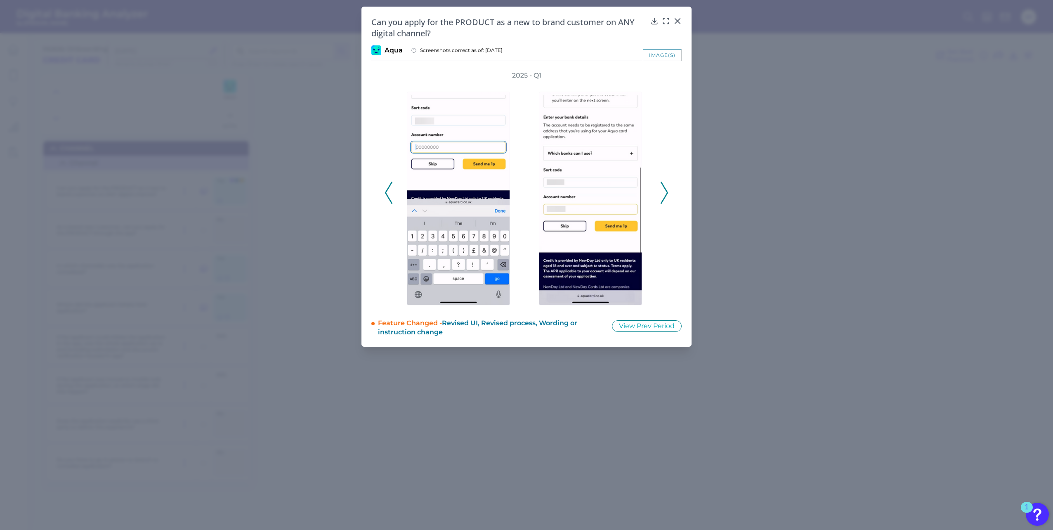
click at [665, 187] on icon at bounding box center [664, 193] width 7 height 22
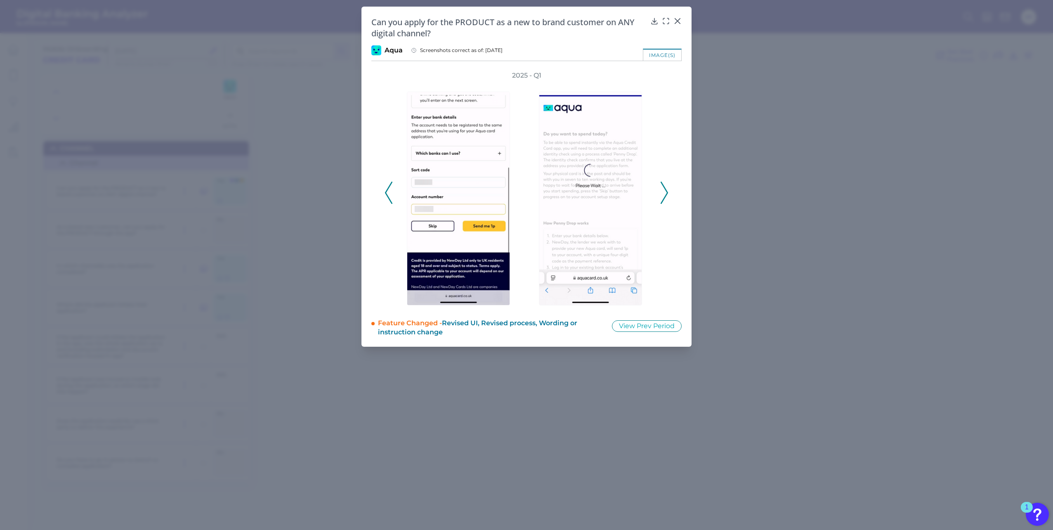
click at [665, 187] on icon at bounding box center [664, 193] width 7 height 22
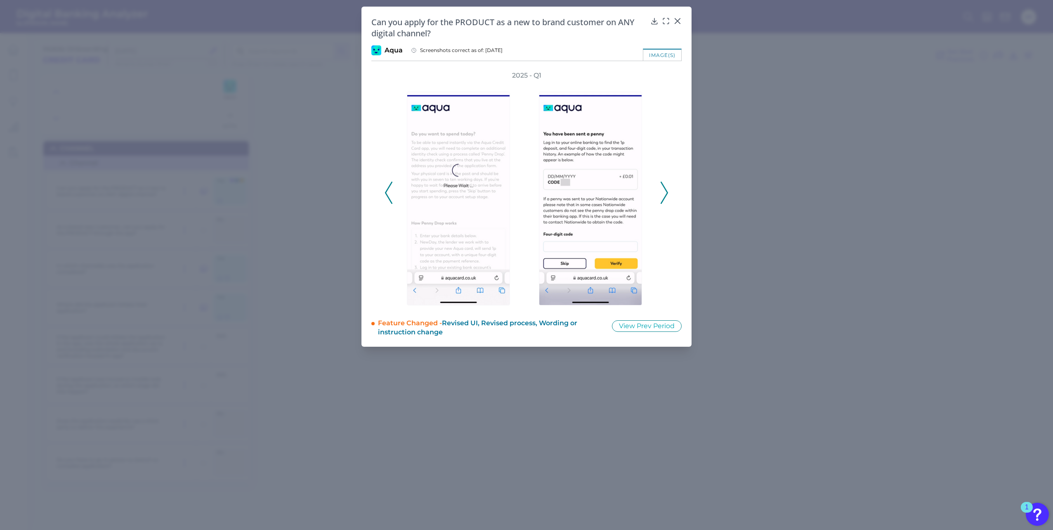
click at [665, 182] on icon at bounding box center [664, 193] width 7 height 22
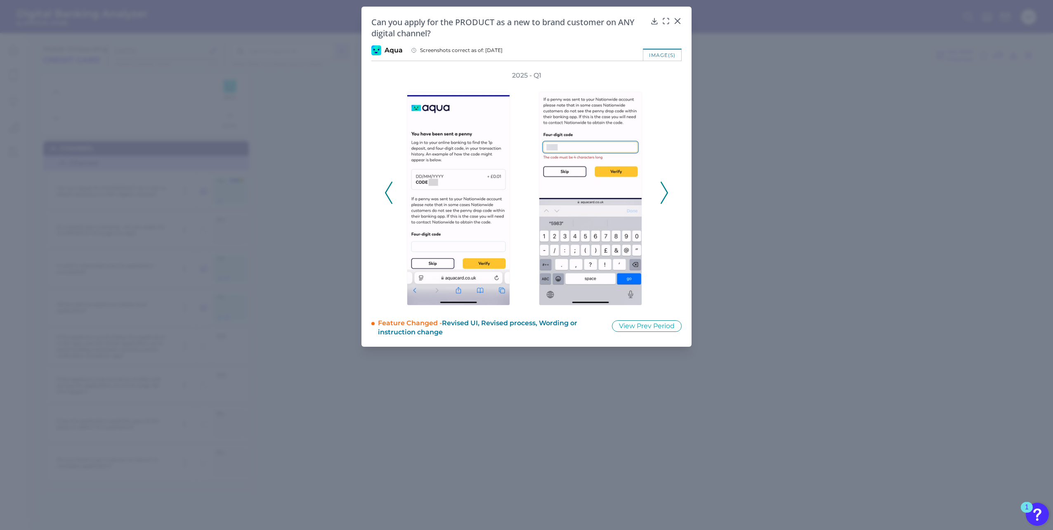
click at [667, 188] on icon at bounding box center [664, 193] width 7 height 22
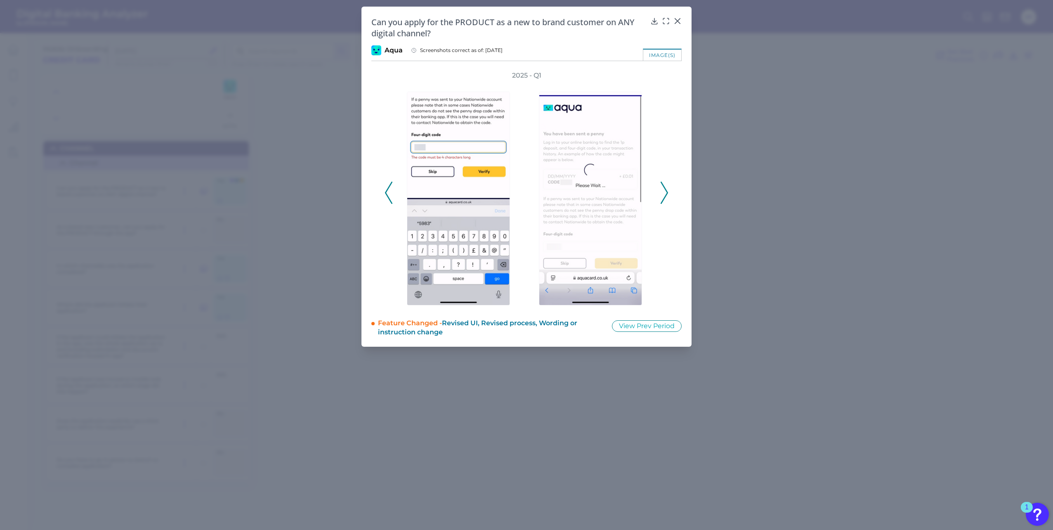
click at [667, 188] on icon at bounding box center [664, 193] width 7 height 22
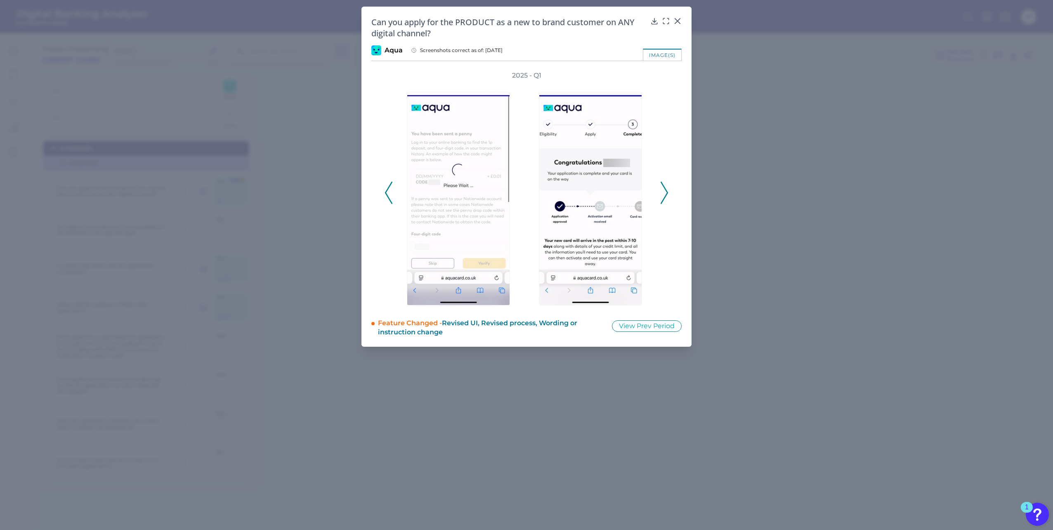
click at [388, 197] on polyline at bounding box center [388, 192] width 6 height 21
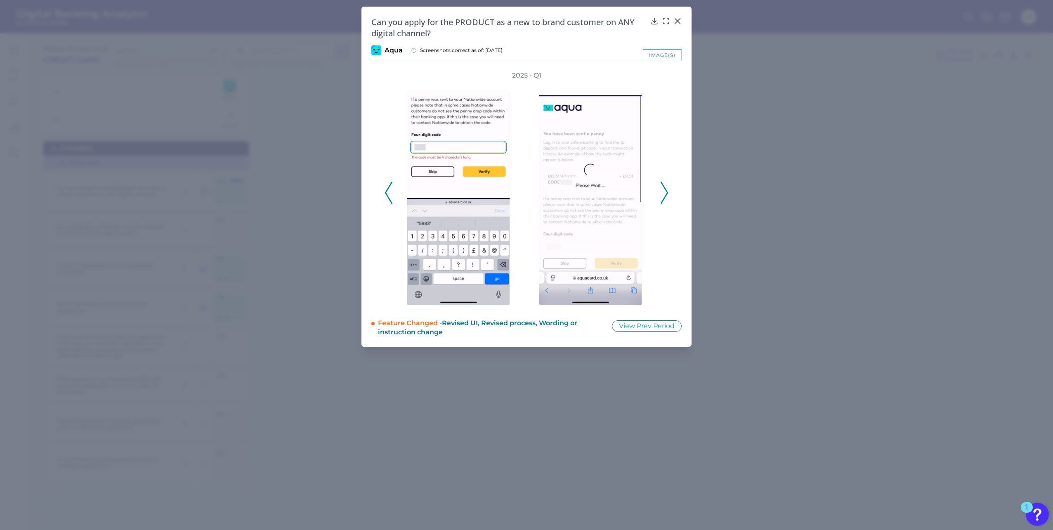
click at [665, 196] on polyline at bounding box center [664, 192] width 6 height 21
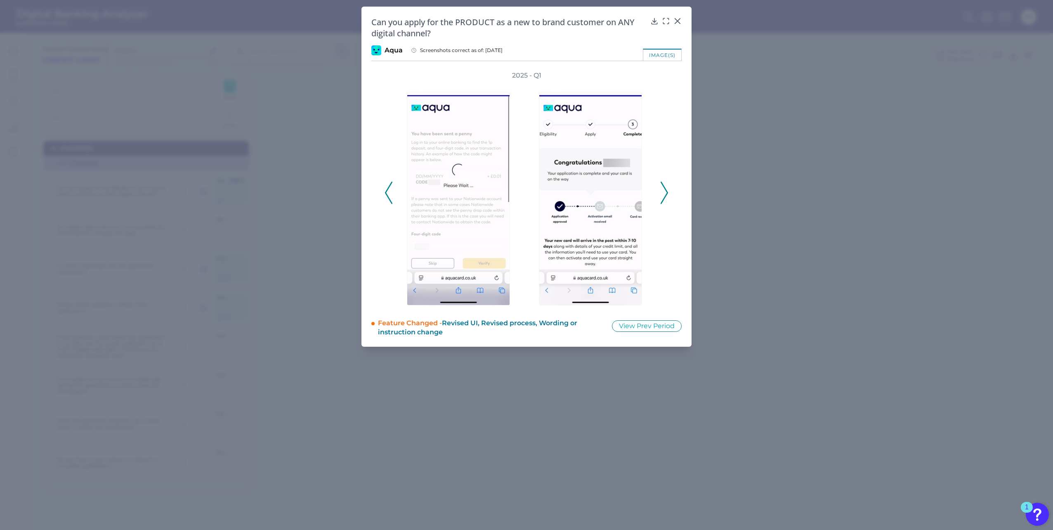
click at [664, 196] on icon at bounding box center [664, 193] width 7 height 22
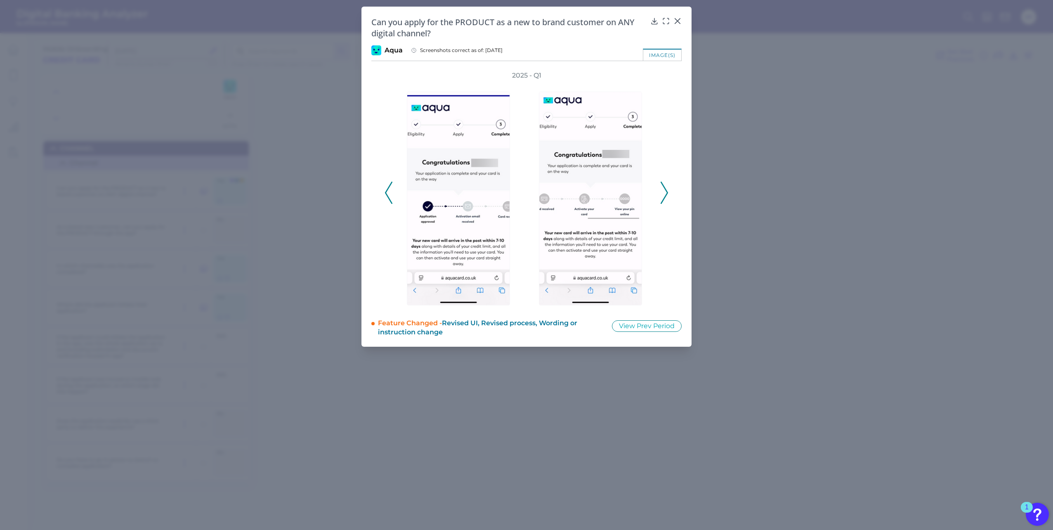
click at [664, 196] on icon at bounding box center [664, 193] width 7 height 22
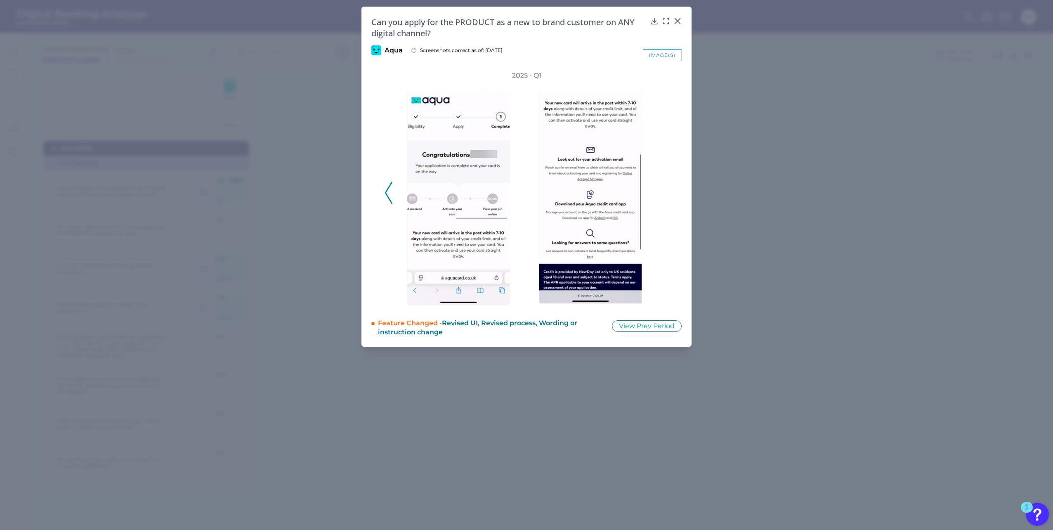
click at [389, 199] on polyline at bounding box center [388, 192] width 6 height 21
